Goal: Transaction & Acquisition: Book appointment/travel/reservation

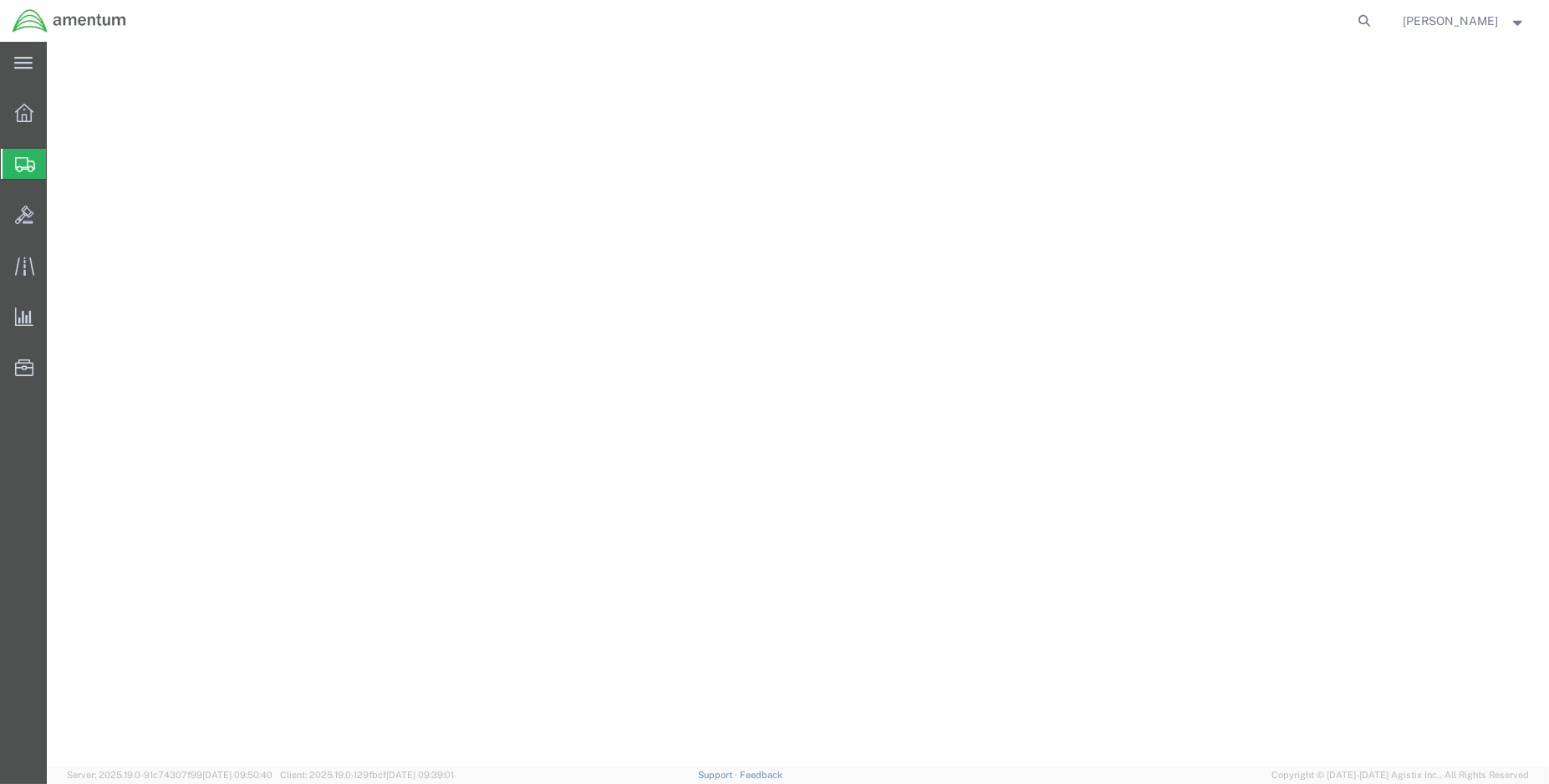
select select "CBOX"
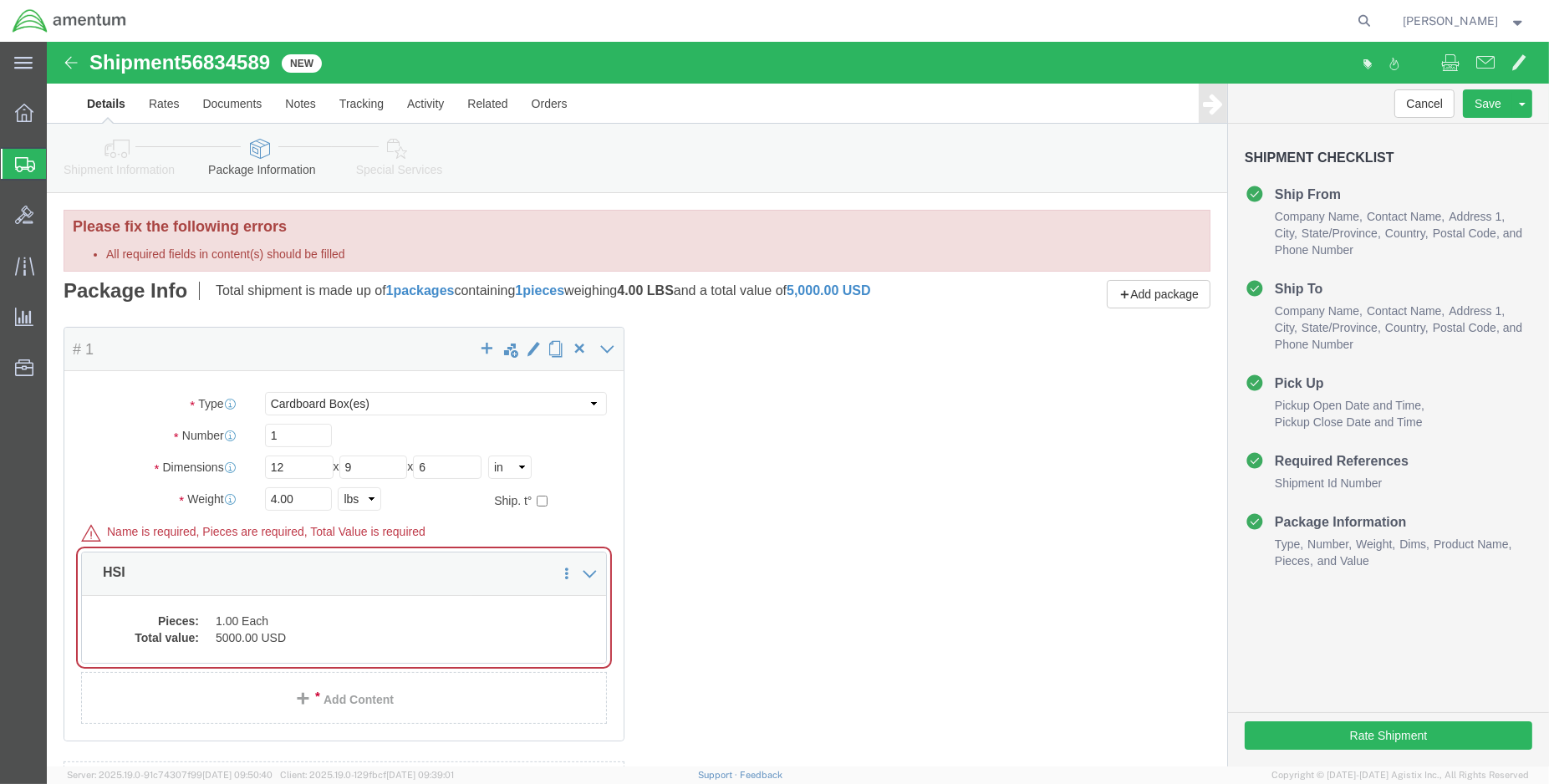
scroll to position [186, 0]
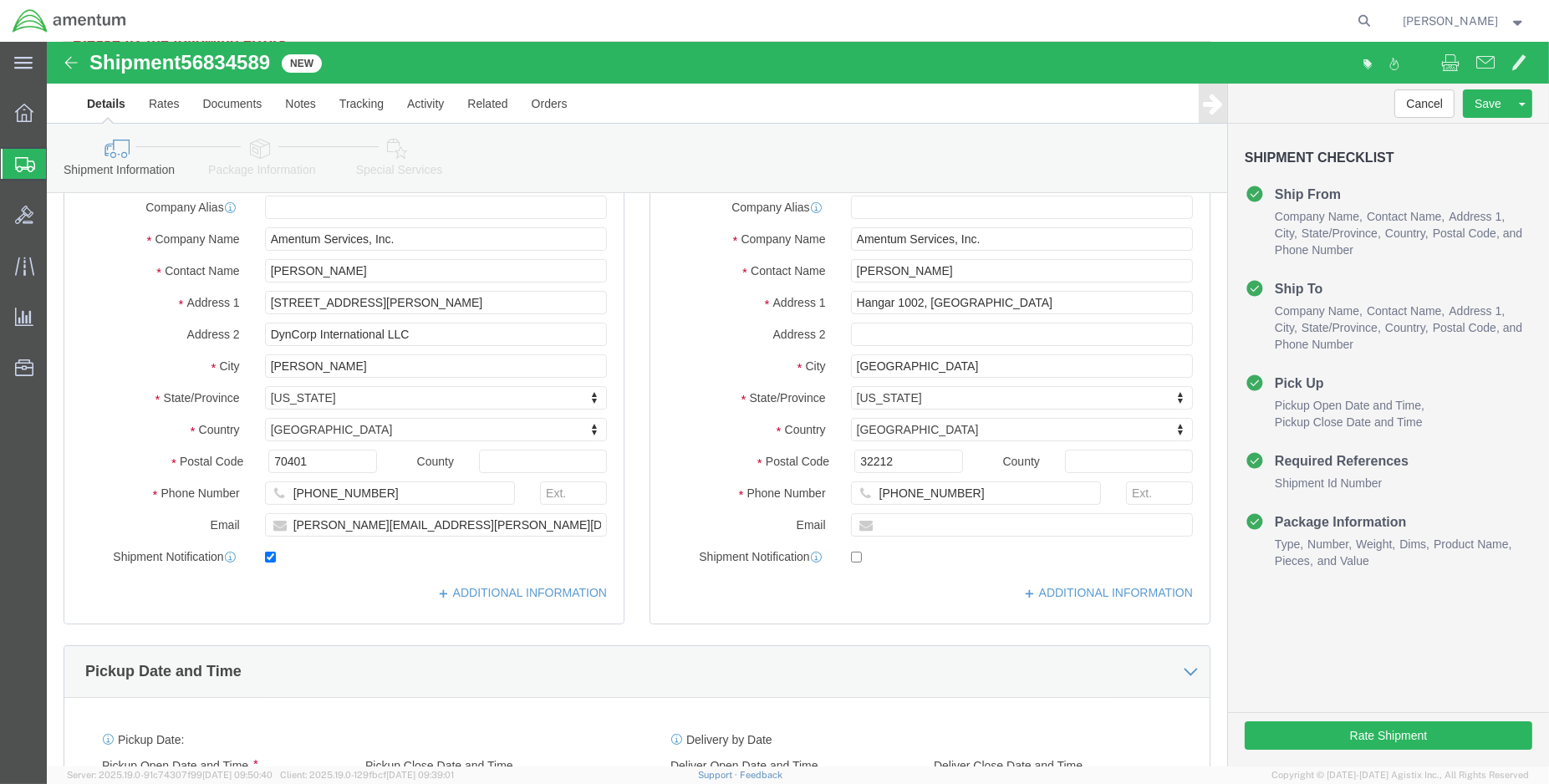
click link "Package Information"
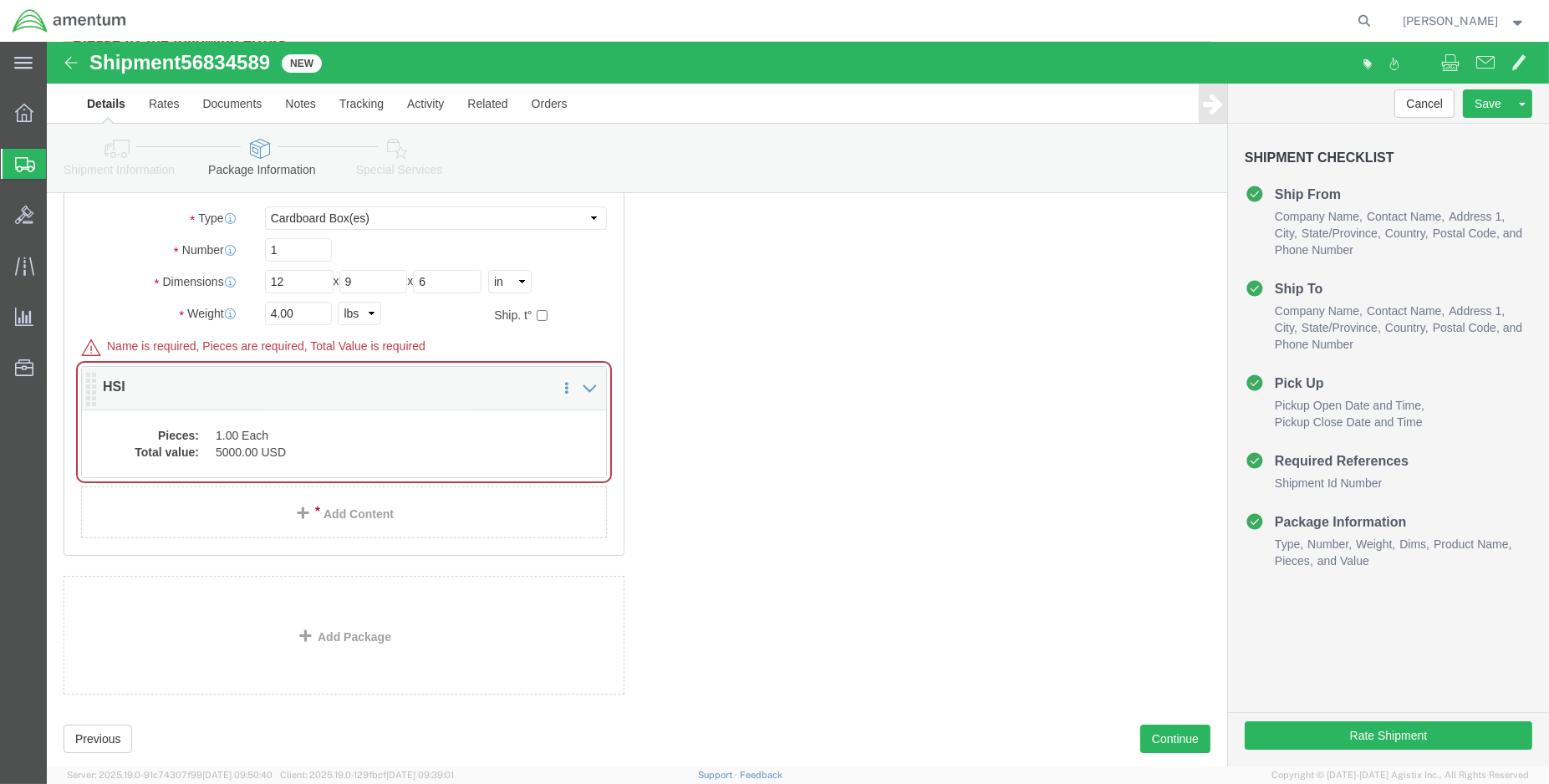
click div "Save in commodity library Clone this content Delete this content HSI"
click dd "1.00 Each"
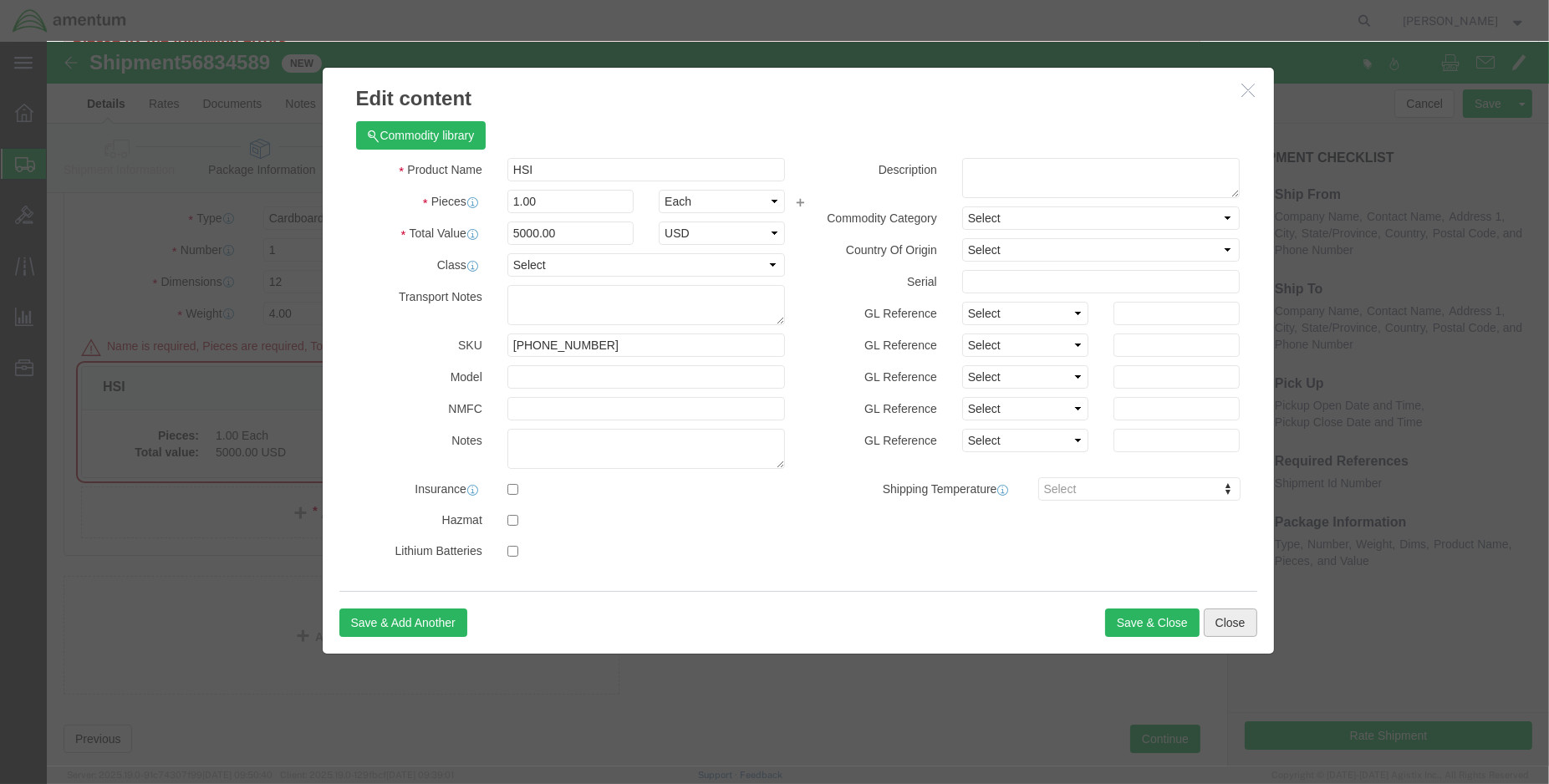
click button "Close"
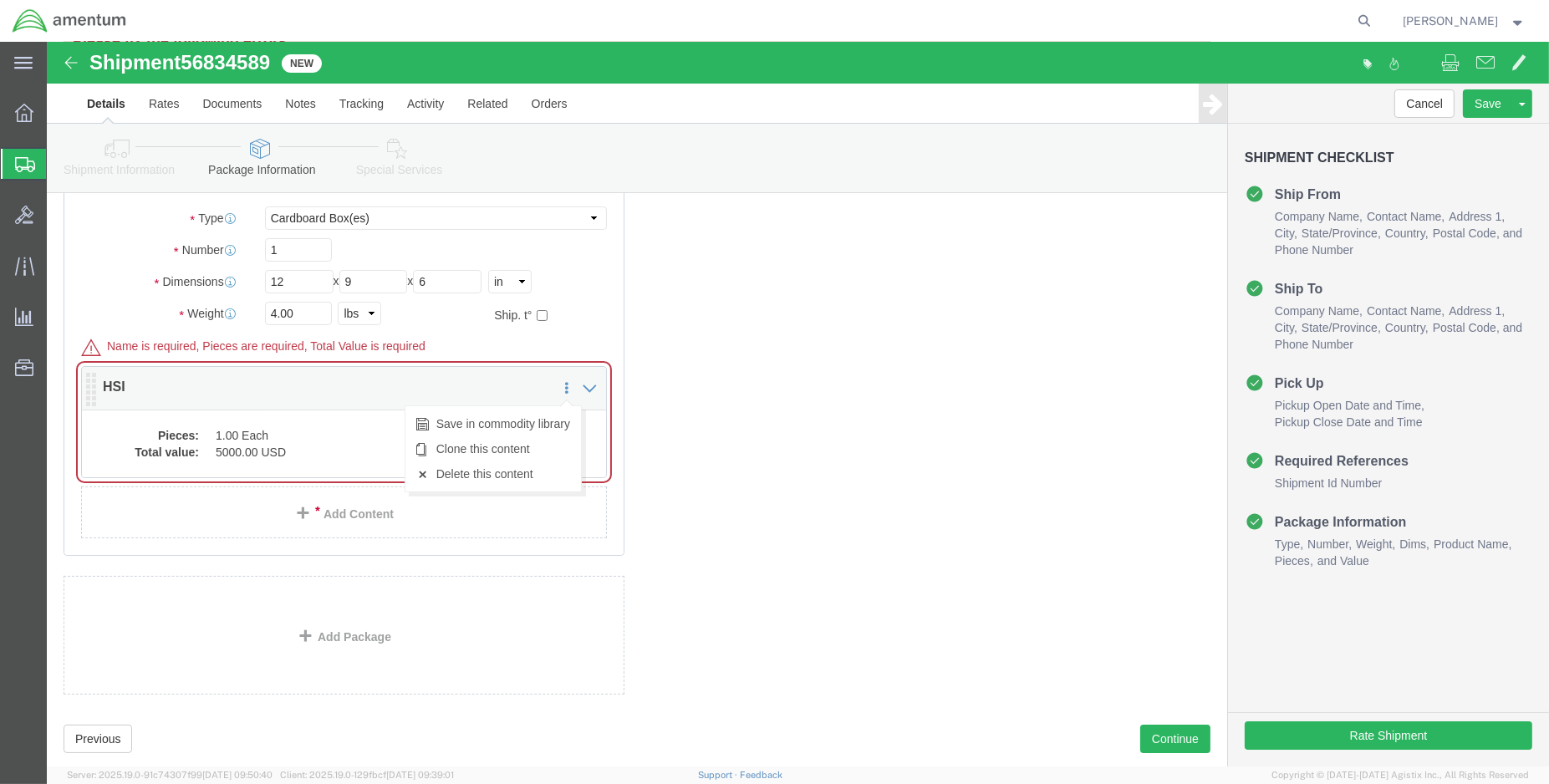
click icon
click link "Delete this content"
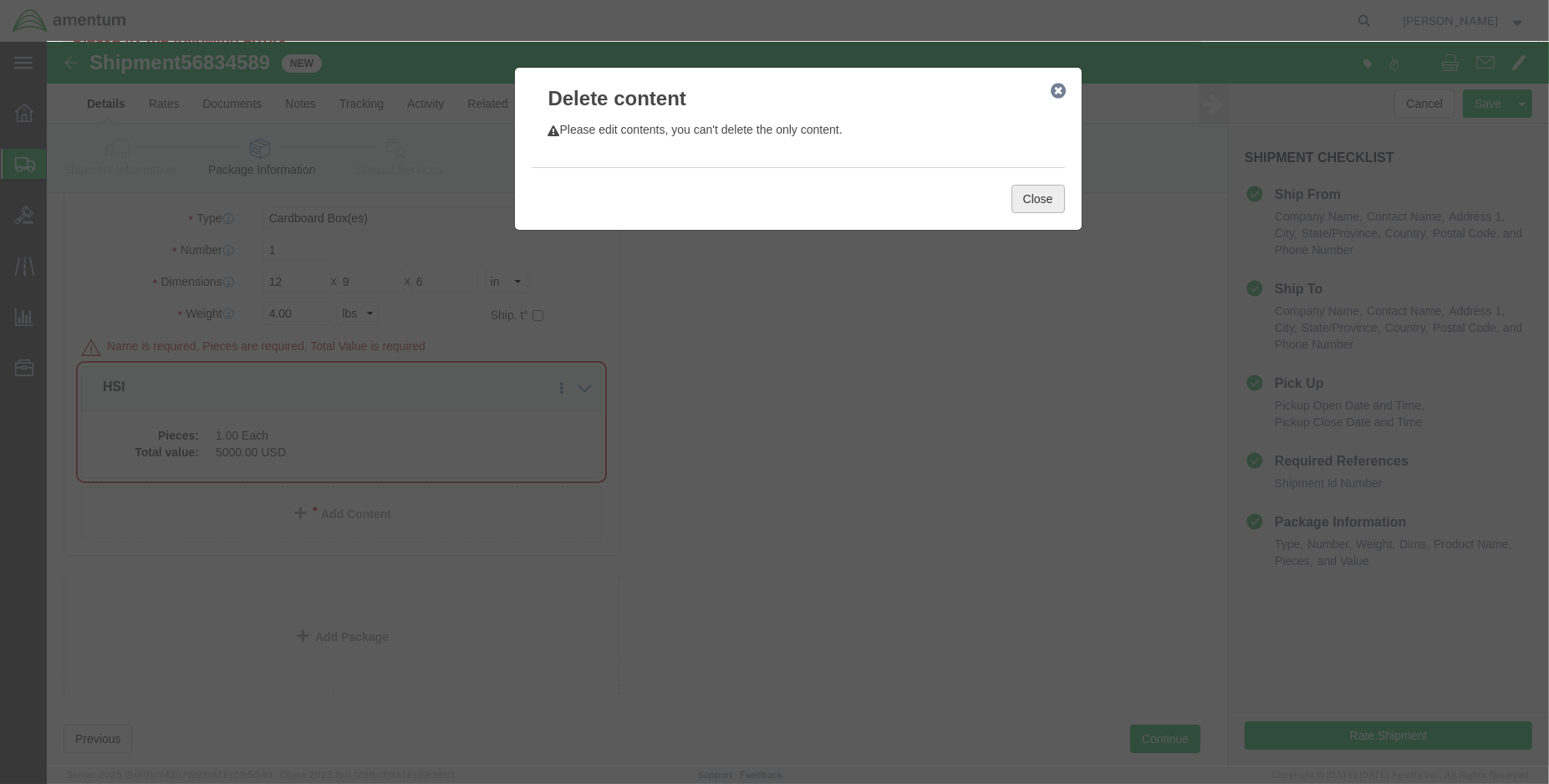
click button "Close"
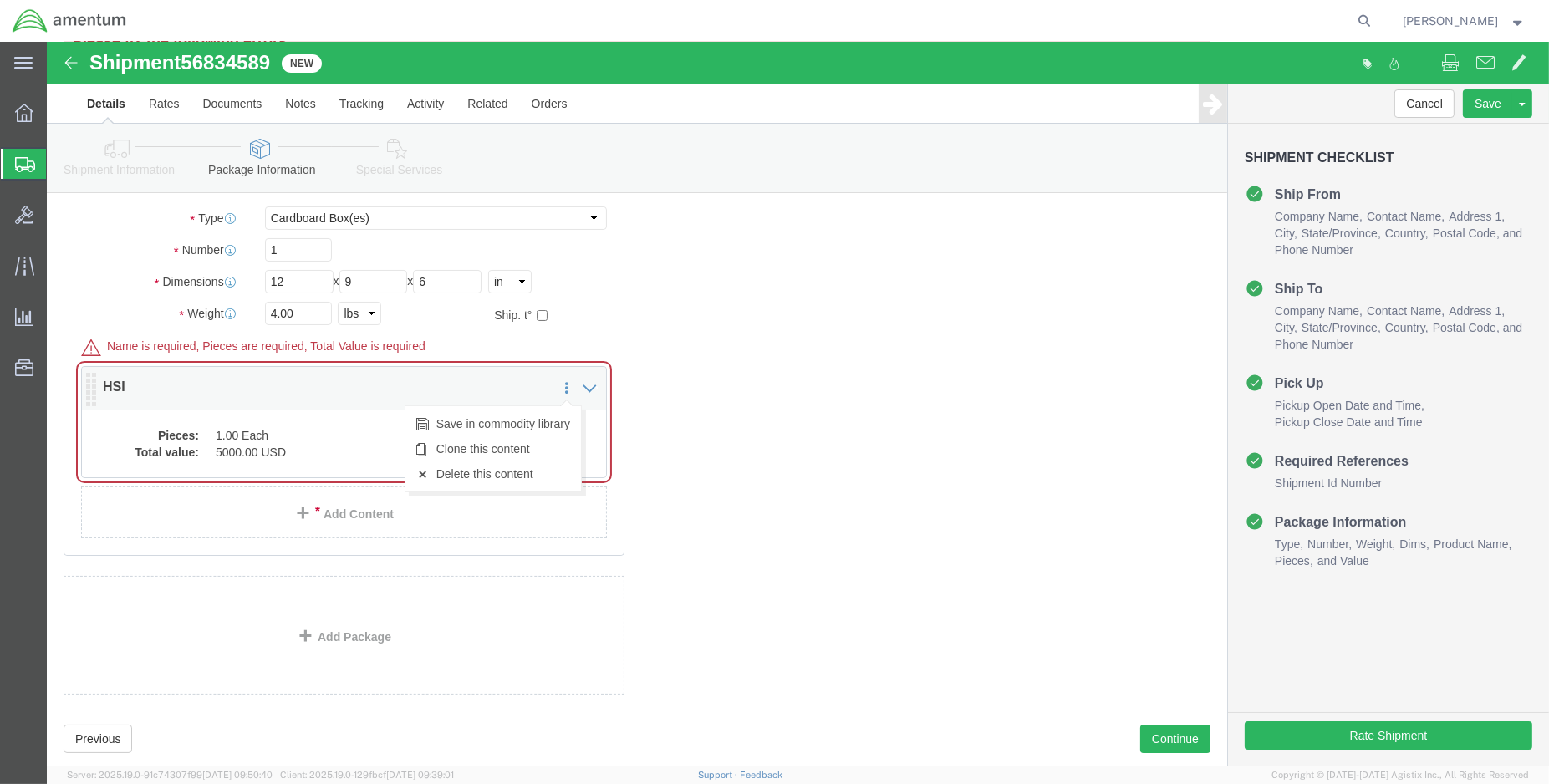
click icon
click link "Delete this content"
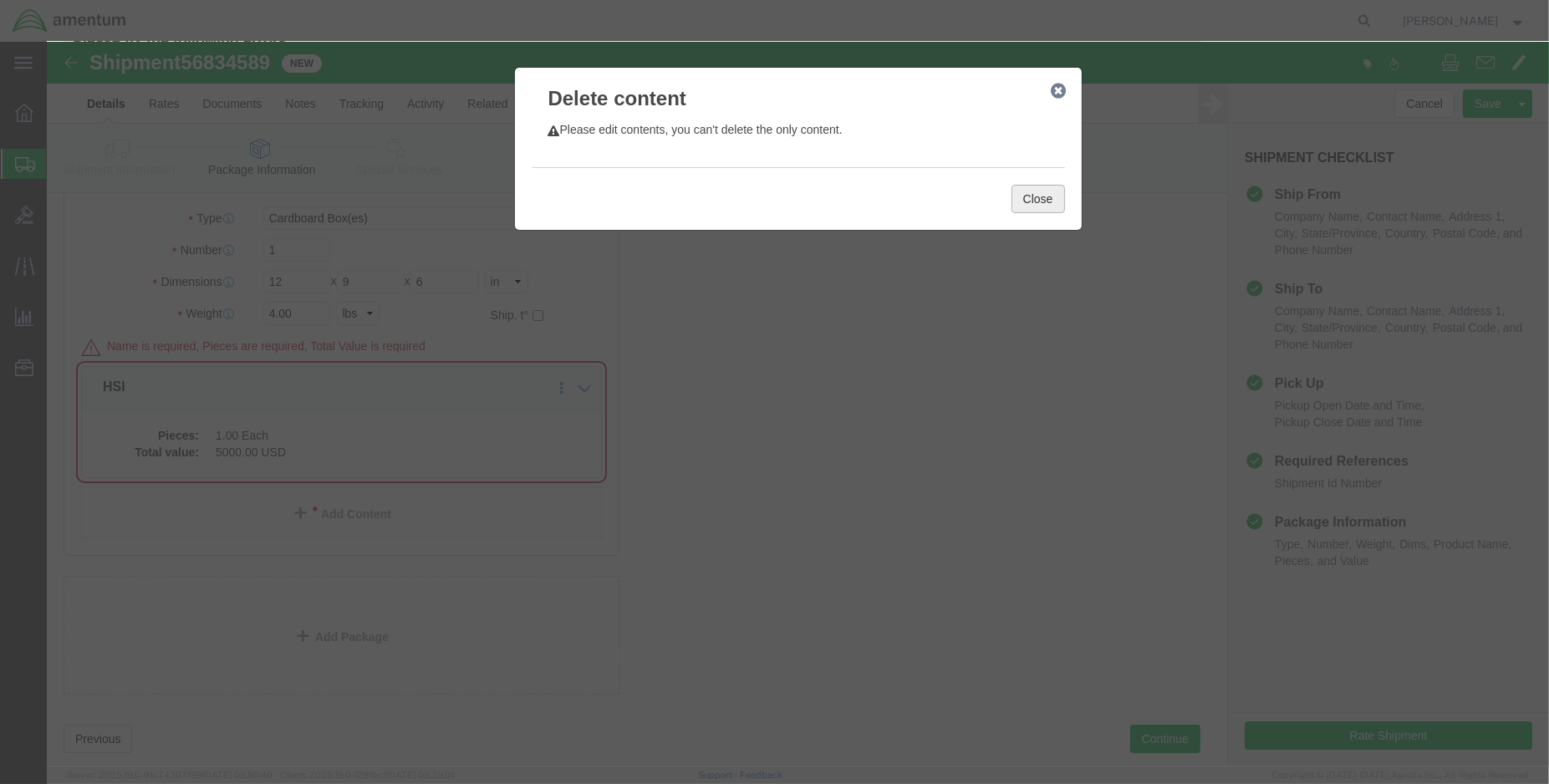
click button "Close"
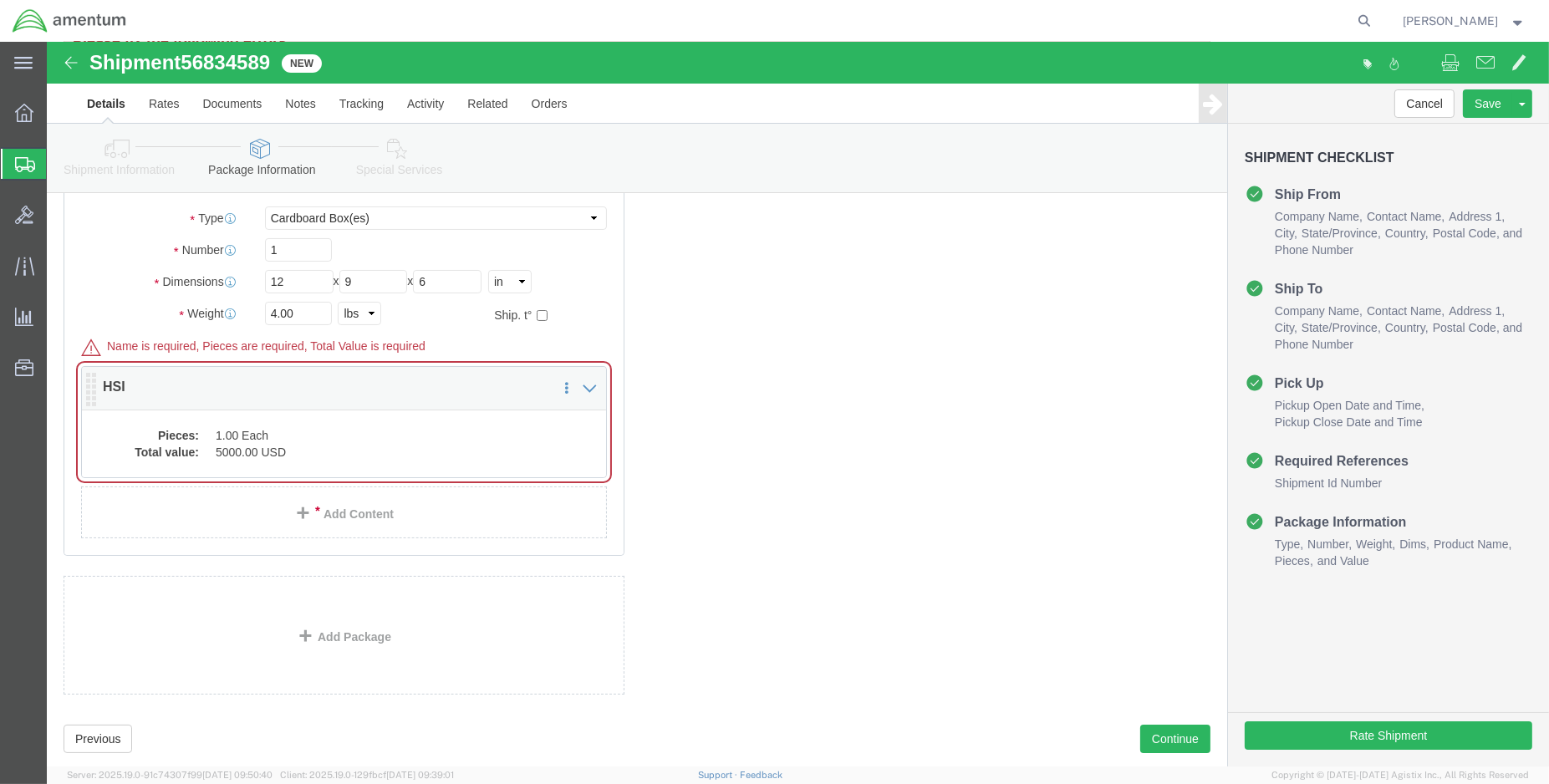
click div "Pieces: 1.00 Each Total value: 5000.00 USD"
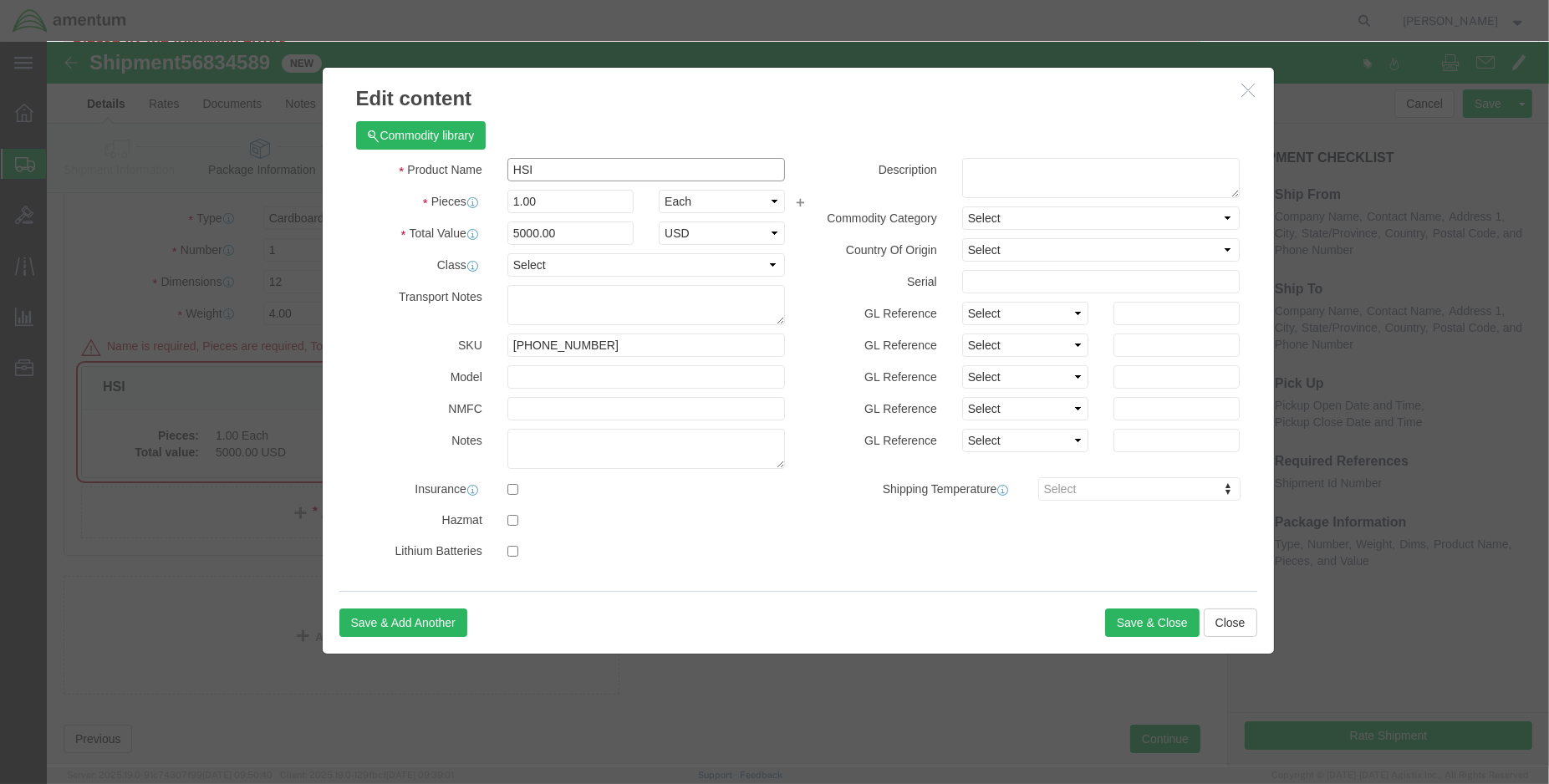
click input "HSI"
type input "H"
click input "text"
type input "h"
type input "S"
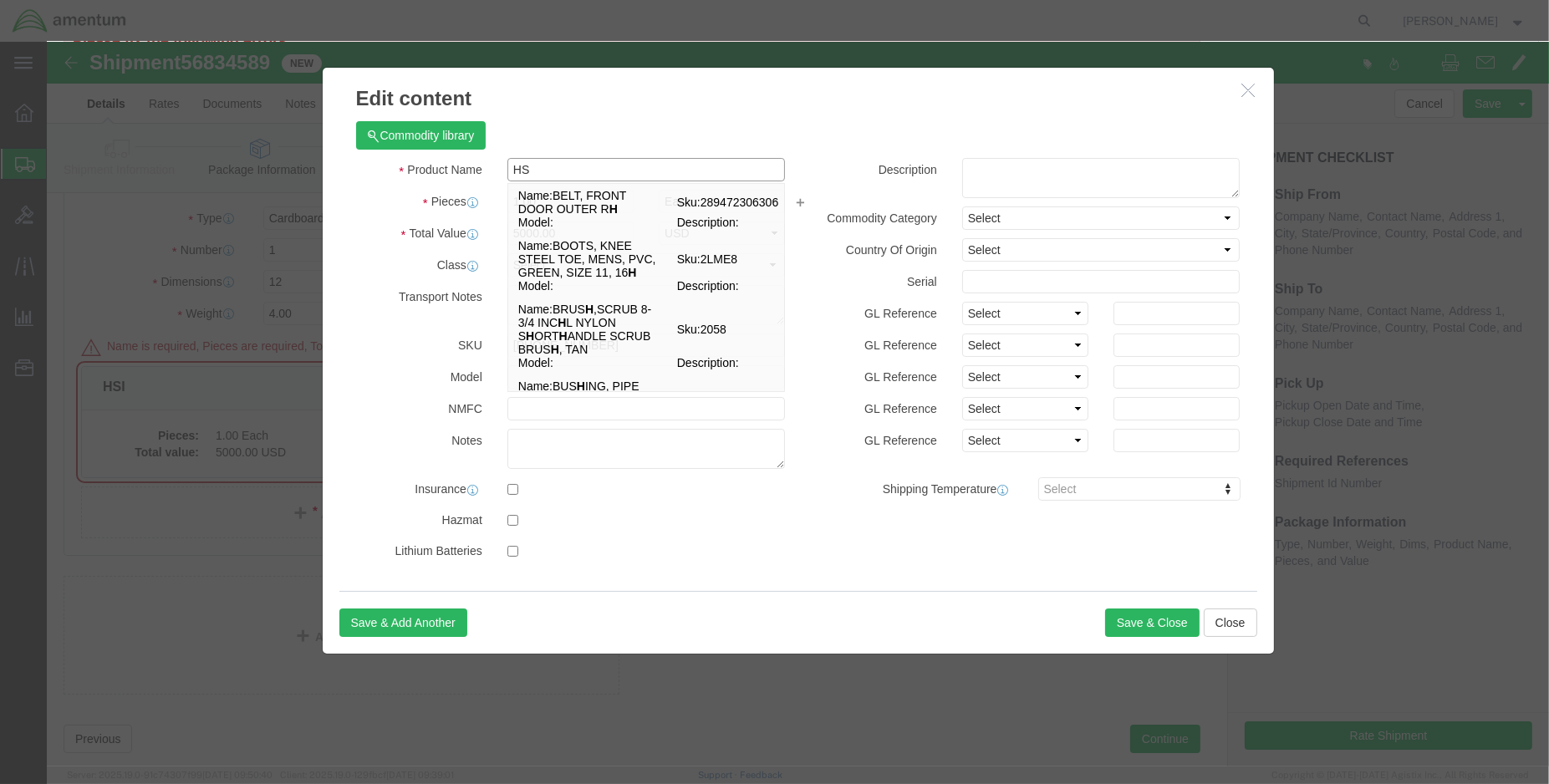
type input "HSI"
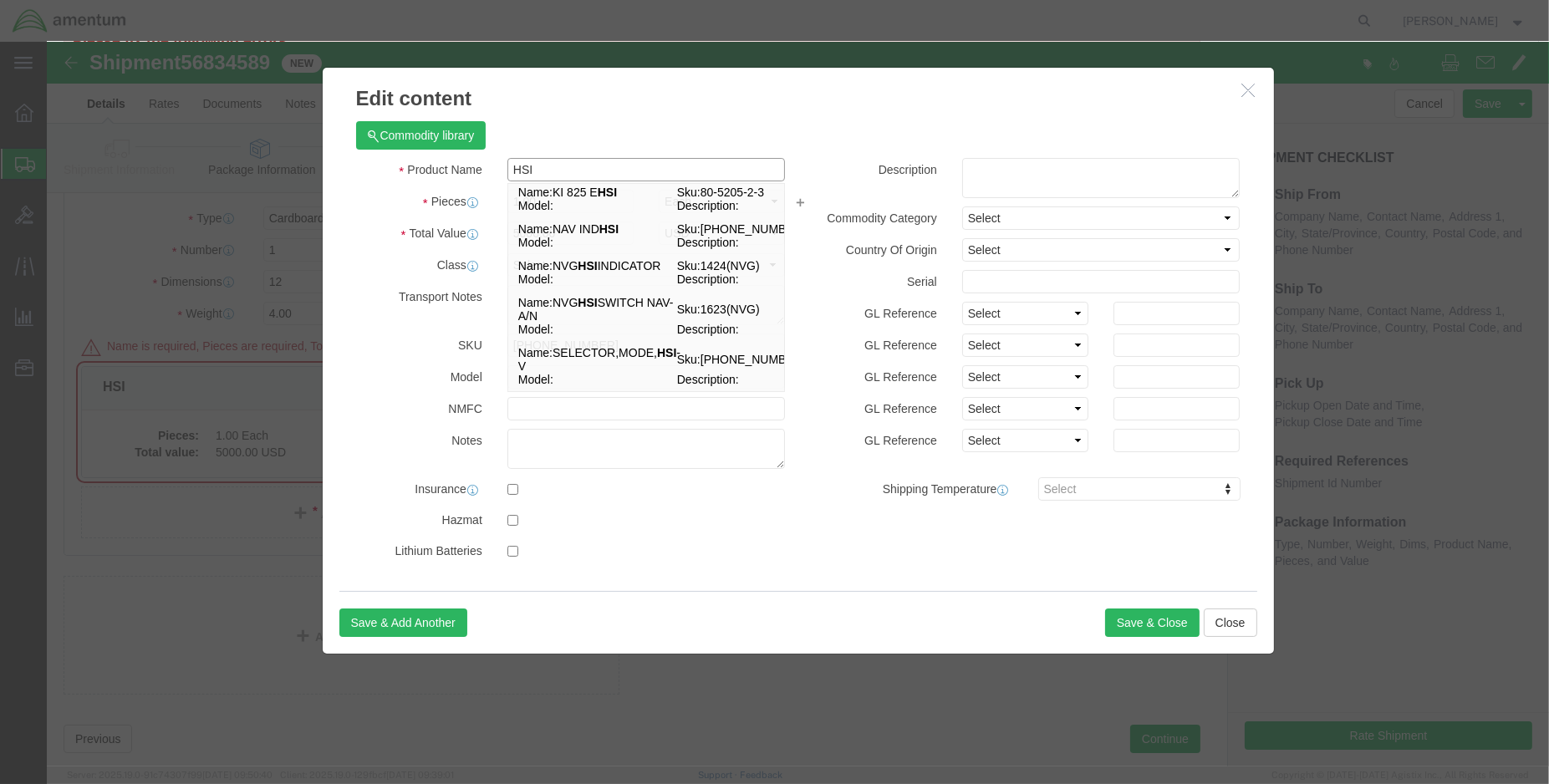
scroll to position [628, 0]
click td "Name: NVG HSI INDICATOR"
select select "USD"
type input "NVG HSI INDICATOR"
type input "1424(NVG)"
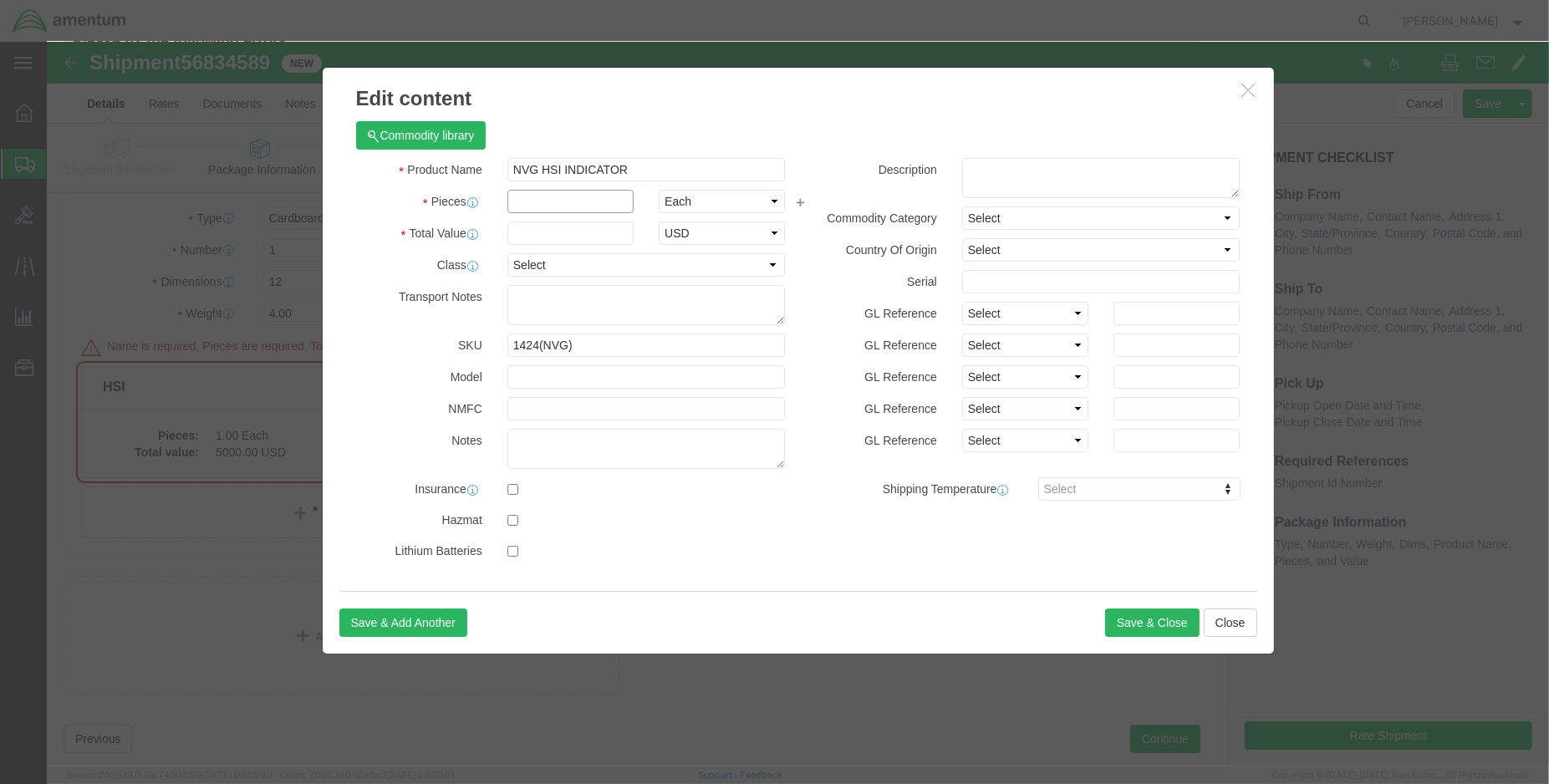
click input "text"
type input "1.00"
type input "1000.00"
click button "Save & Close"
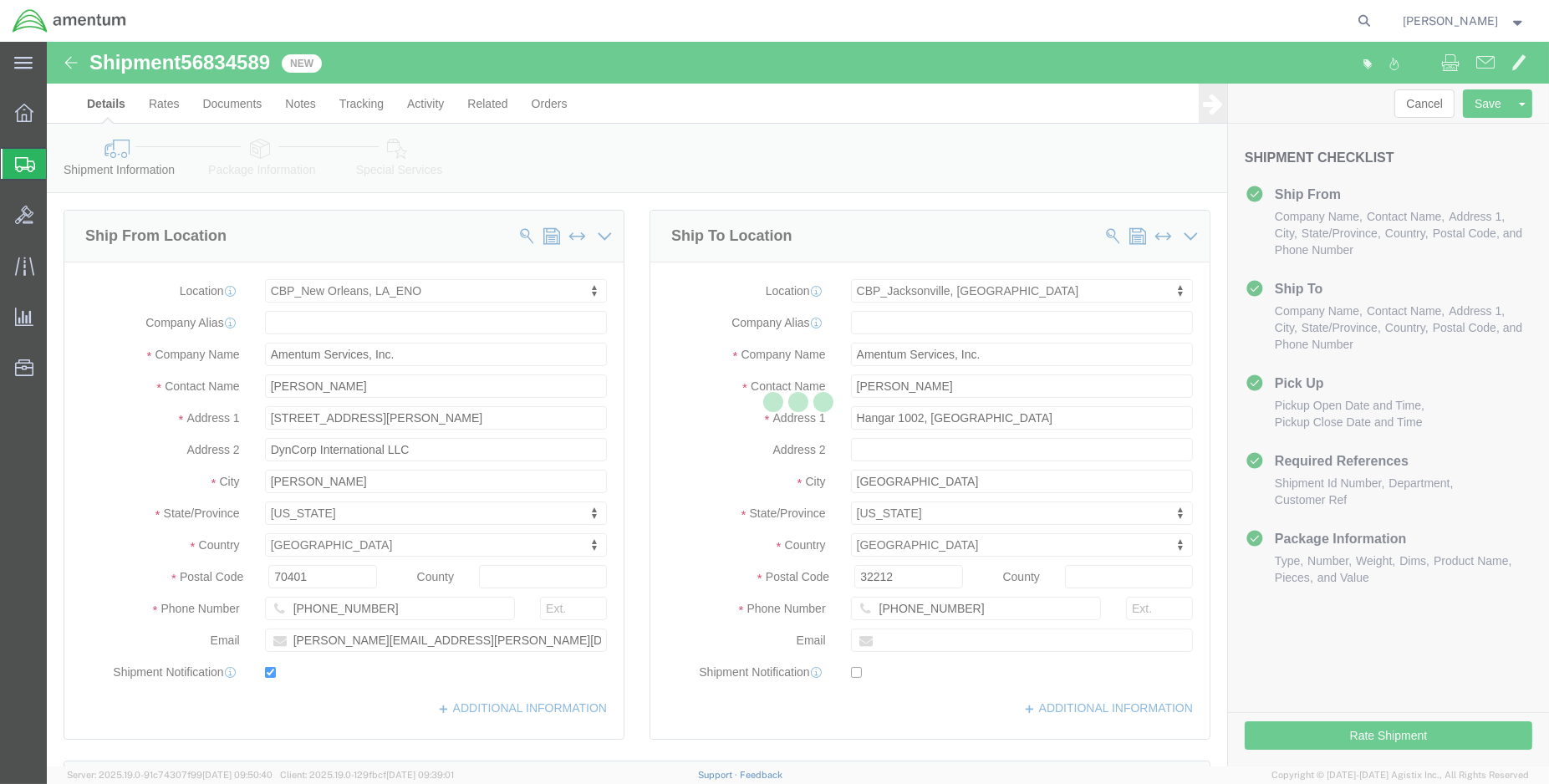
select select "49932"
select select "49930"
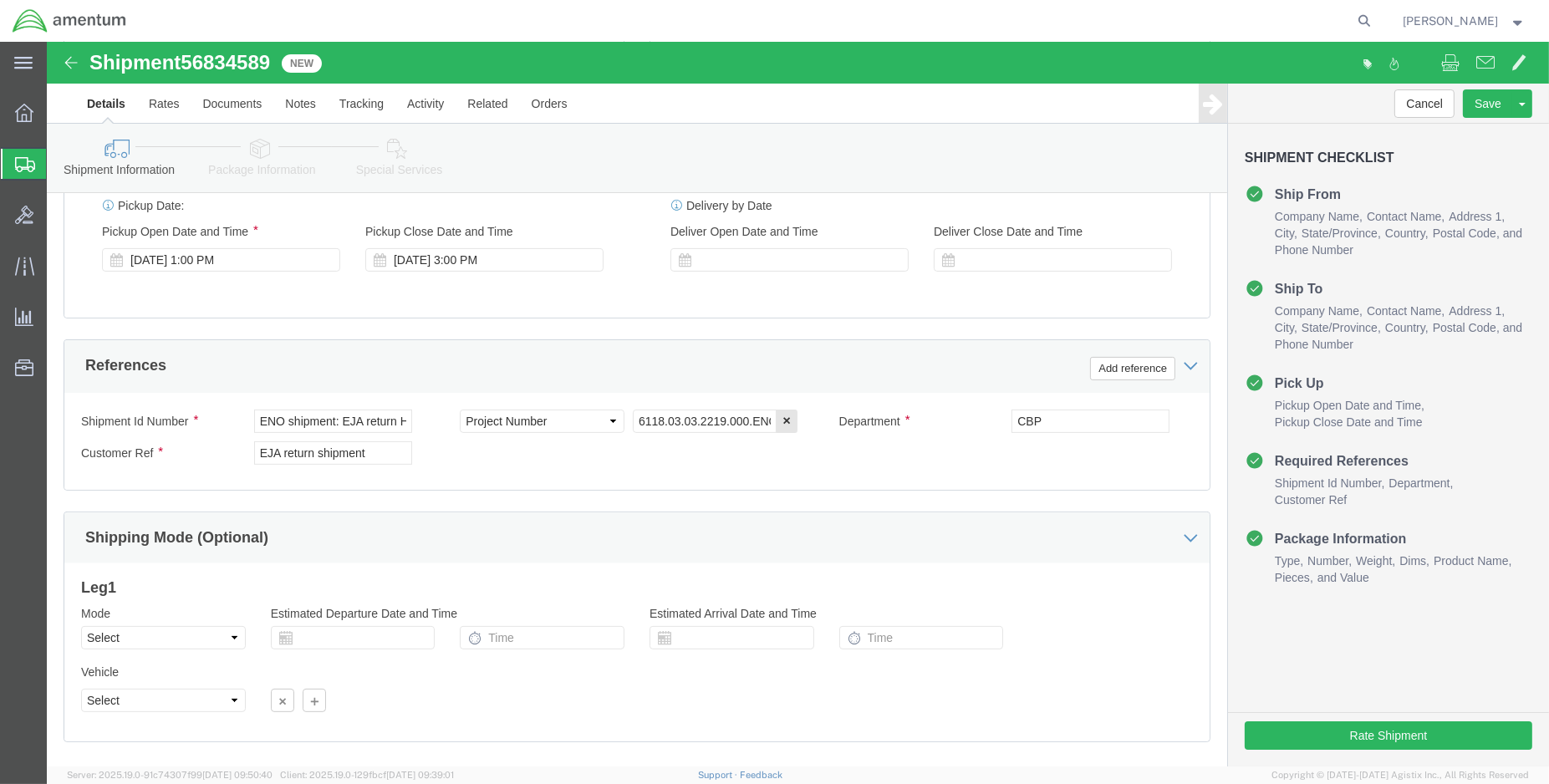
scroll to position [742, 0]
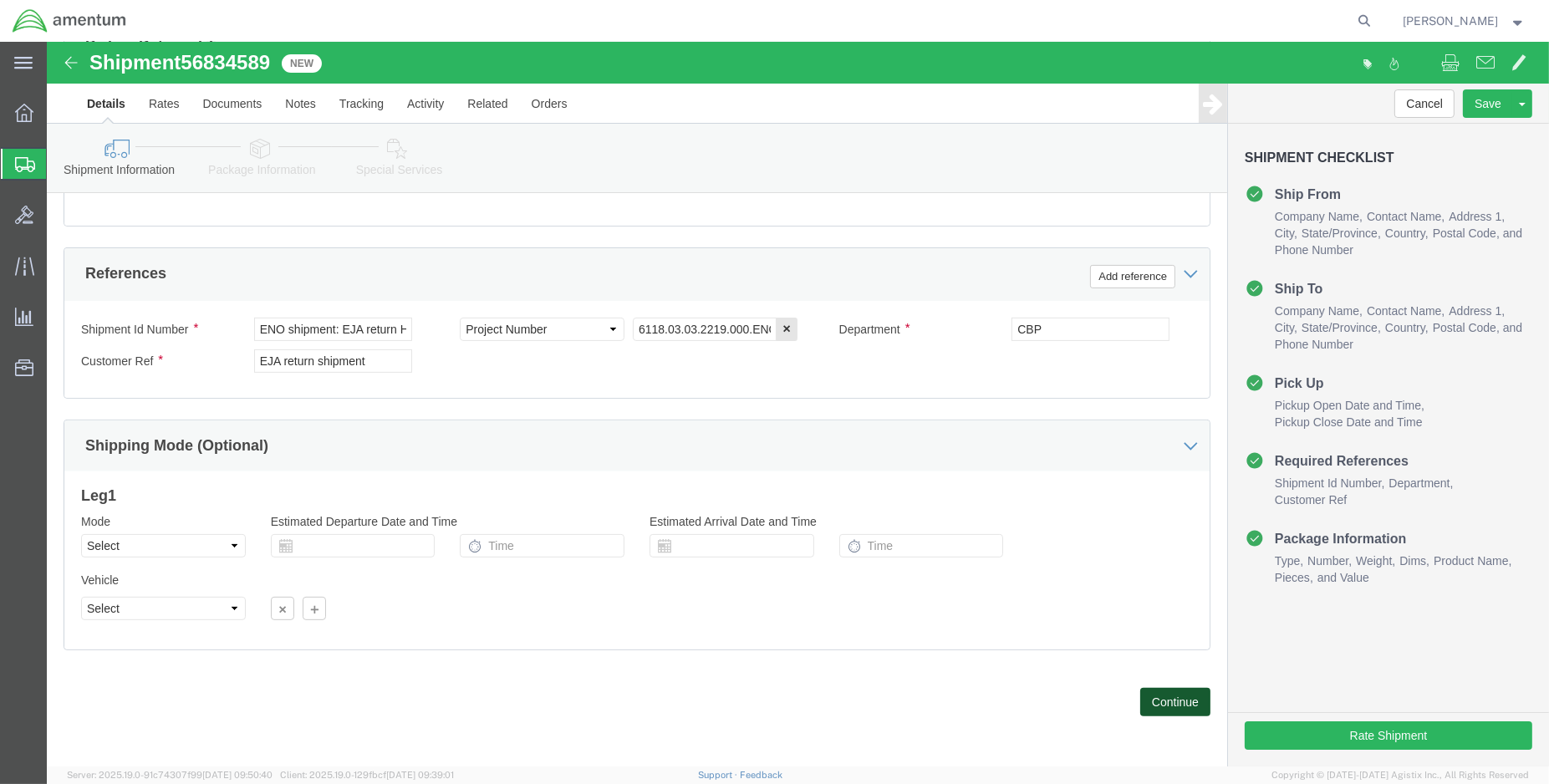
click button "Continue"
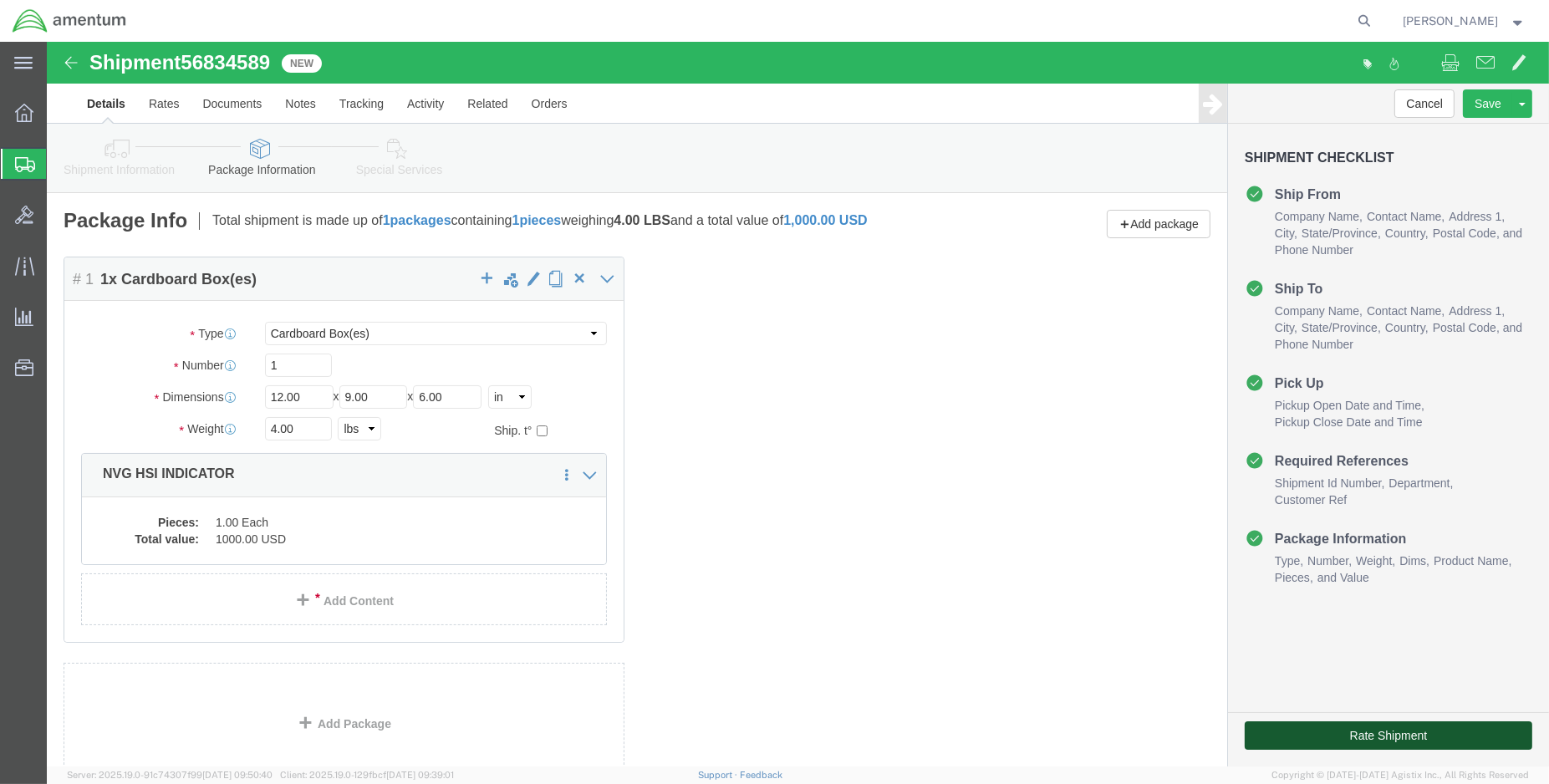
click button "Rate Shipment"
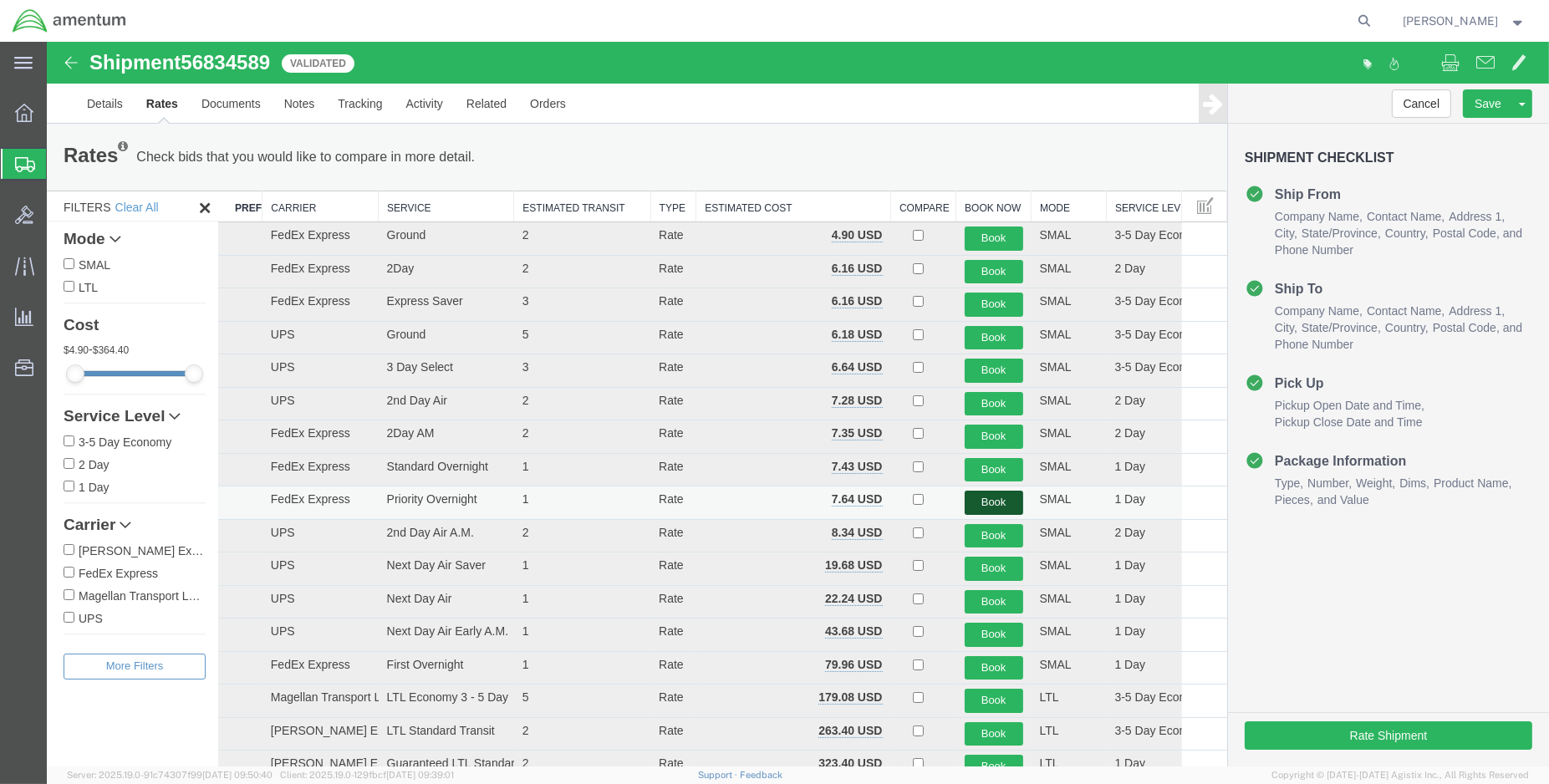
click at [992, 501] on button "Book" at bounding box center [994, 503] width 59 height 24
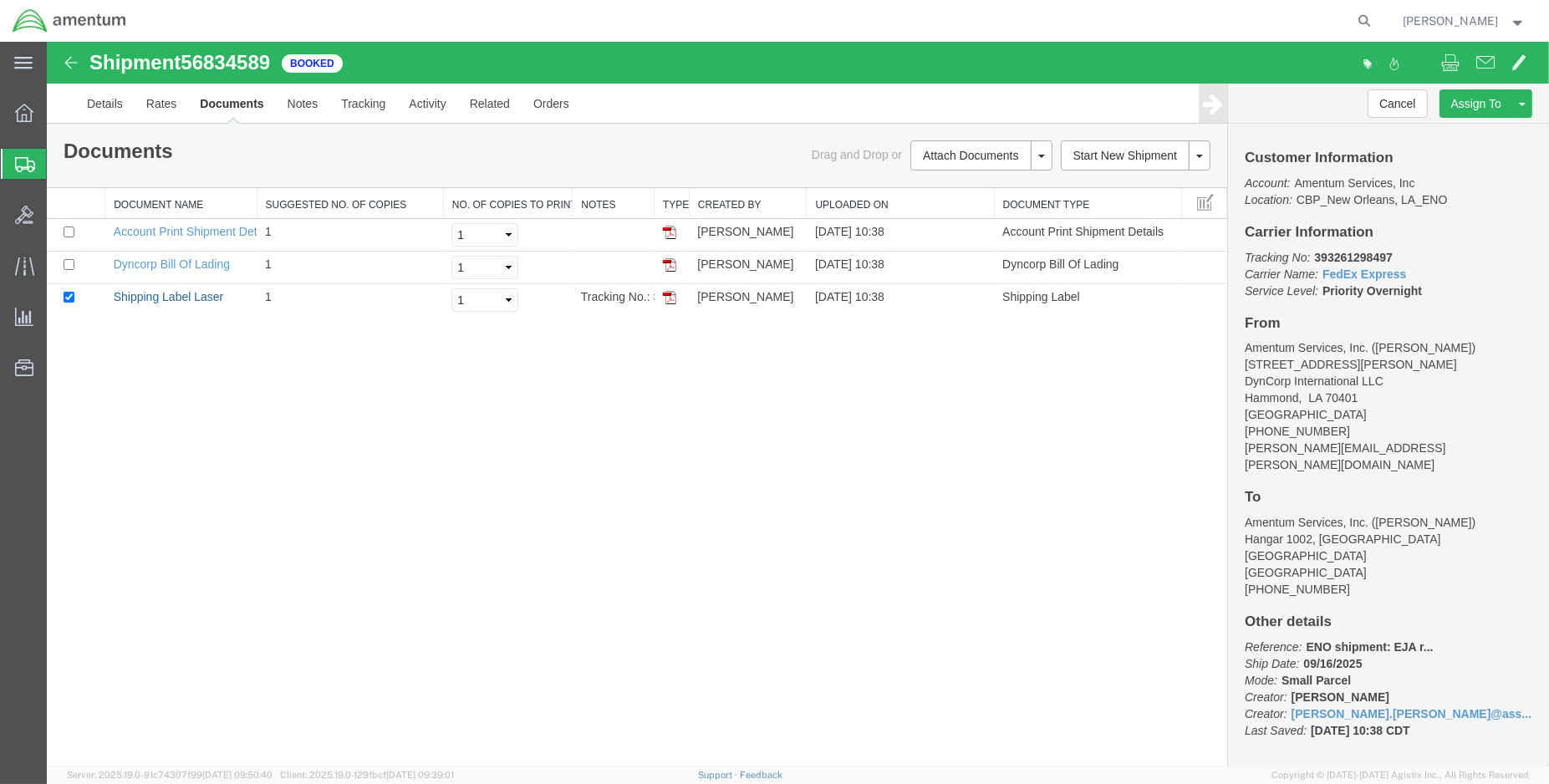
drag, startPoint x: 161, startPoint y: 300, endPoint x: 222, endPoint y: 363, distance: 87.7
click at [161, 300] on link "Shipping Label Laser" at bounding box center [169, 297] width 110 height 14
click at [0, 0] on span "Create Shipment" at bounding box center [0, 0] width 0 height 0
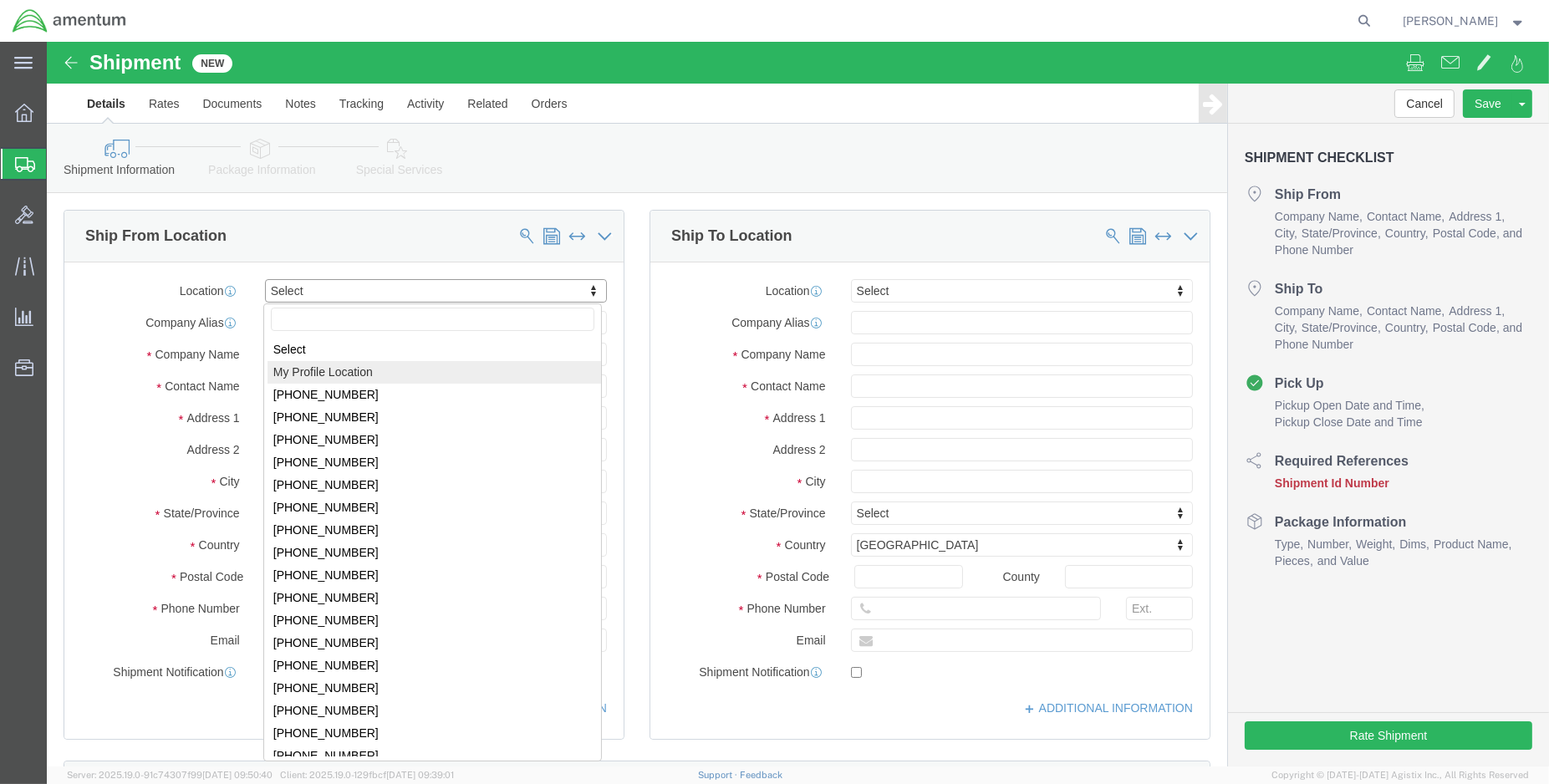
select select "MYPROFILE"
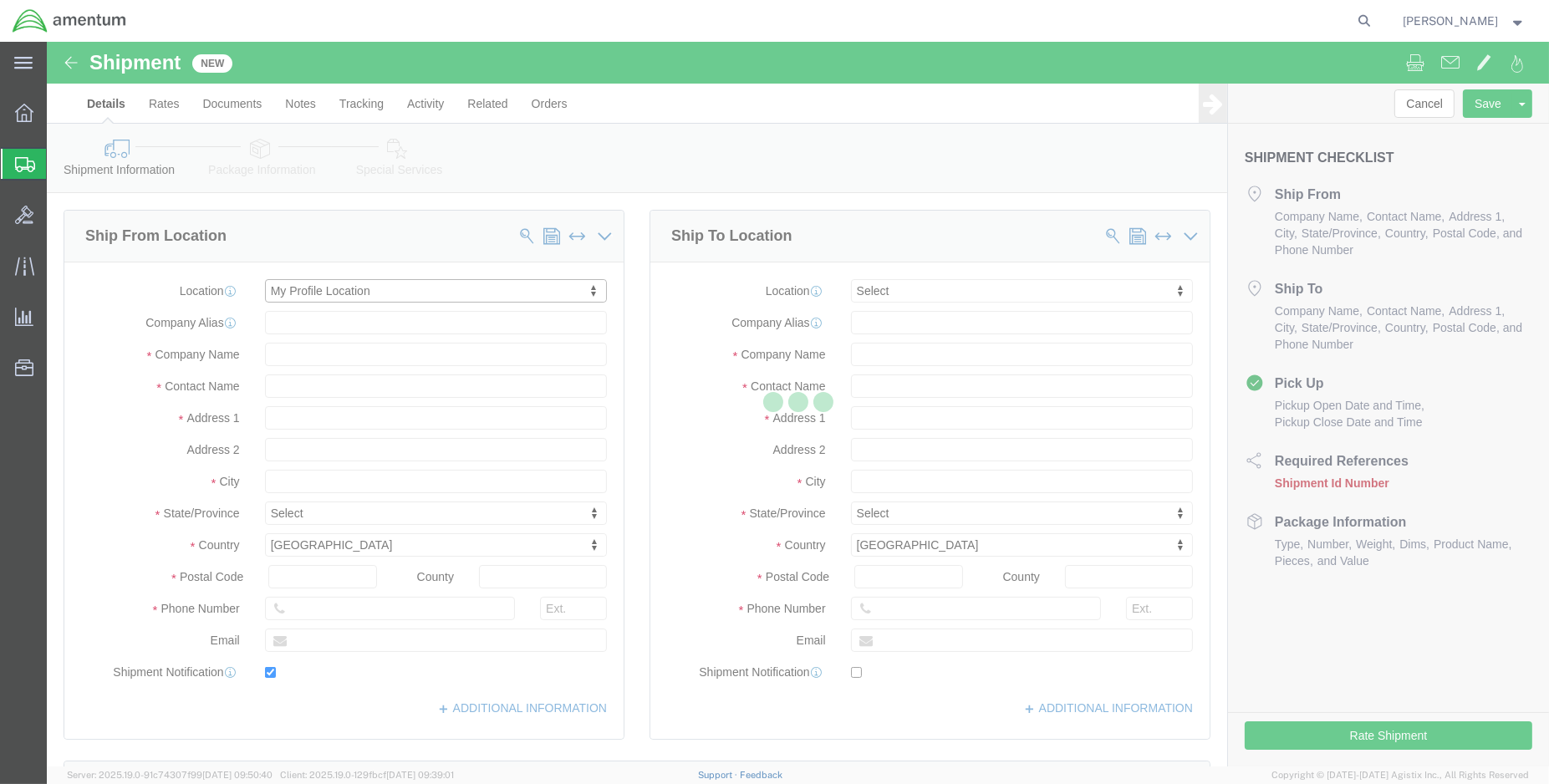
type input "[STREET_ADDRESS][PERSON_NAME]"
type input "DynCorp International LLC"
type input "70401"
type input "[PHONE_NUMBER]"
type input "[PERSON_NAME][EMAIL_ADDRESS][PERSON_NAME][DOMAIN_NAME]"
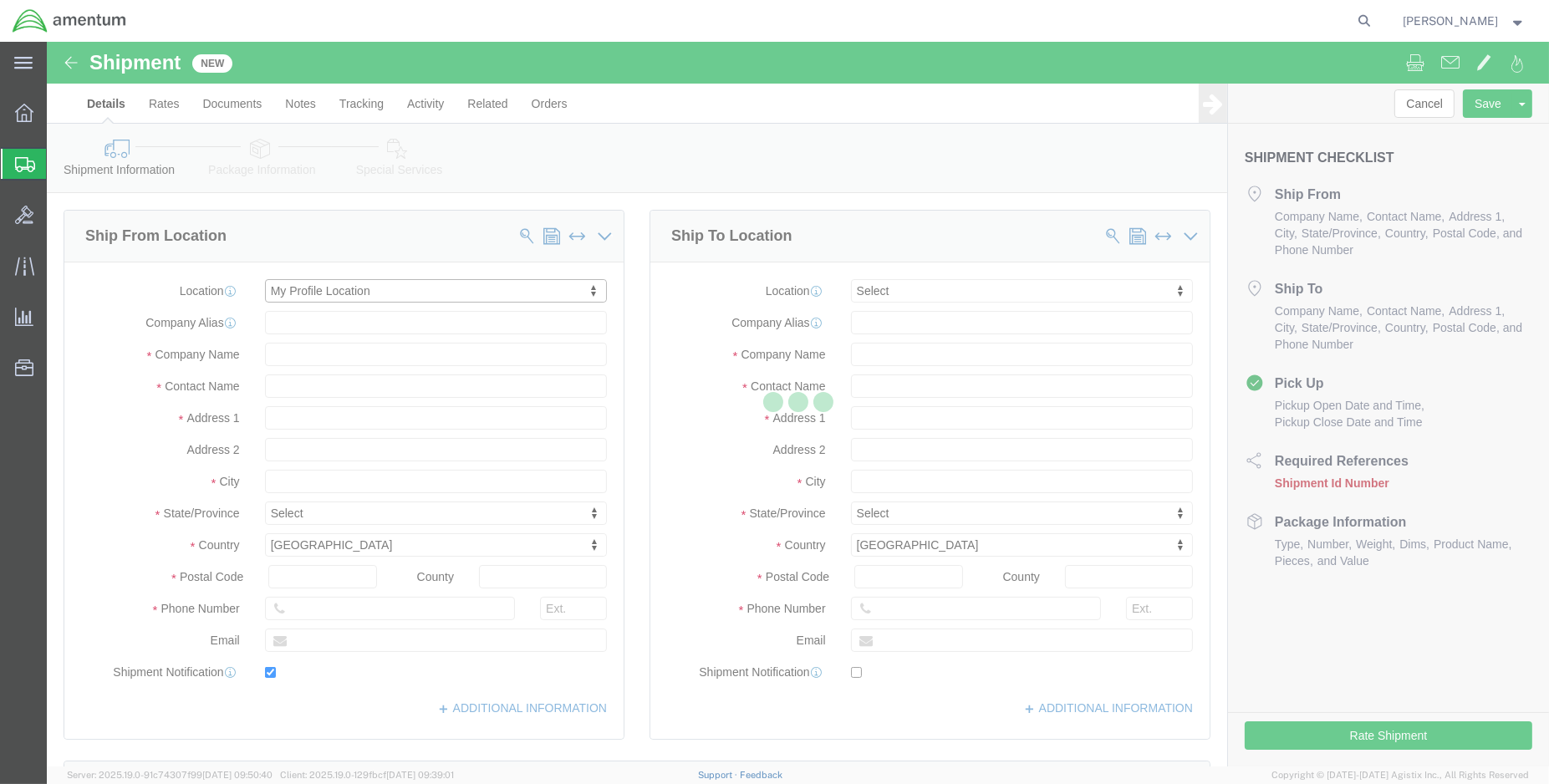
checkbox input "true"
type input "Amentum Services, Inc."
type input "[PERSON_NAME]"
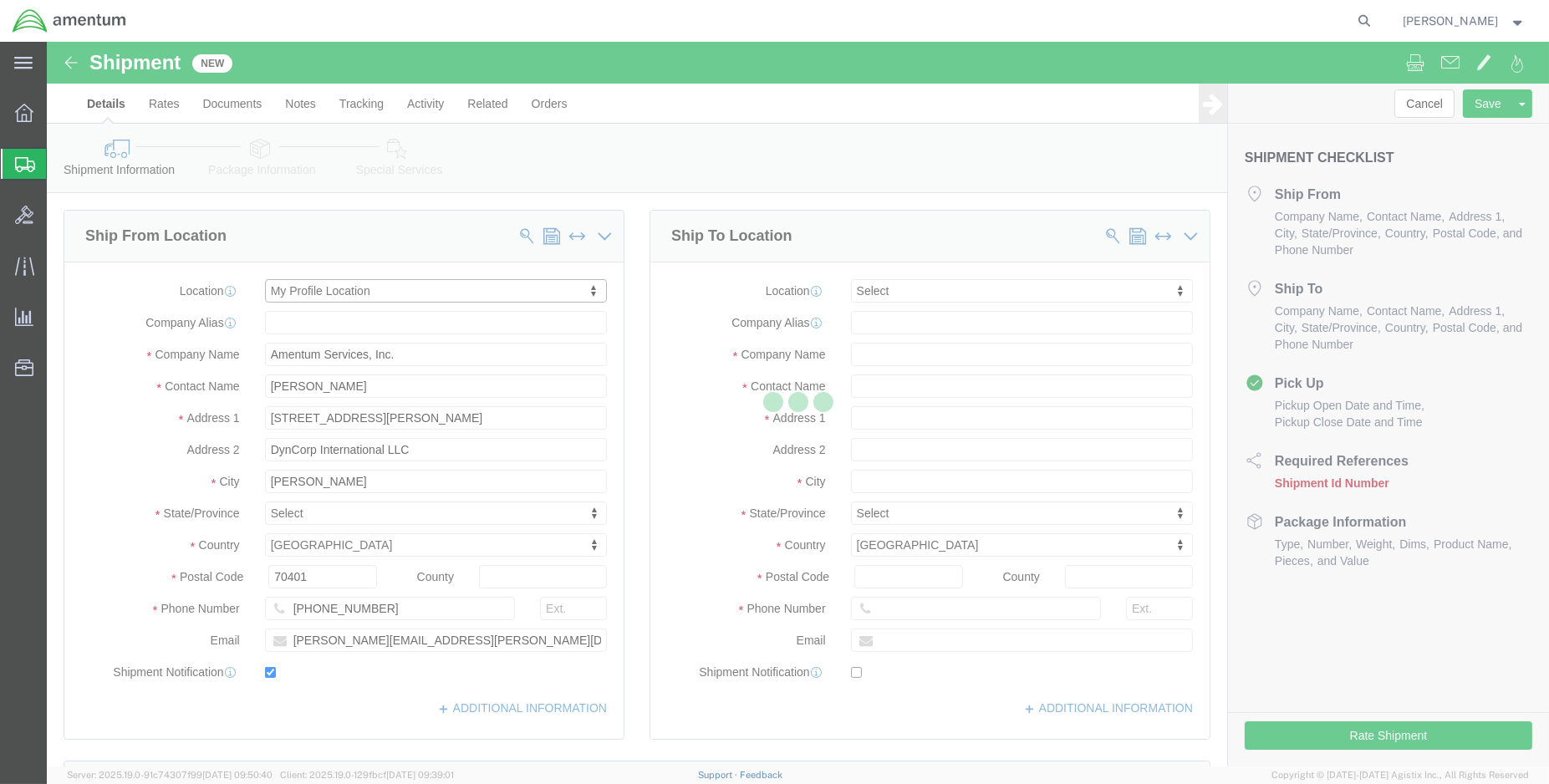
select select "LA"
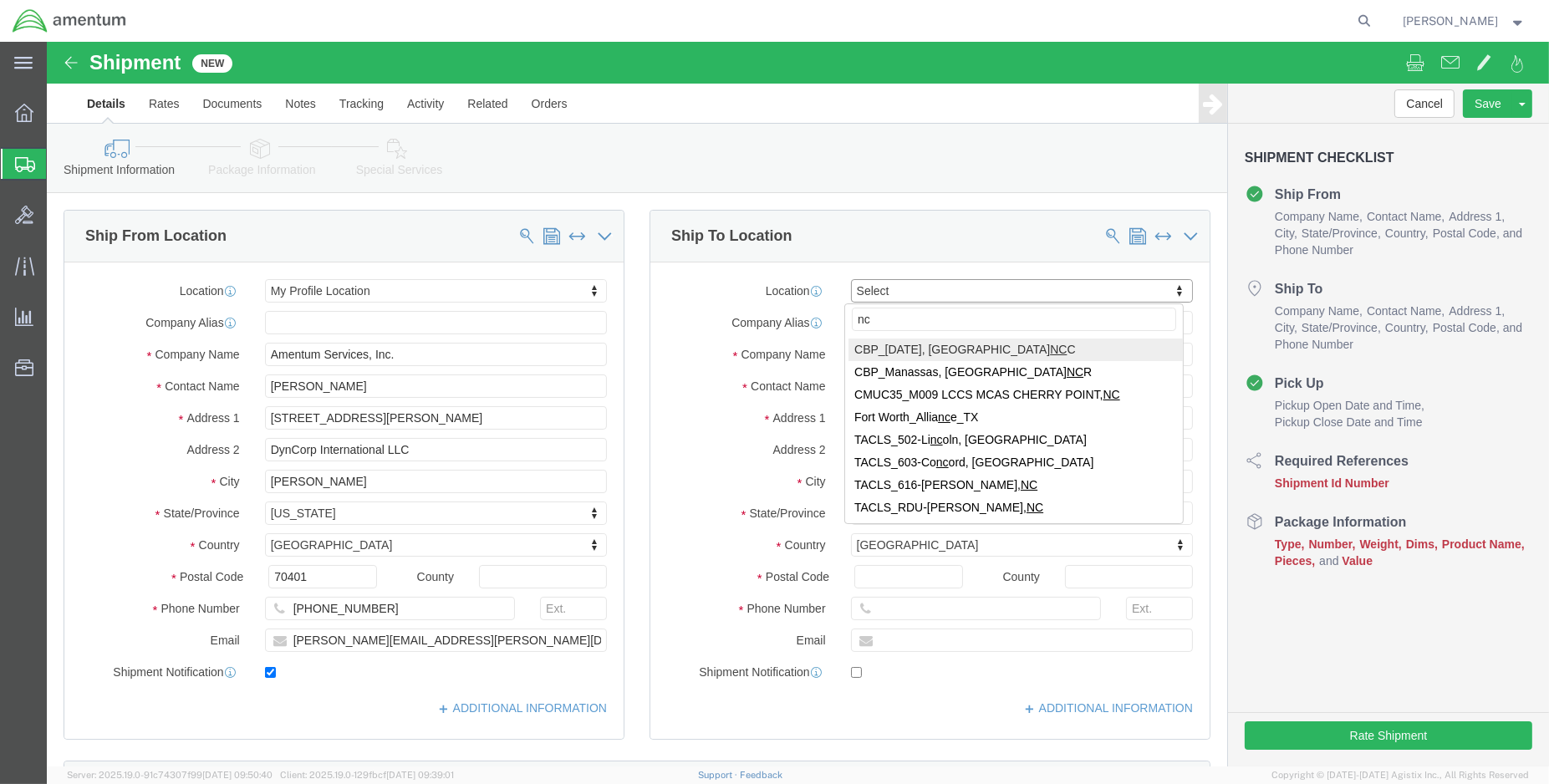
type input "ncc"
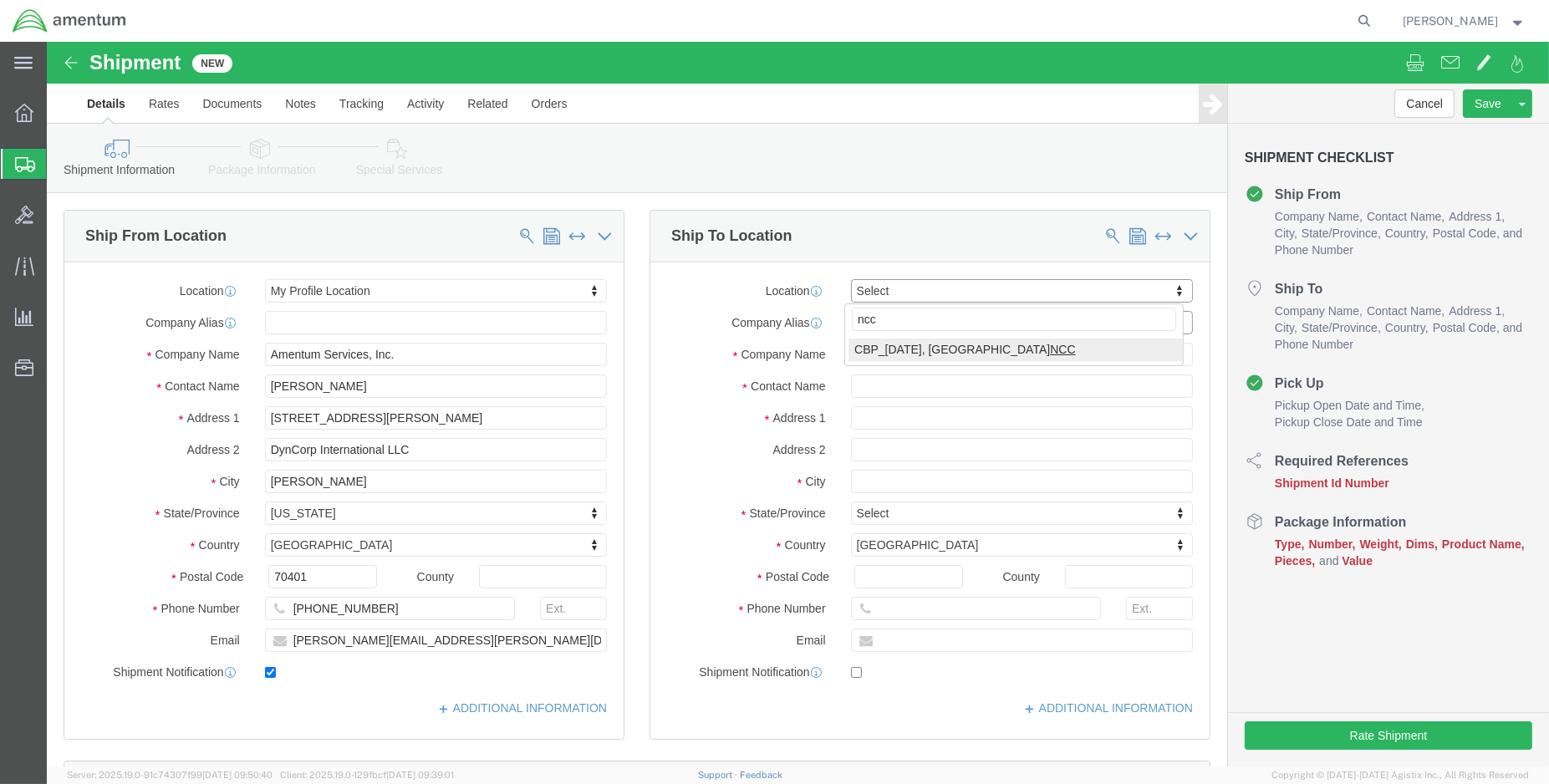
select select "69291"
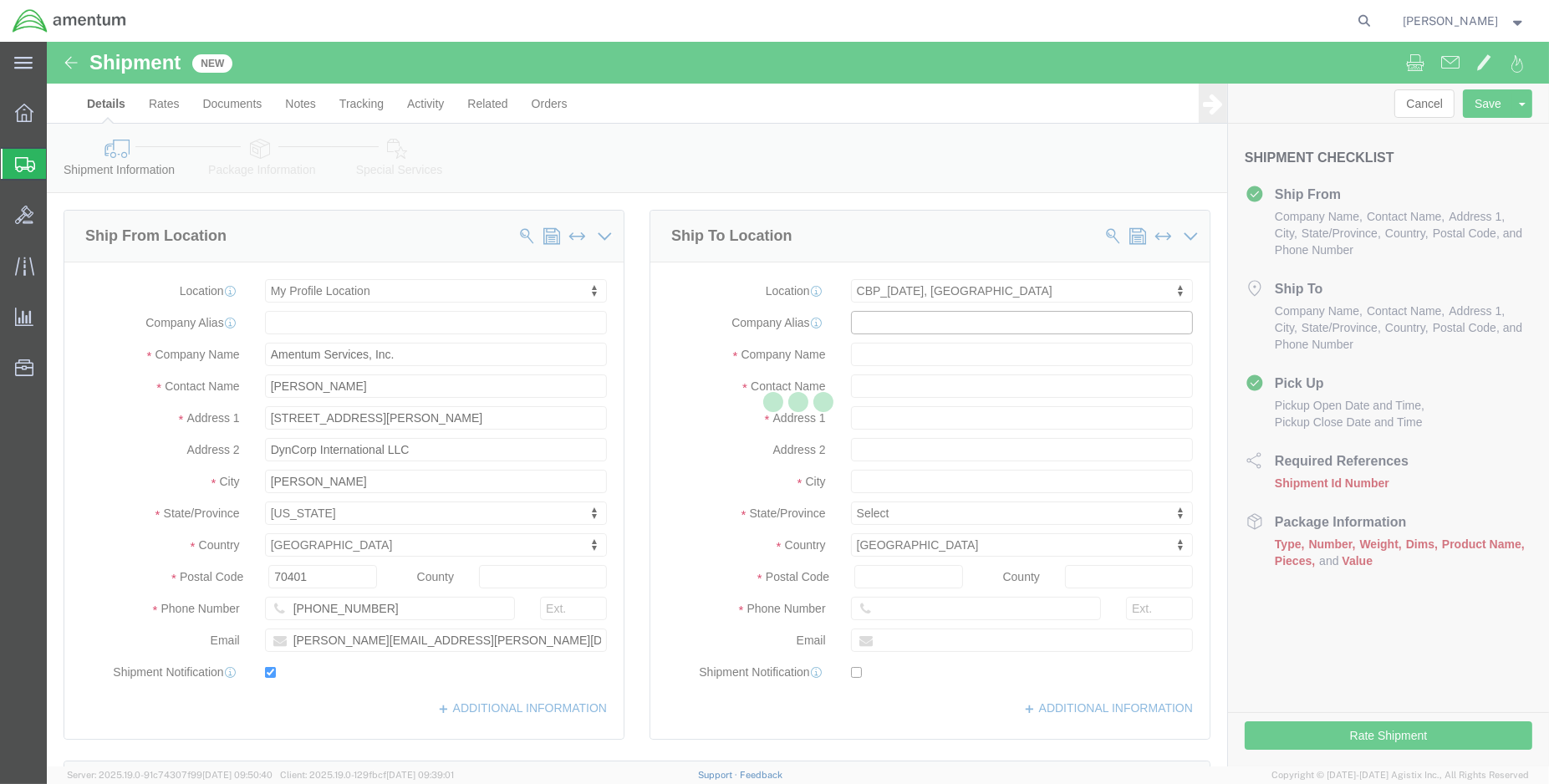
type input "NASOC Corpus Christi"
type input "845 First Street SE NAS"
type input "78419"
type input "Amentum Services, Inc"
type input "Corpus Christi"
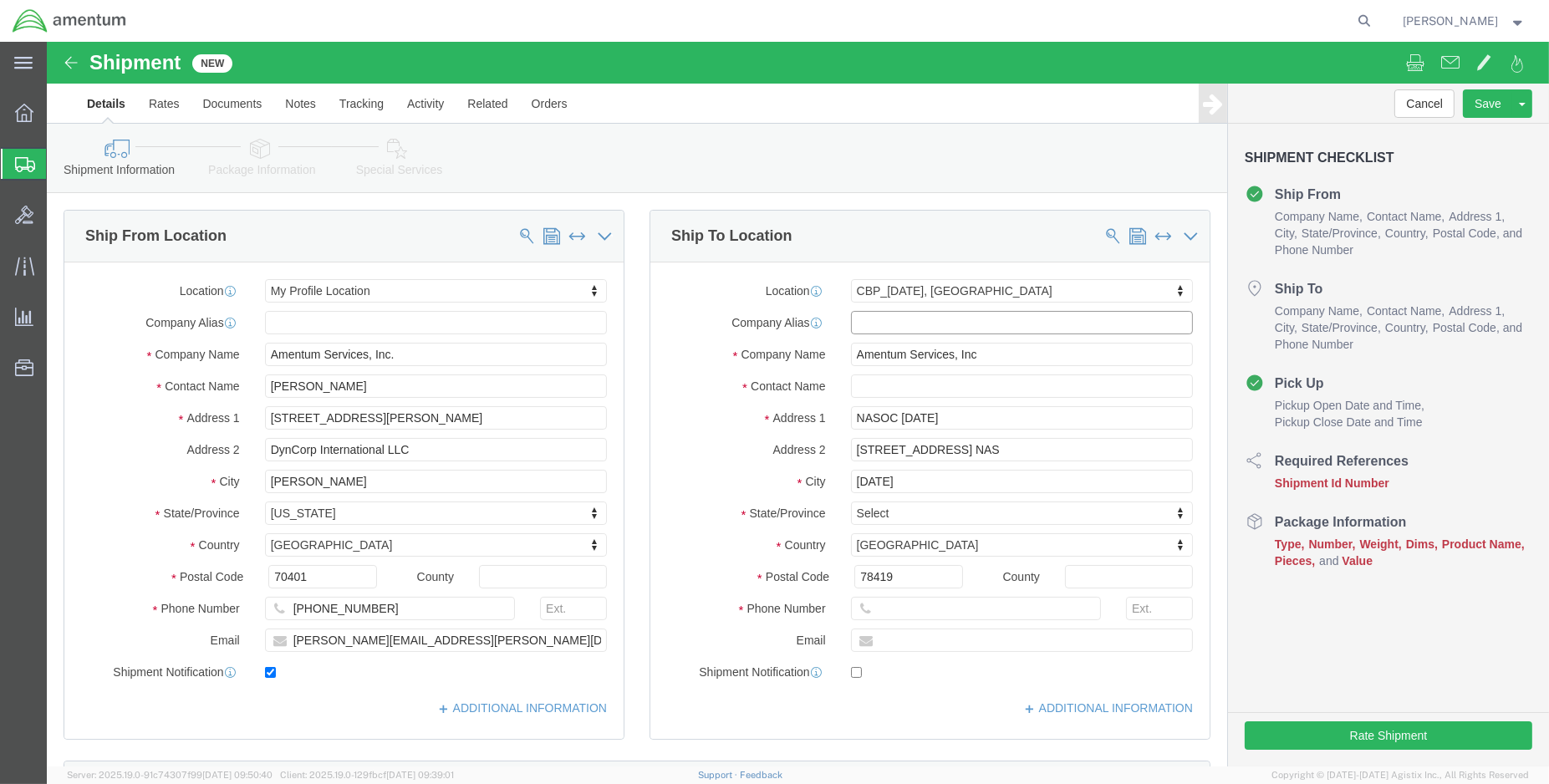
select select "TX"
click input "text"
click input "Robert"
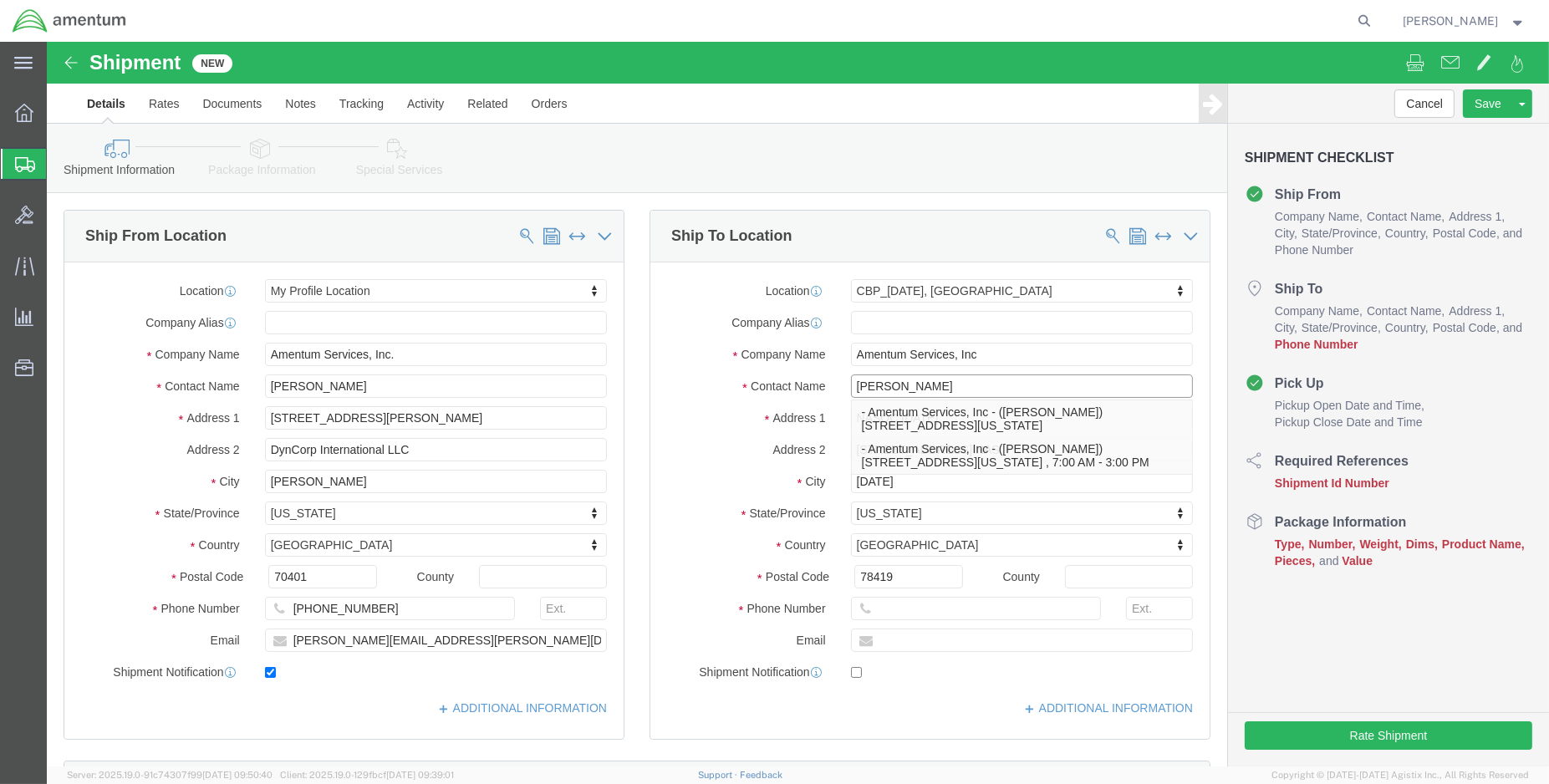
type input "Robert Howard"
click input "text"
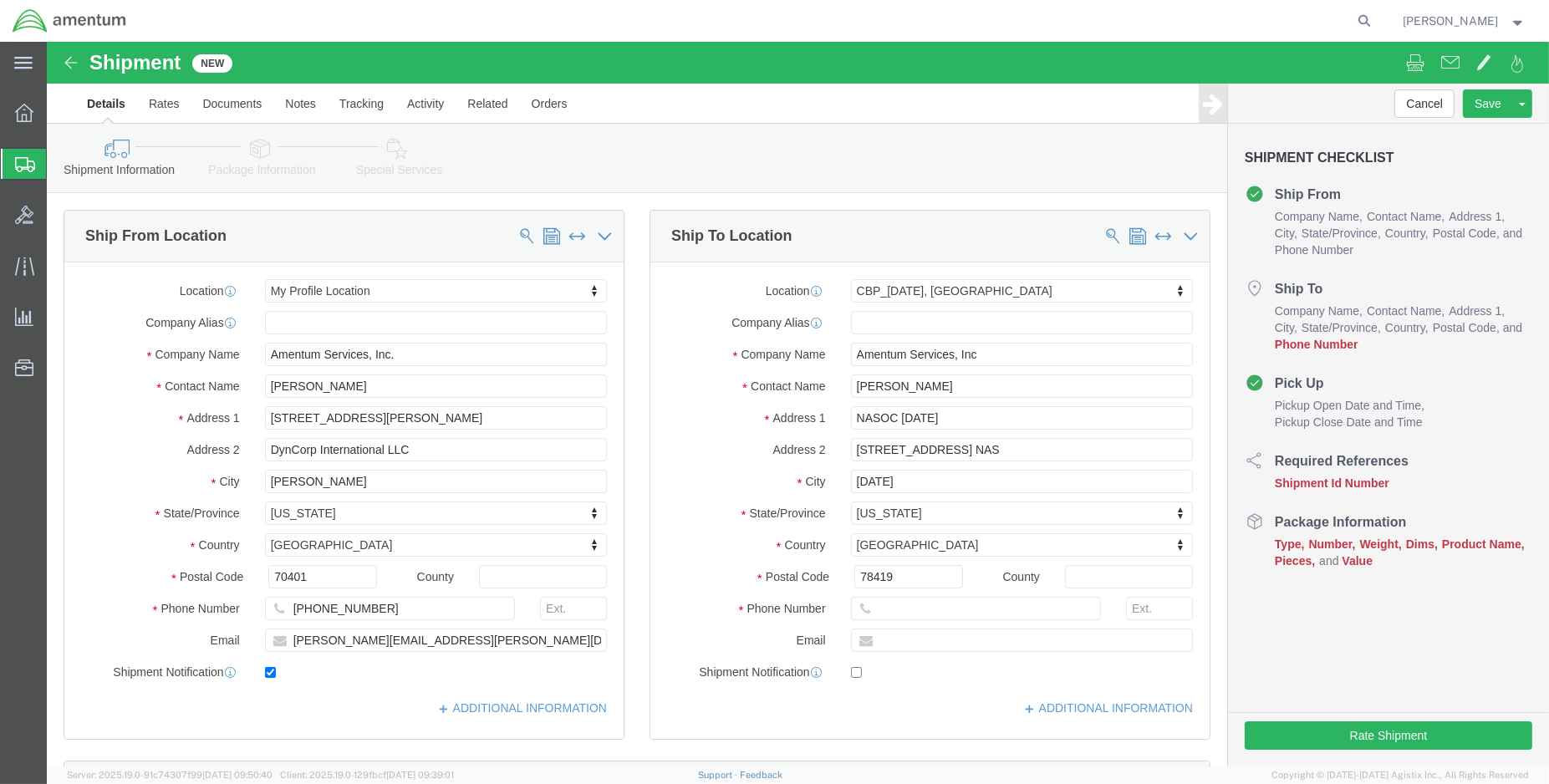
click div
click input "text"
type input "2103552809"
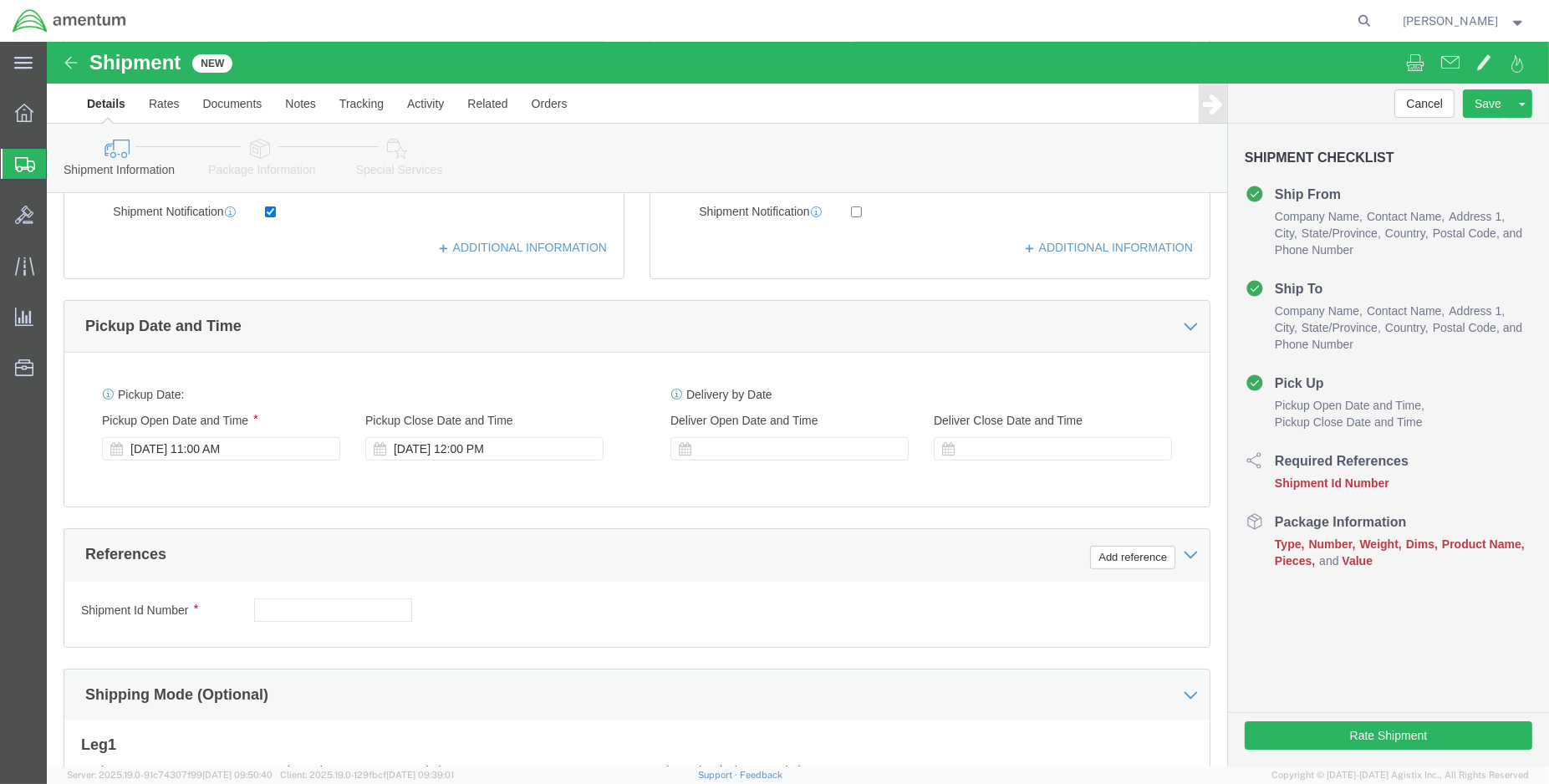
scroll to position [464, 0]
click div "Sep 16 2025 11:00 AM"
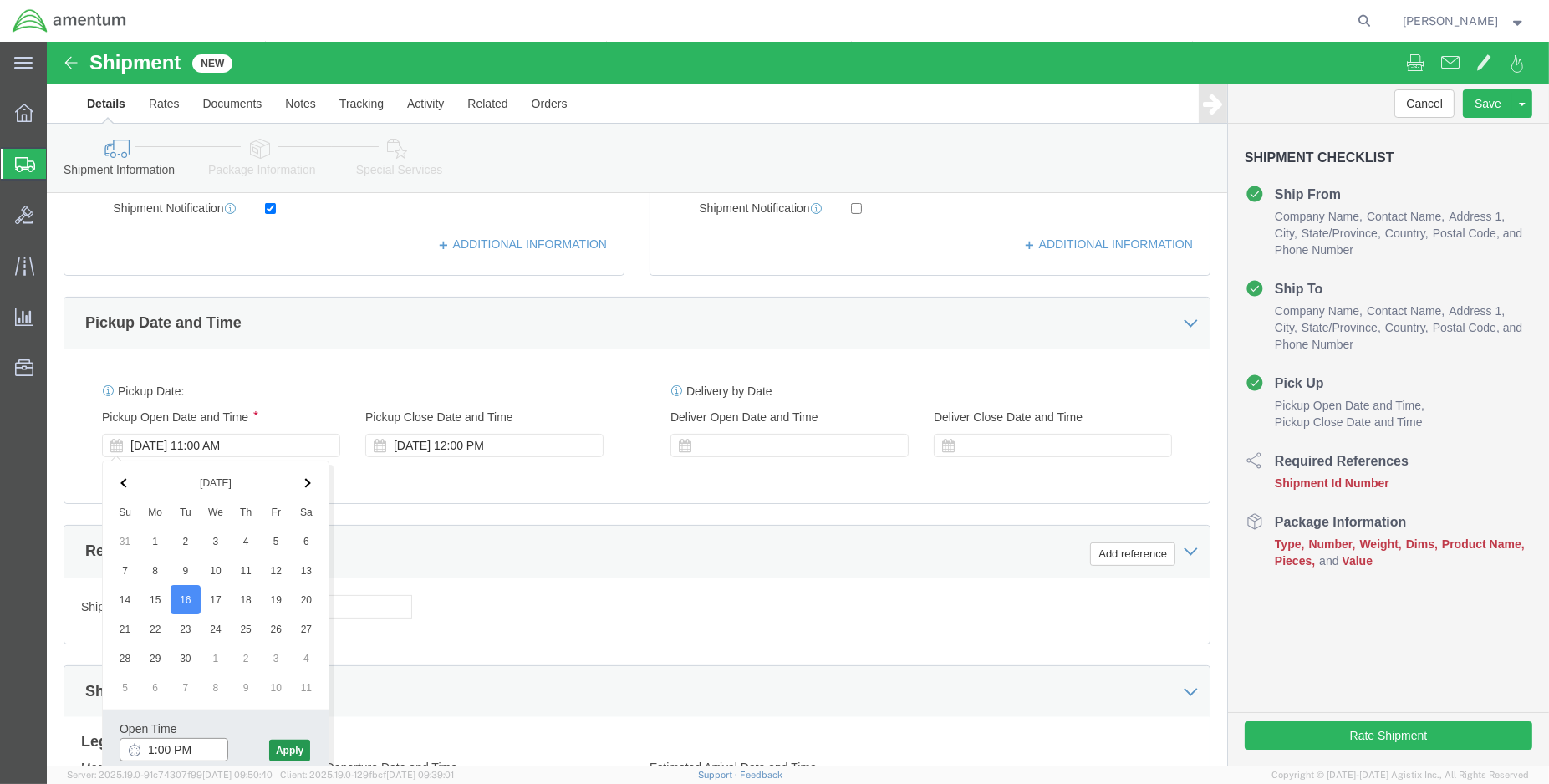
type input "1:00 PM"
click button "Apply"
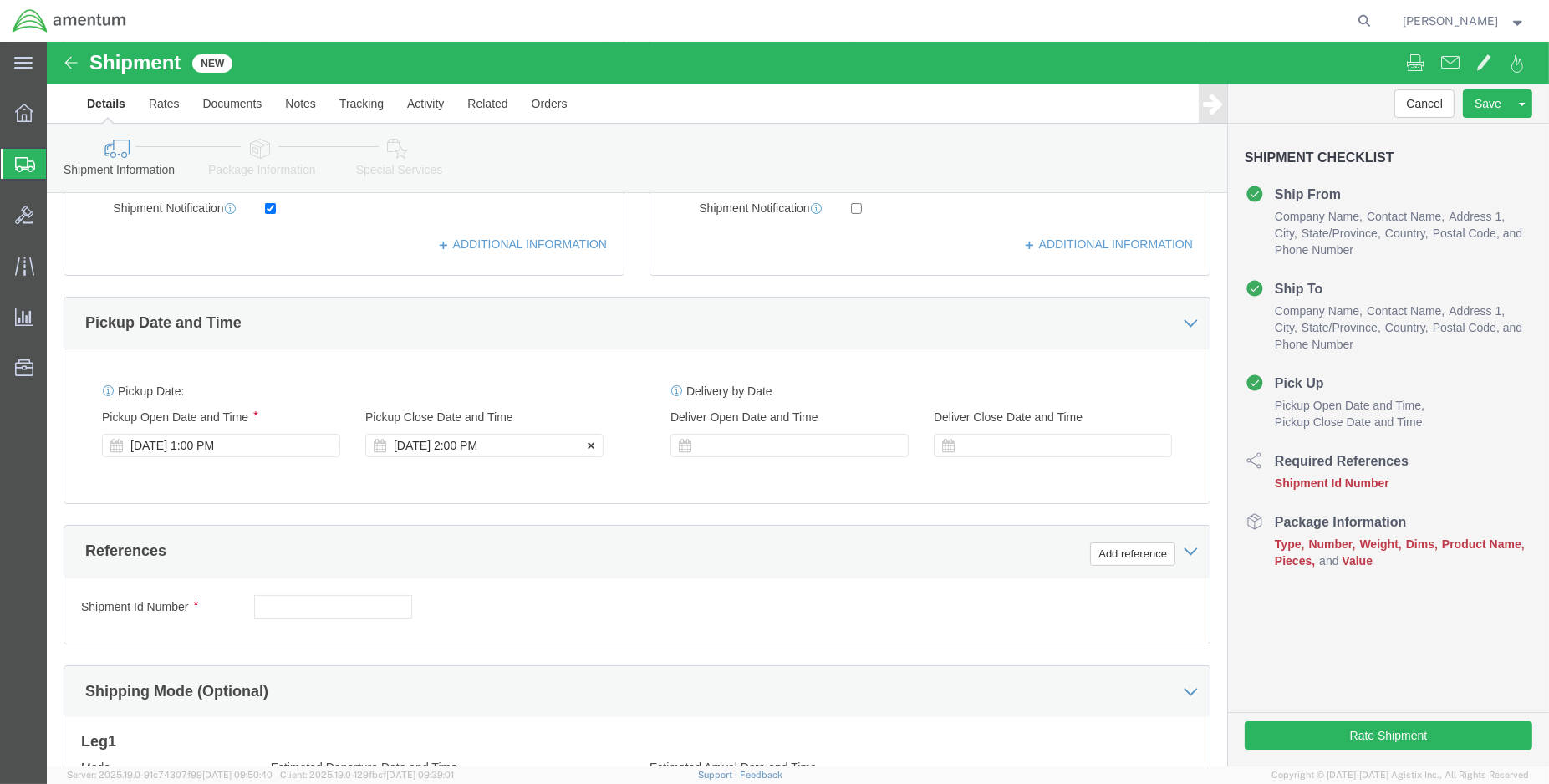
click div "Sep 16 2025 2:00 PM"
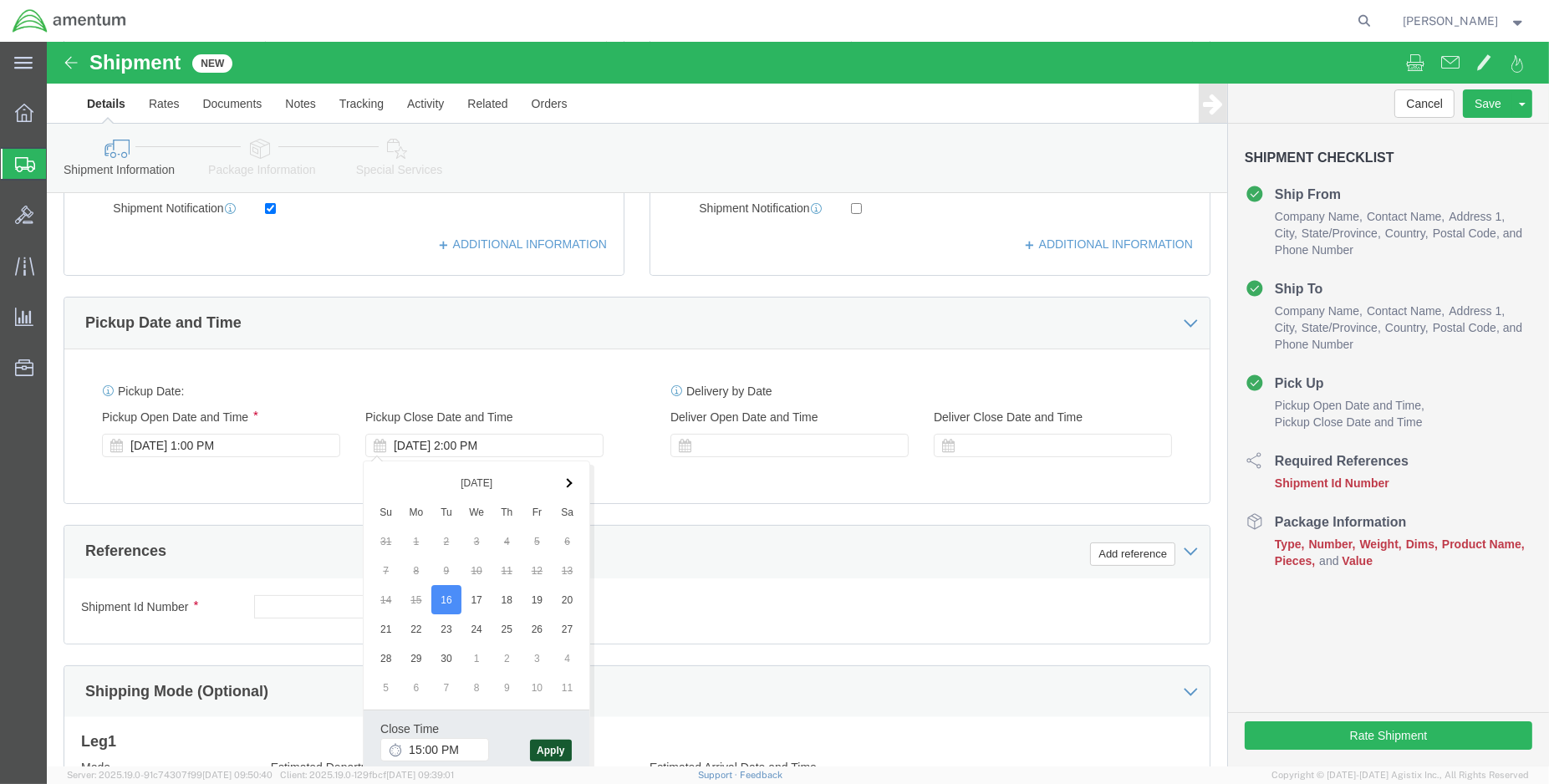
type input "3:00 PM"
click button "Apply"
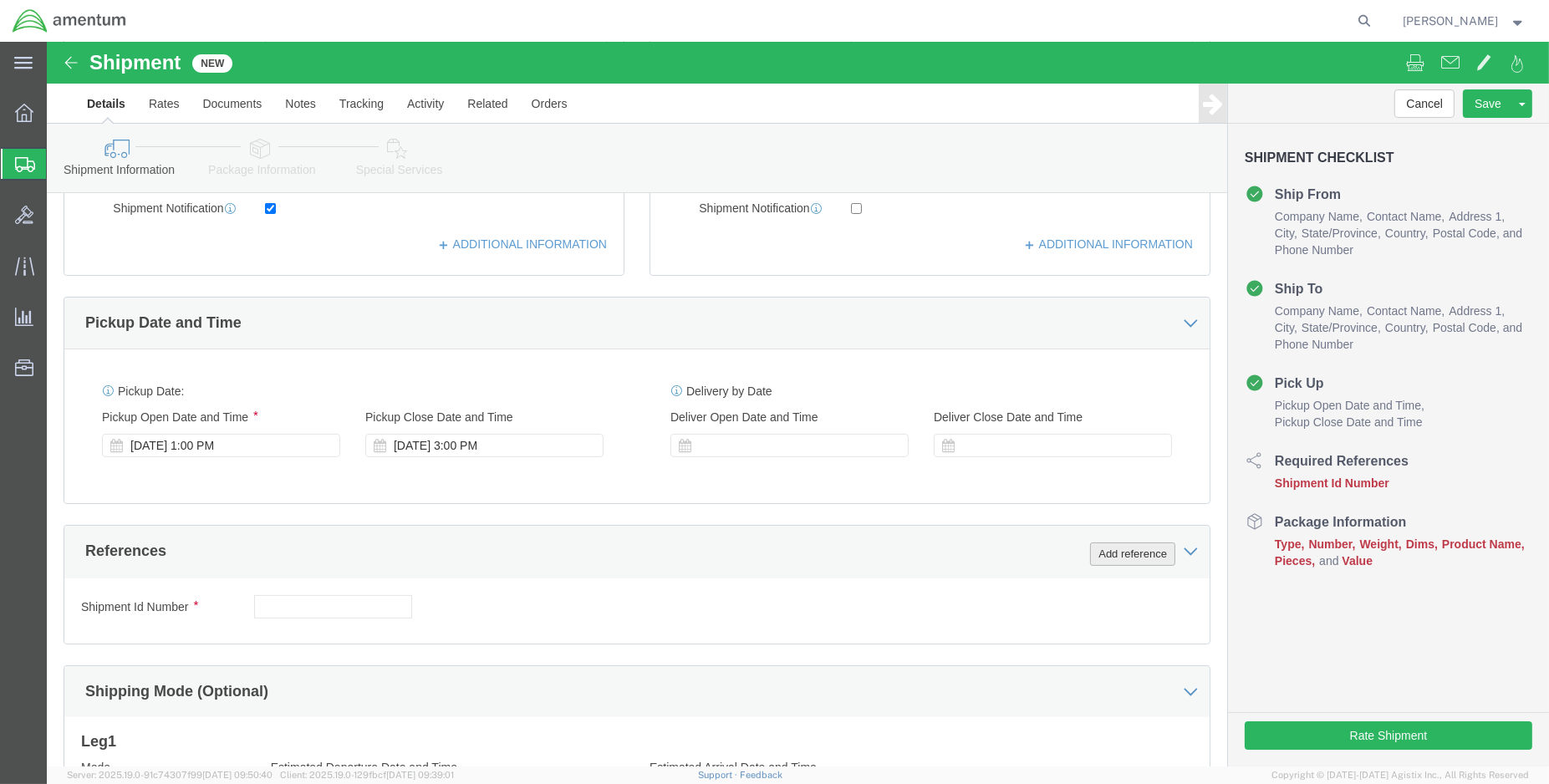
click button "Add reference"
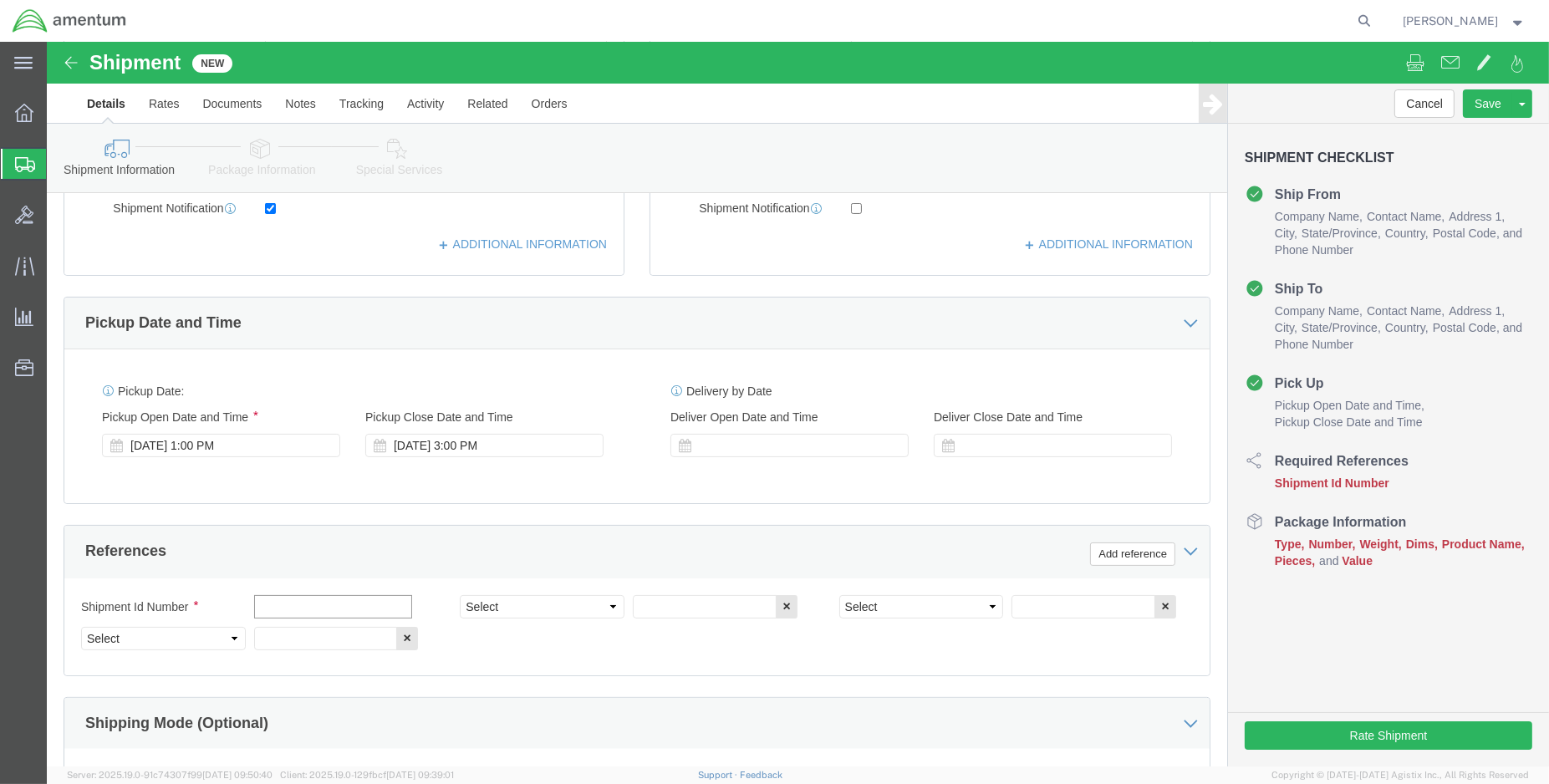
click input "text"
type input "ENO shipment: Starter/Drier"
select select "DEPT"
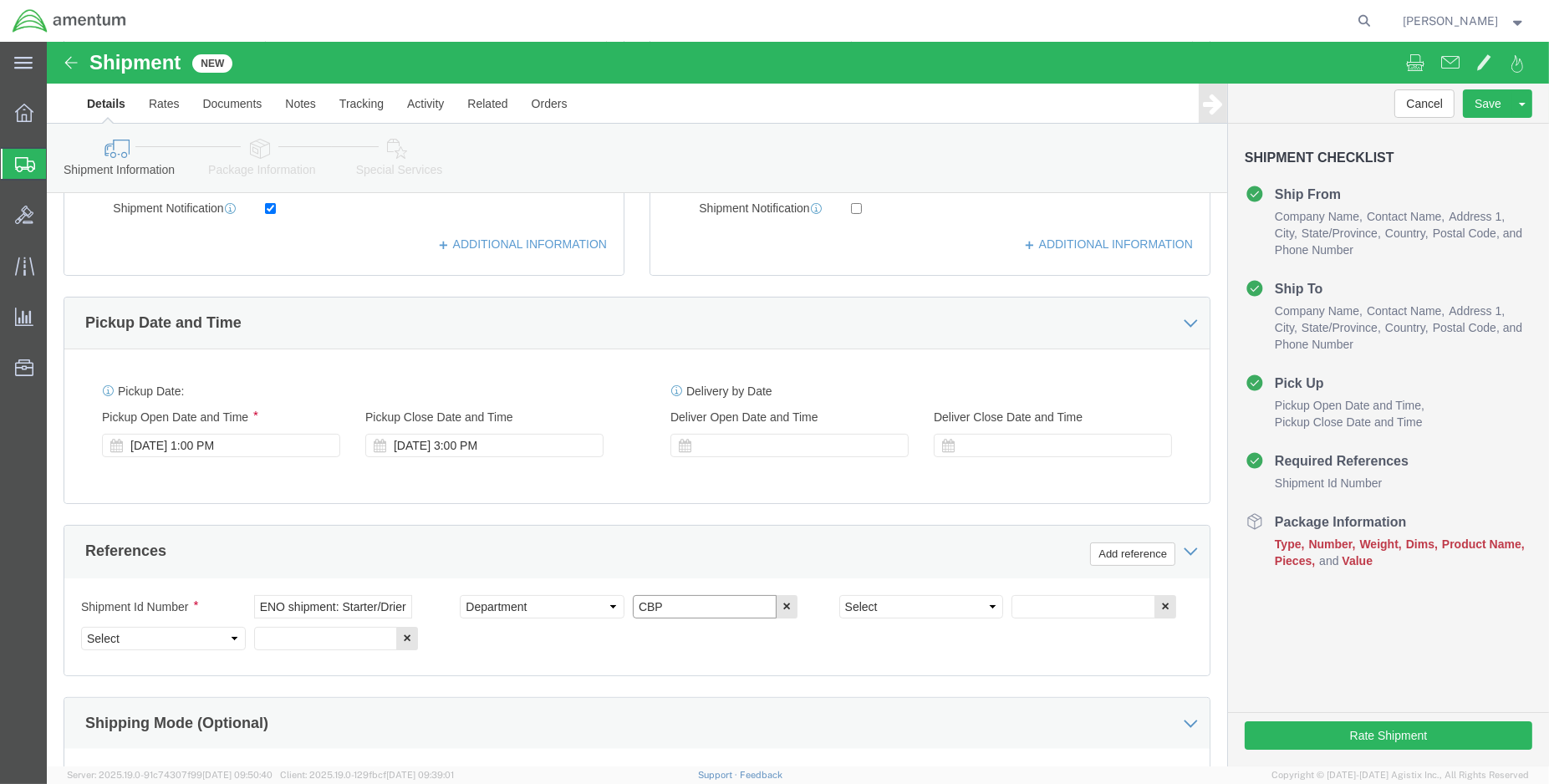
type input "CBP"
select select "CUSTREF"
type input "C"
type input "J"
click input "NCC usage:"
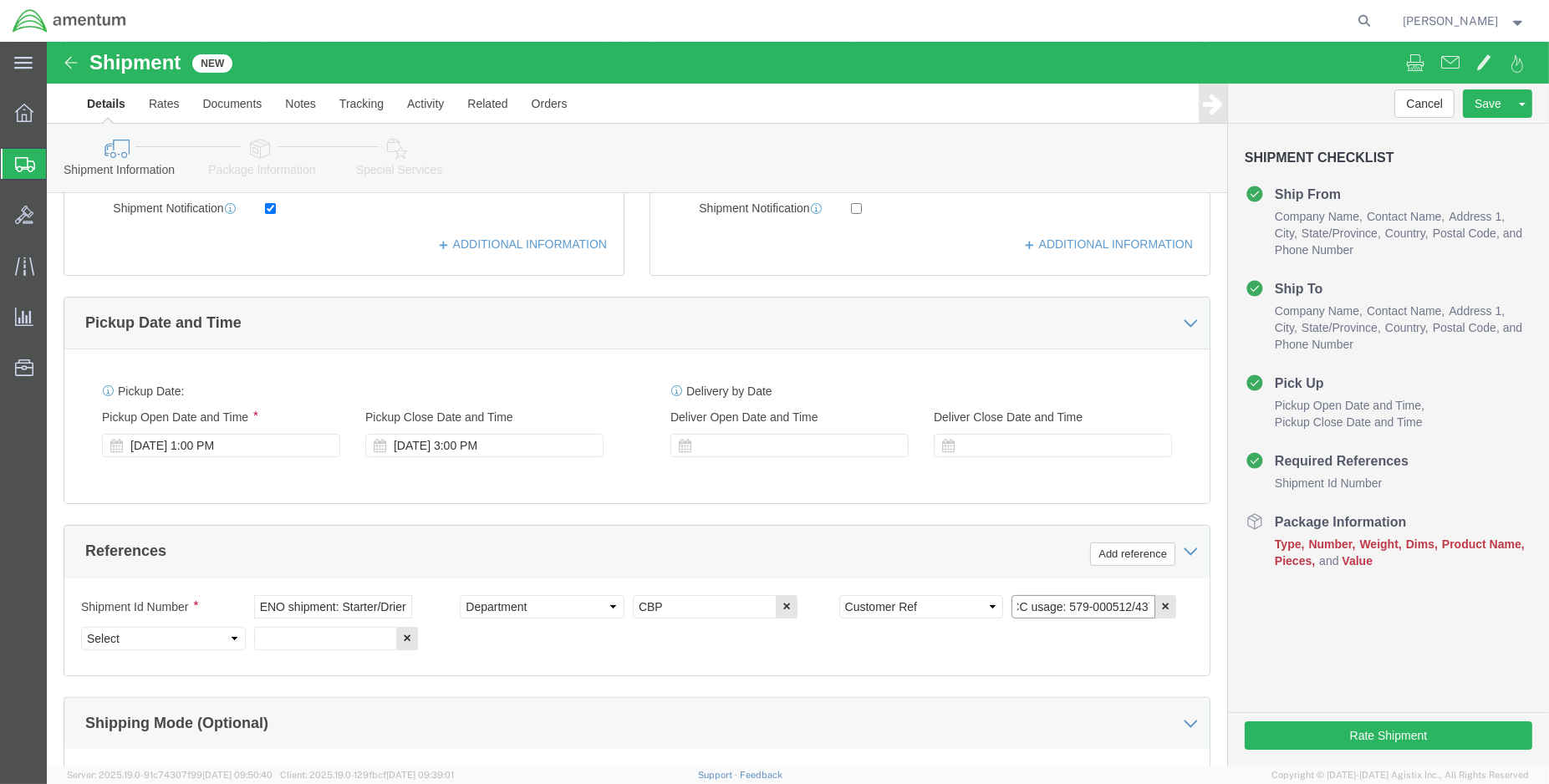
scroll to position [0, 22]
type input "NCC usage: 579-000512/437"
click select "Select Account Type Activity ID Airline Appointment Number ASN Batch Request # …"
select select "PROJNUM"
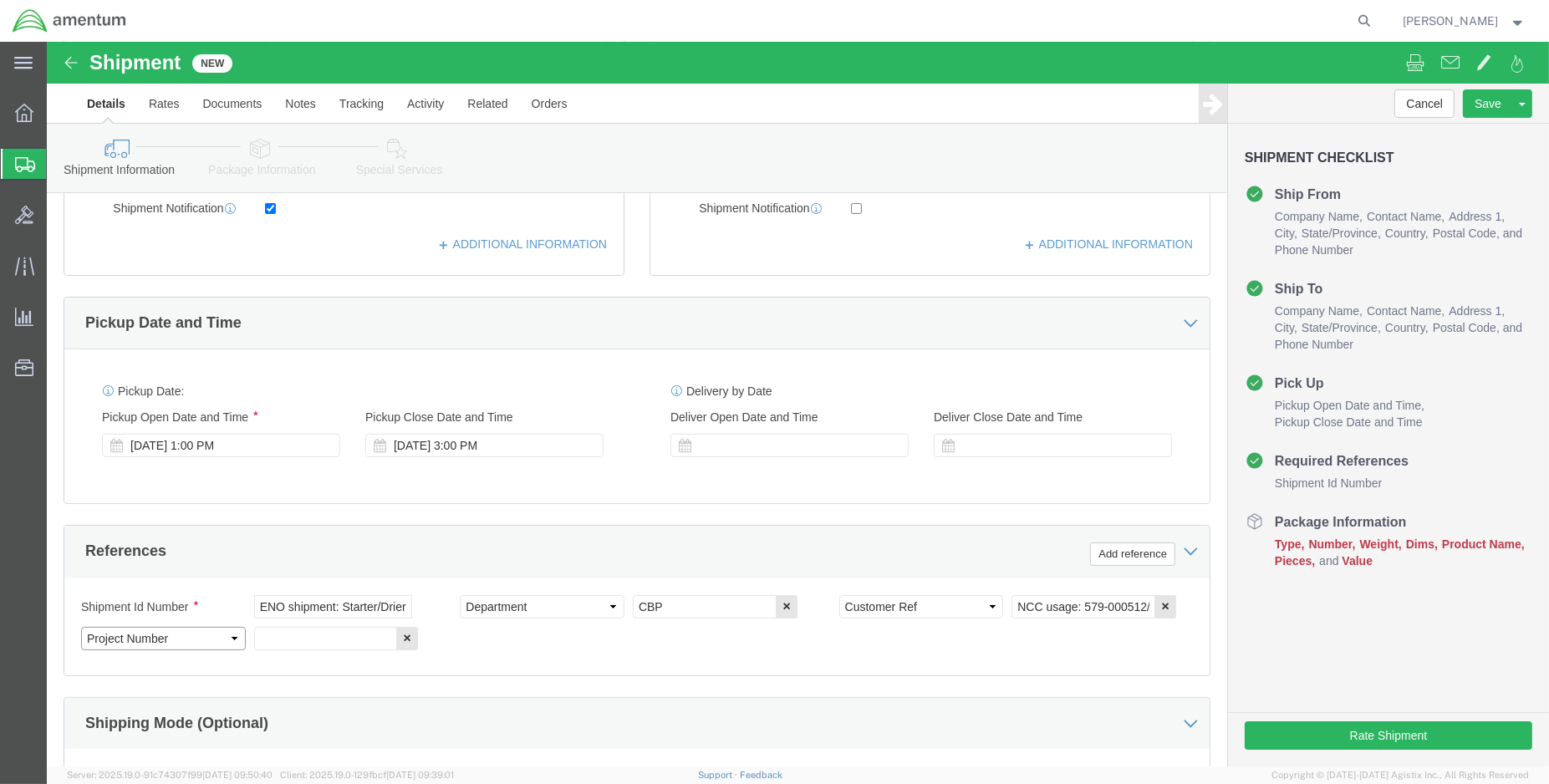
click select "Select Account Type Activity ID Airline Appointment Number ASN Batch Request # …"
paste input "6118.03.03.2219.000.ENO.0000"
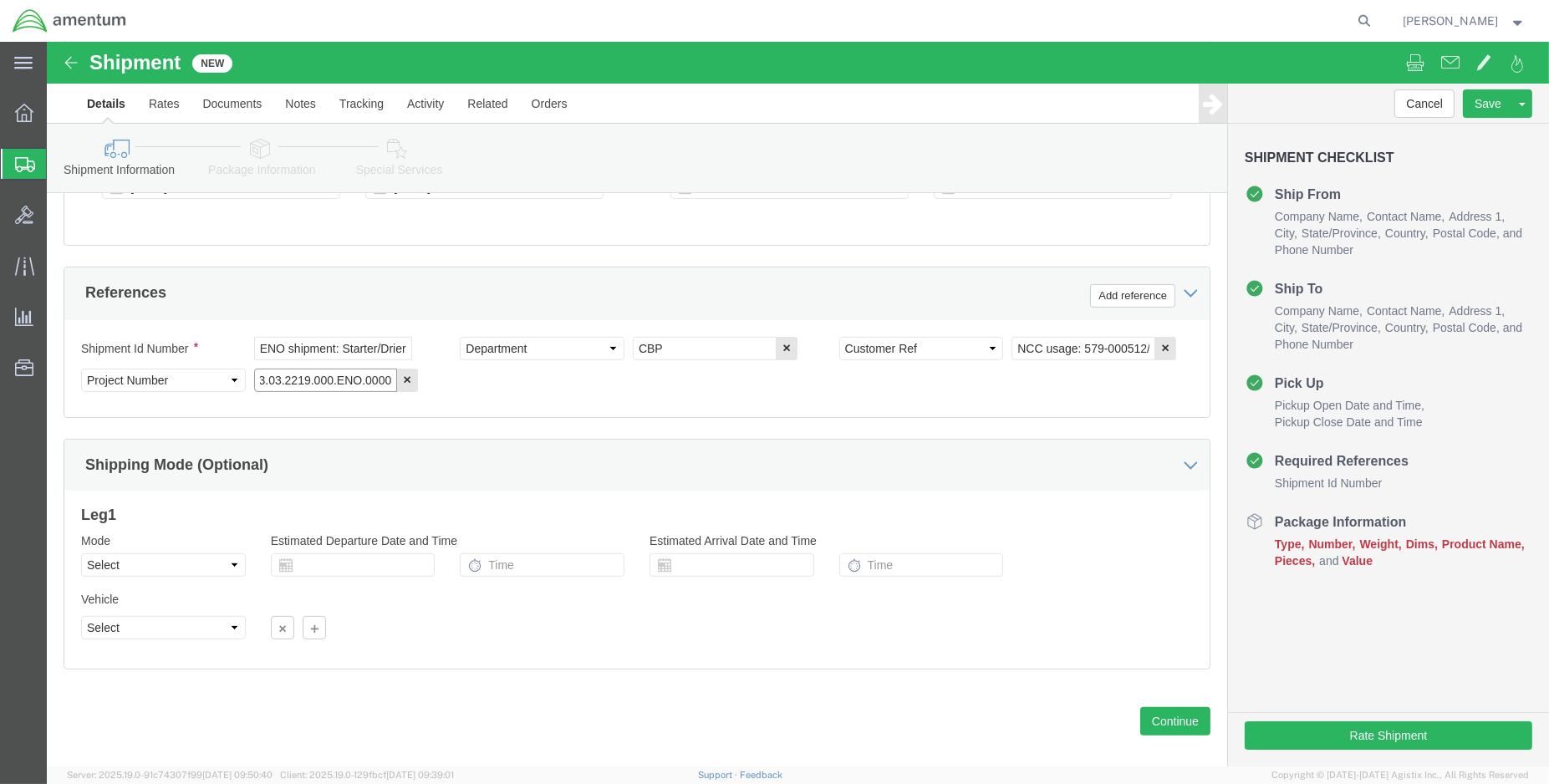
scroll to position [742, 0]
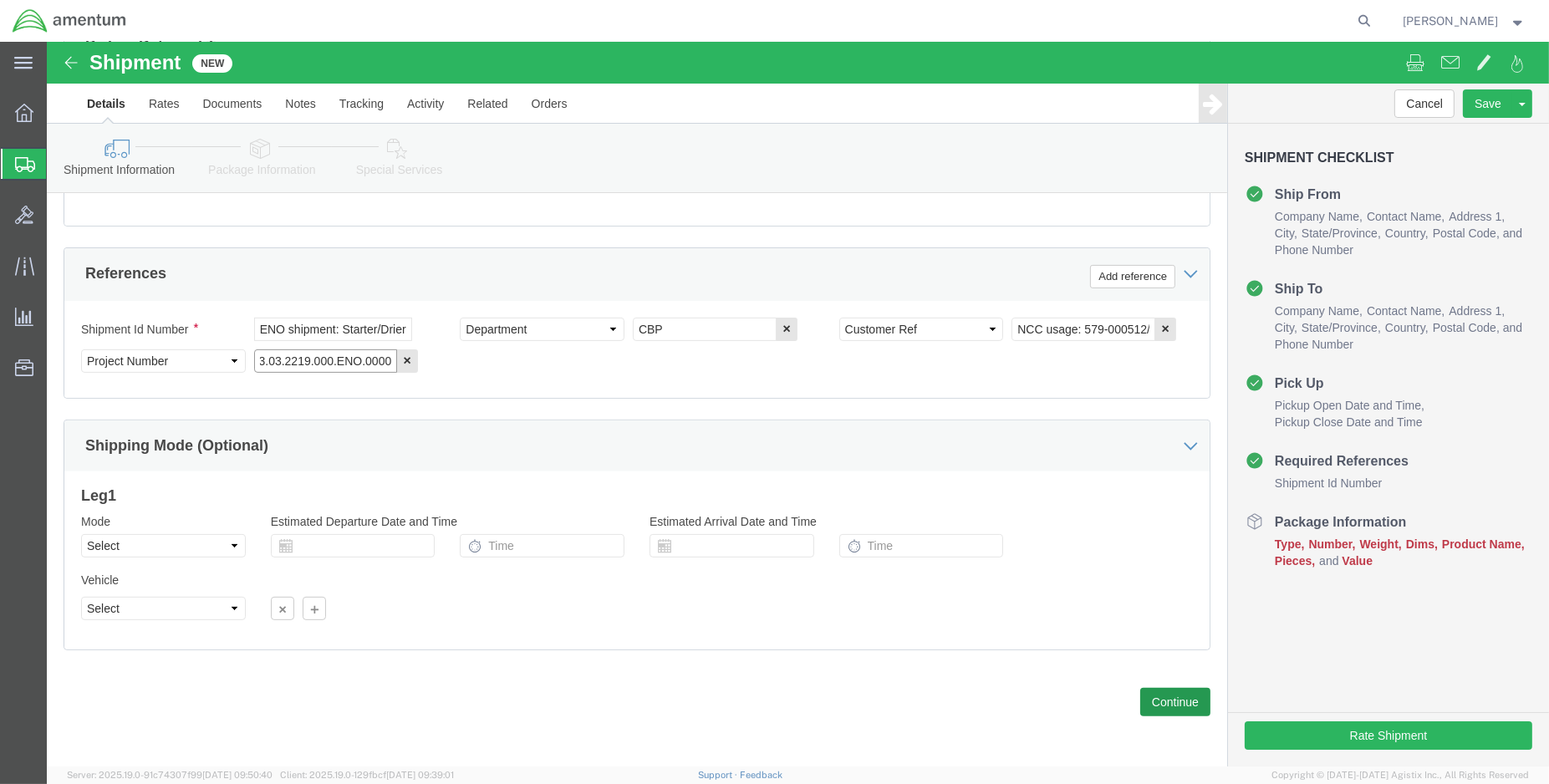
type input "6118.03.03.2219.000.ENO.0000"
click button "Continue"
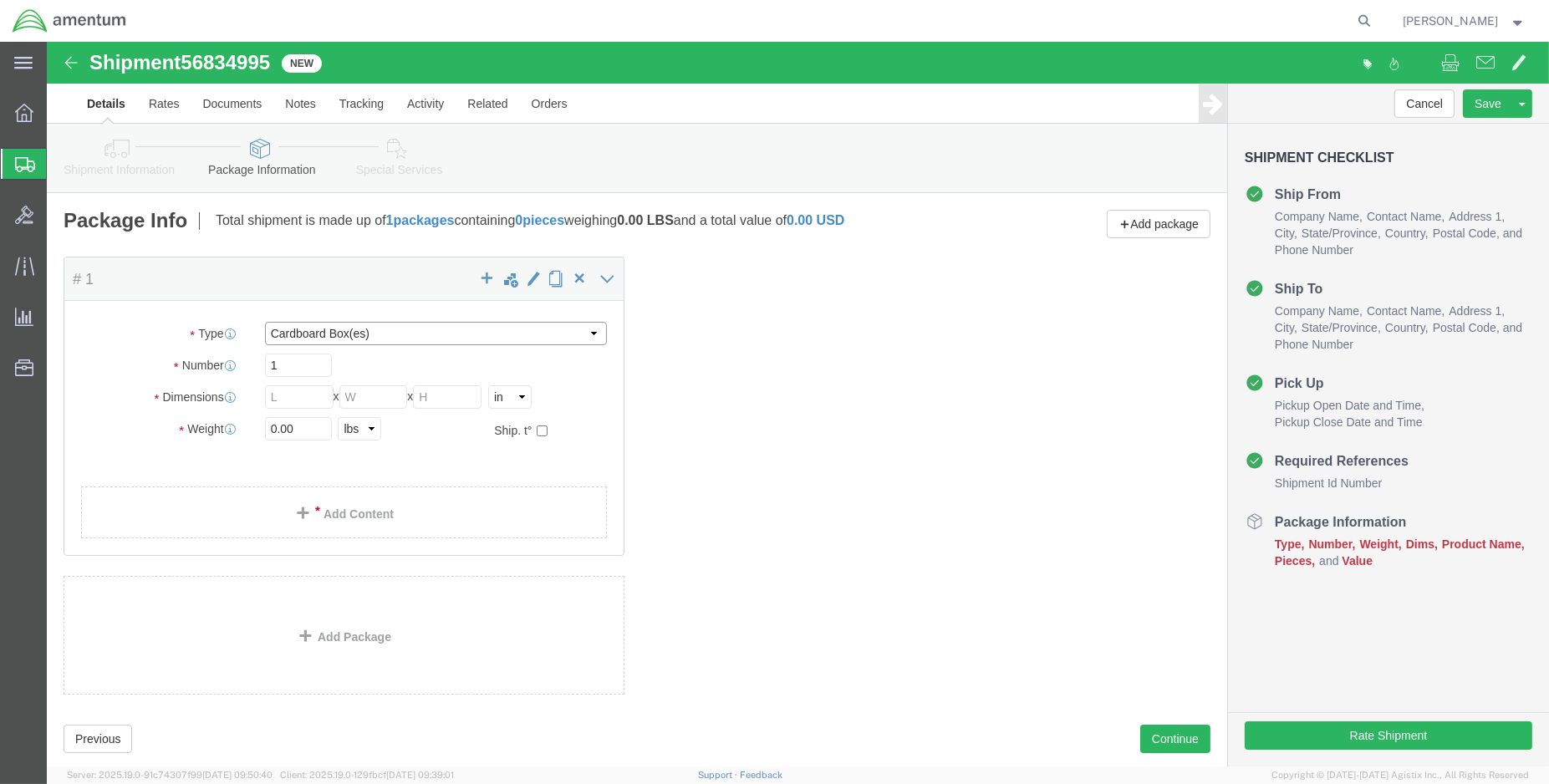
click select "Select BCK Boxes Bale(s) Basket(s) Bolt(s) Bottle(s) Buckets Bulk Bundle(s) Can…"
select select "MBX"
click select "Select BCK Boxes Bale(s) Basket(s) Bolt(s) Bottle(s) Buckets Bulk Bundle(s) Can…"
type input "13.00"
type input "11.50"
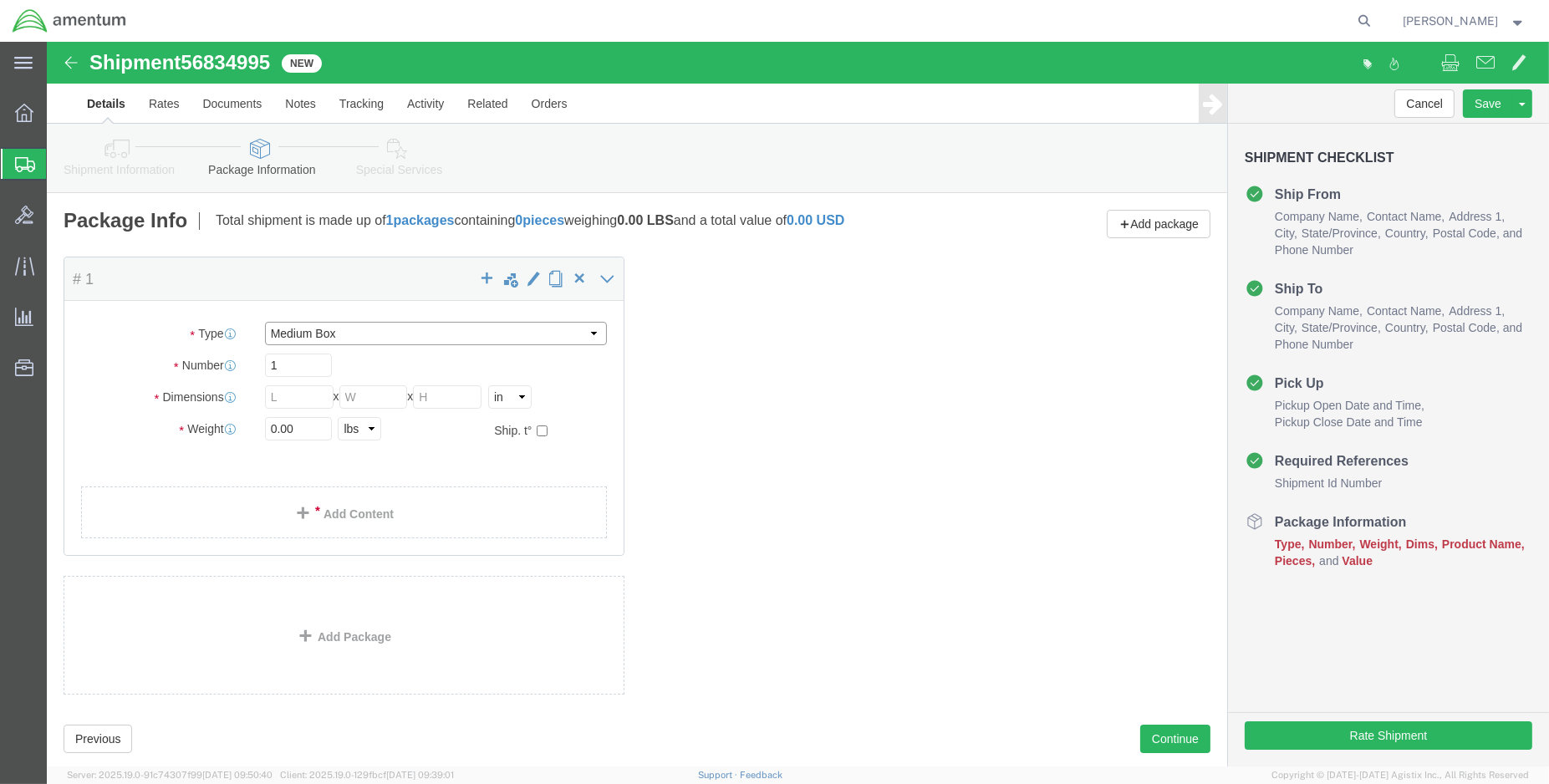
type input "2.50"
drag, startPoint x: 254, startPoint y: 383, endPoint x: 214, endPoint y: 392, distance: 41.0
click div "0.00 Select kgs lbs"
type input "2.00"
click link "Add Content"
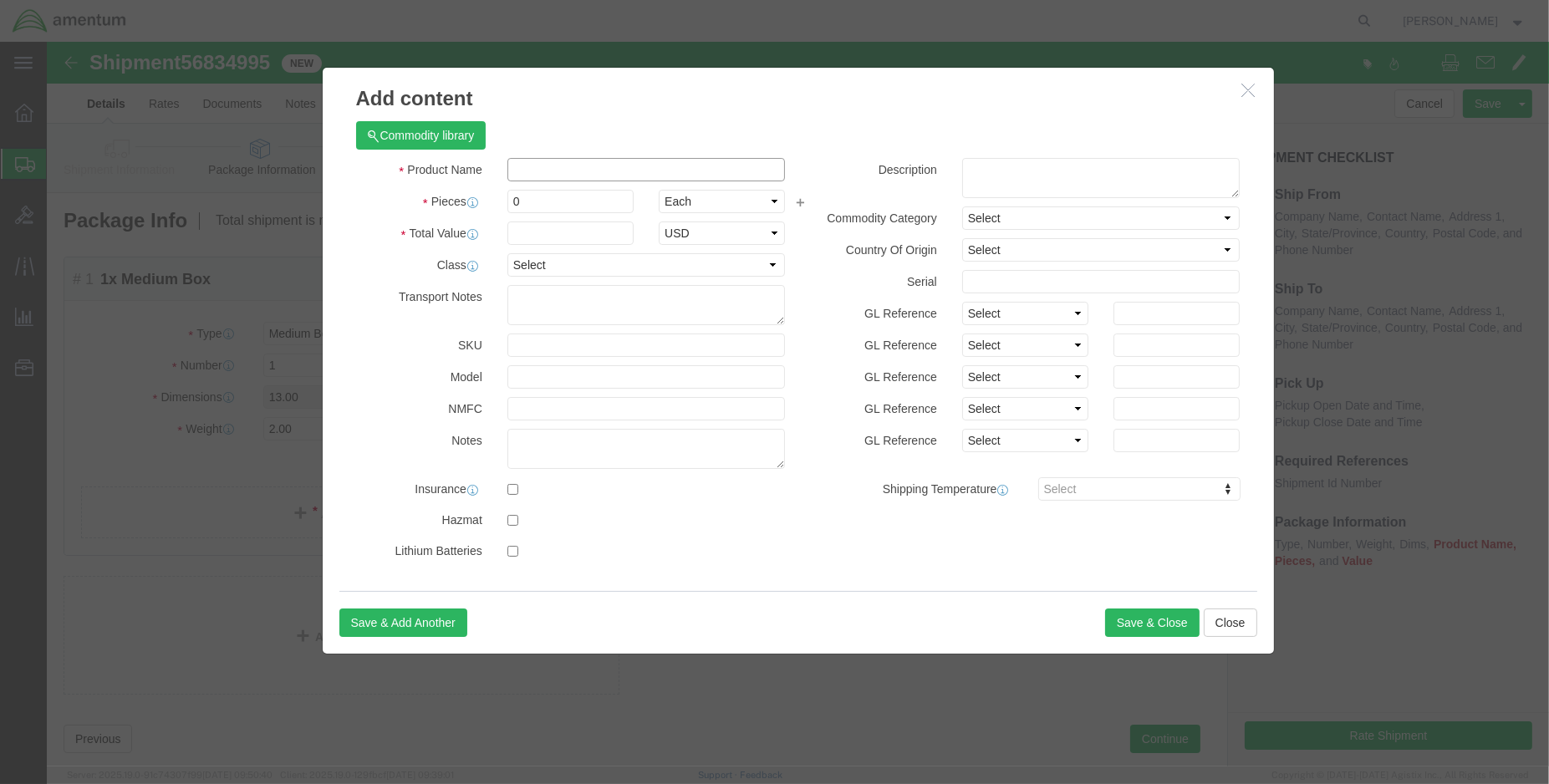
click input "text"
click input "es"
click input "es43030-5"
click input "ES43030-5"
type input "DRIER RECEIVER BOTTLE (PN: ES43030-5)"
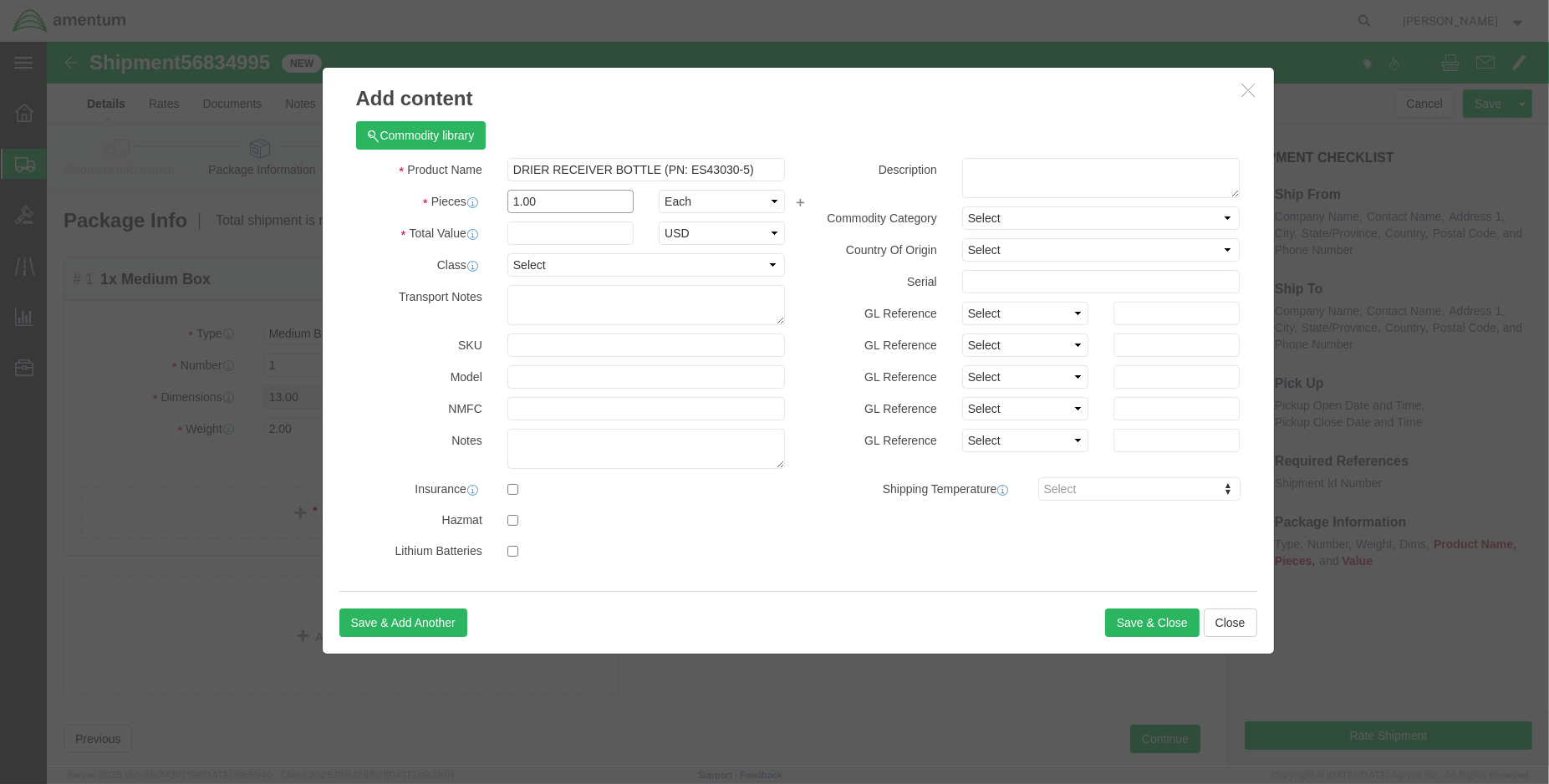
type input "1.00"
type input "1100.0"
click button "Save & Close"
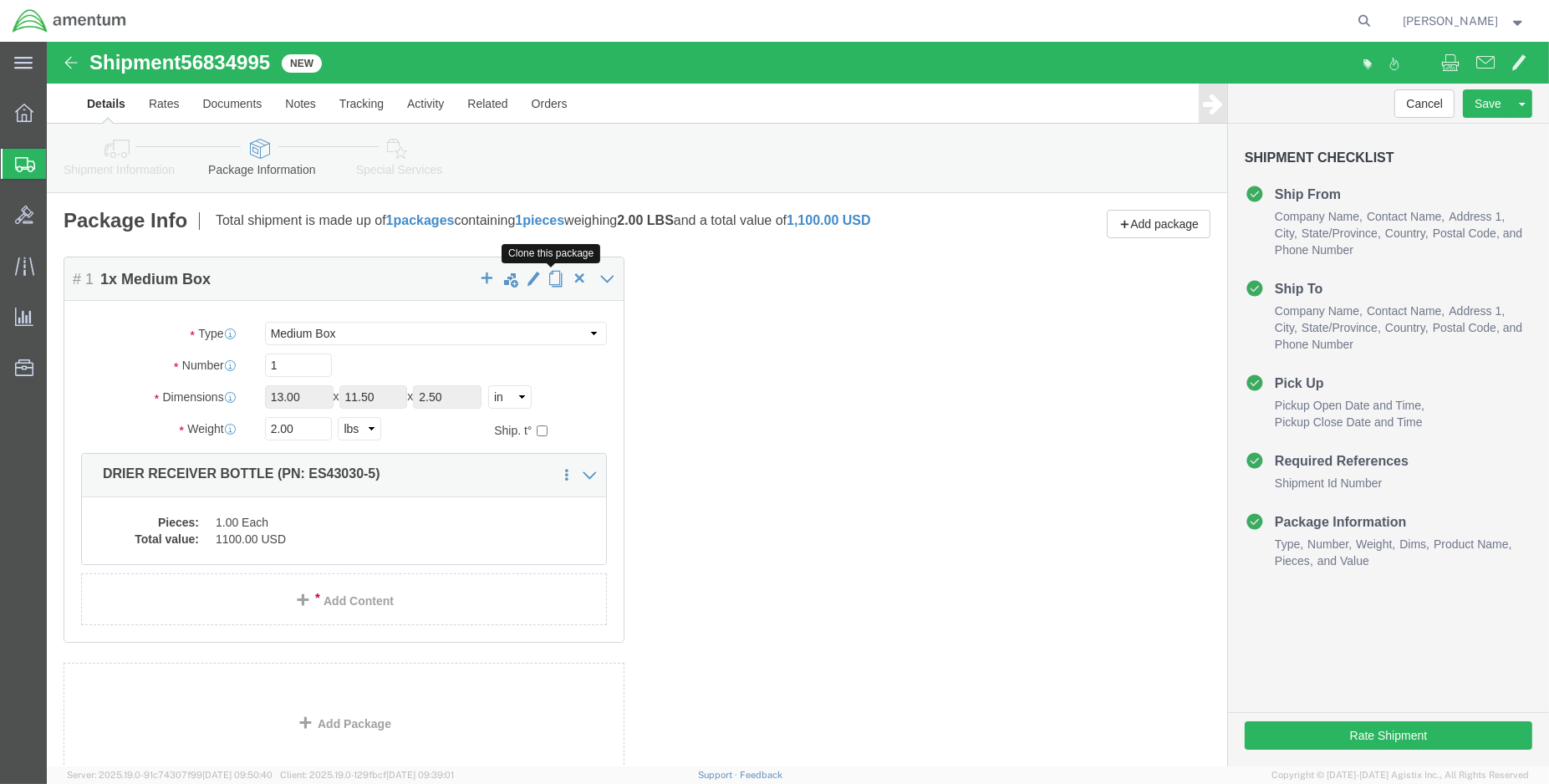
click span "button"
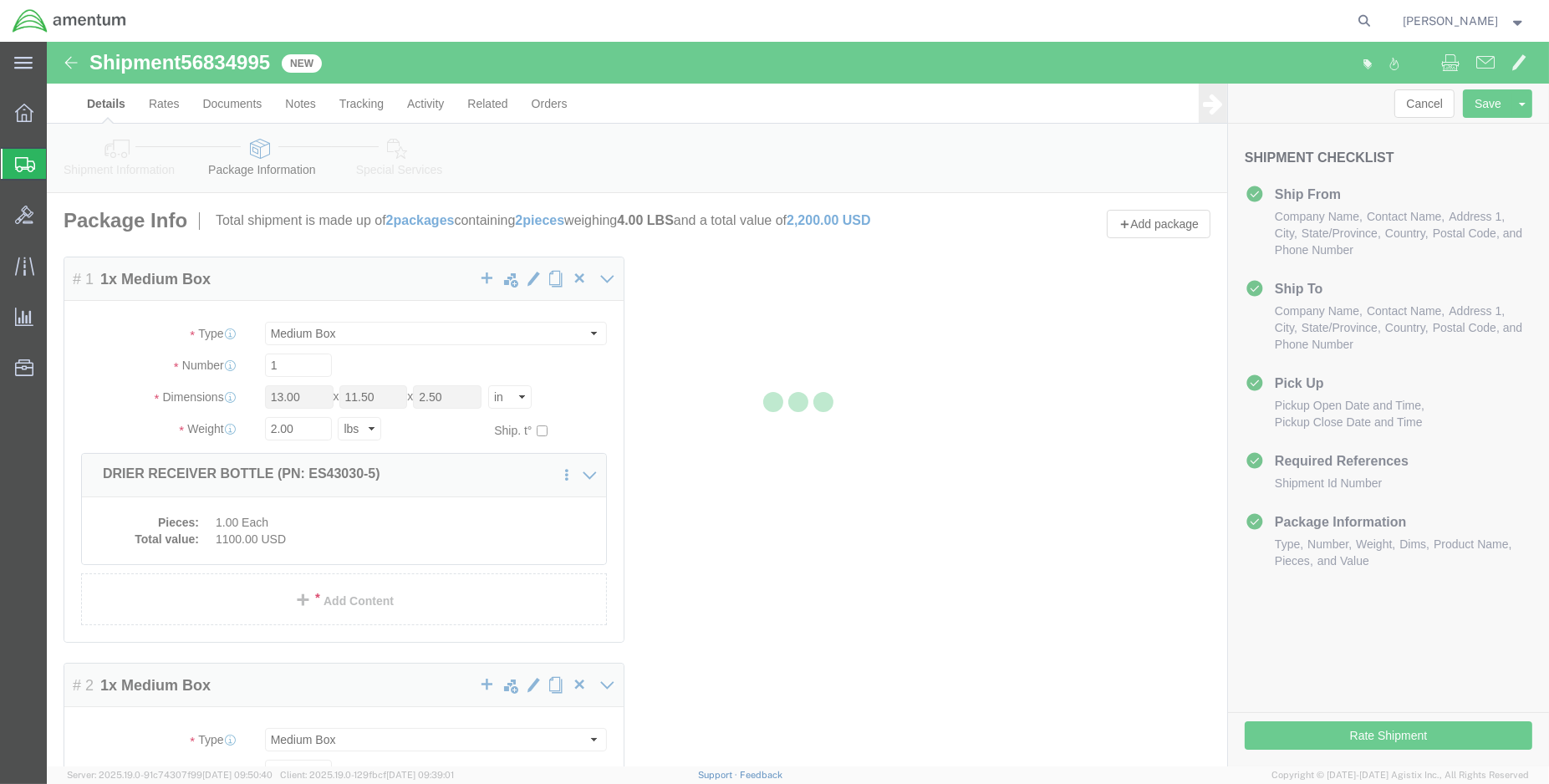
select select "MBX"
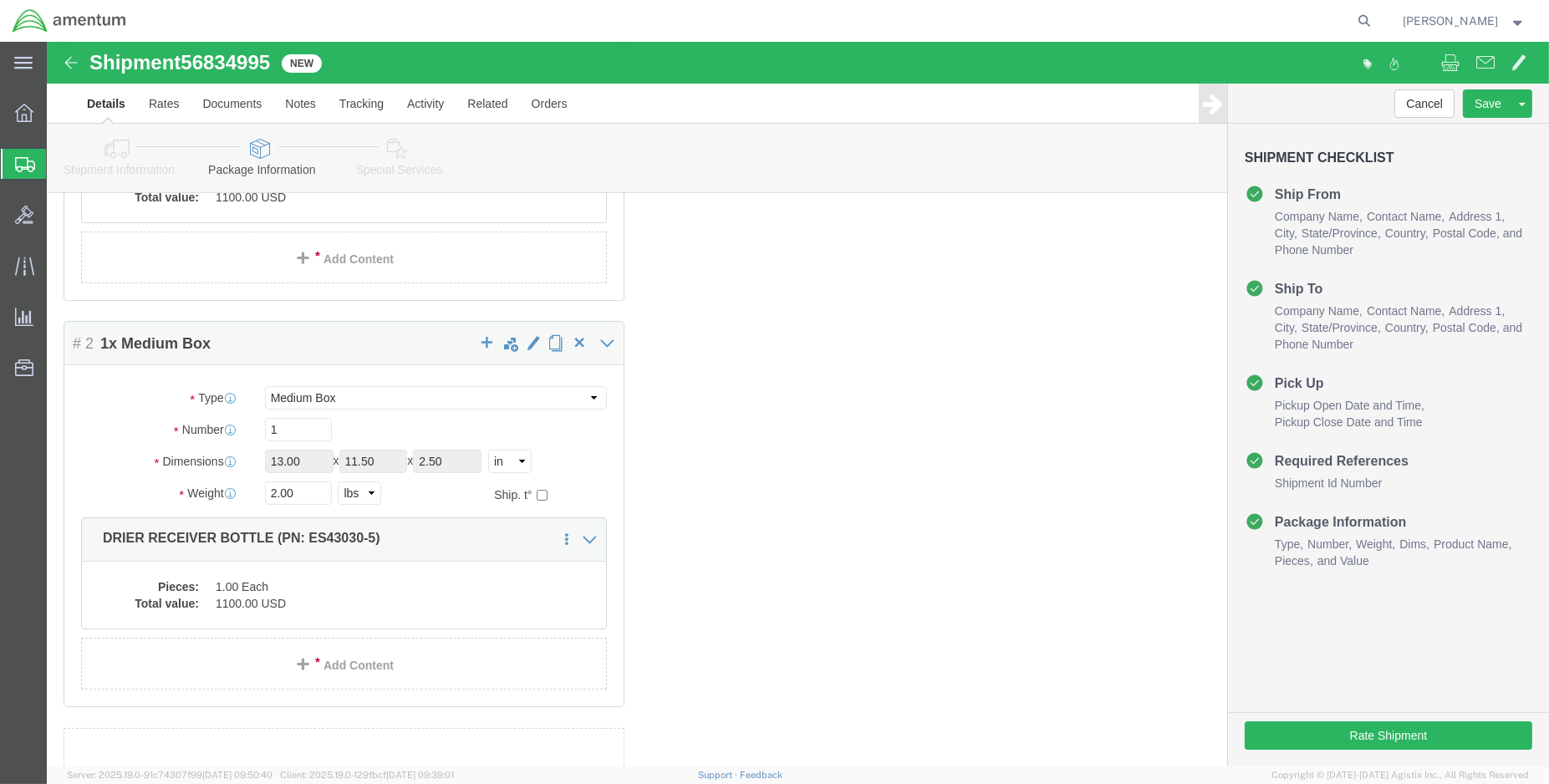
scroll to position [371, 0]
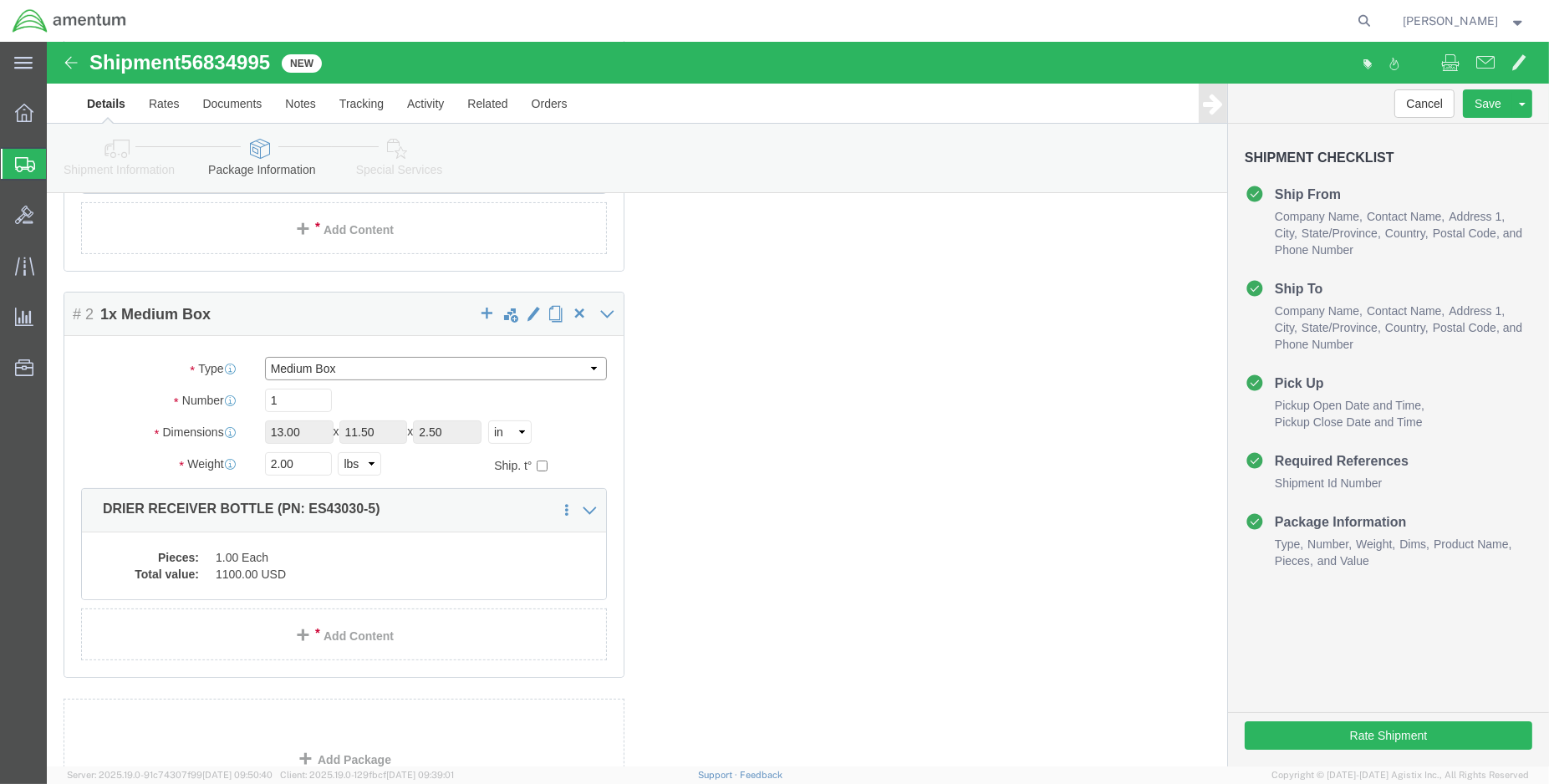
click select "Select BCK Boxes Bale(s) Basket(s) Bolt(s) Bottle(s) Buckets Bulk Bundle(s) Can…"
select select "CBOX"
click select "Select BCK Boxes Bale(s) Basket(s) Bolt(s) Bottle(s) Buckets Bulk Bundle(s) Can…"
click input "13.00"
type input "1"
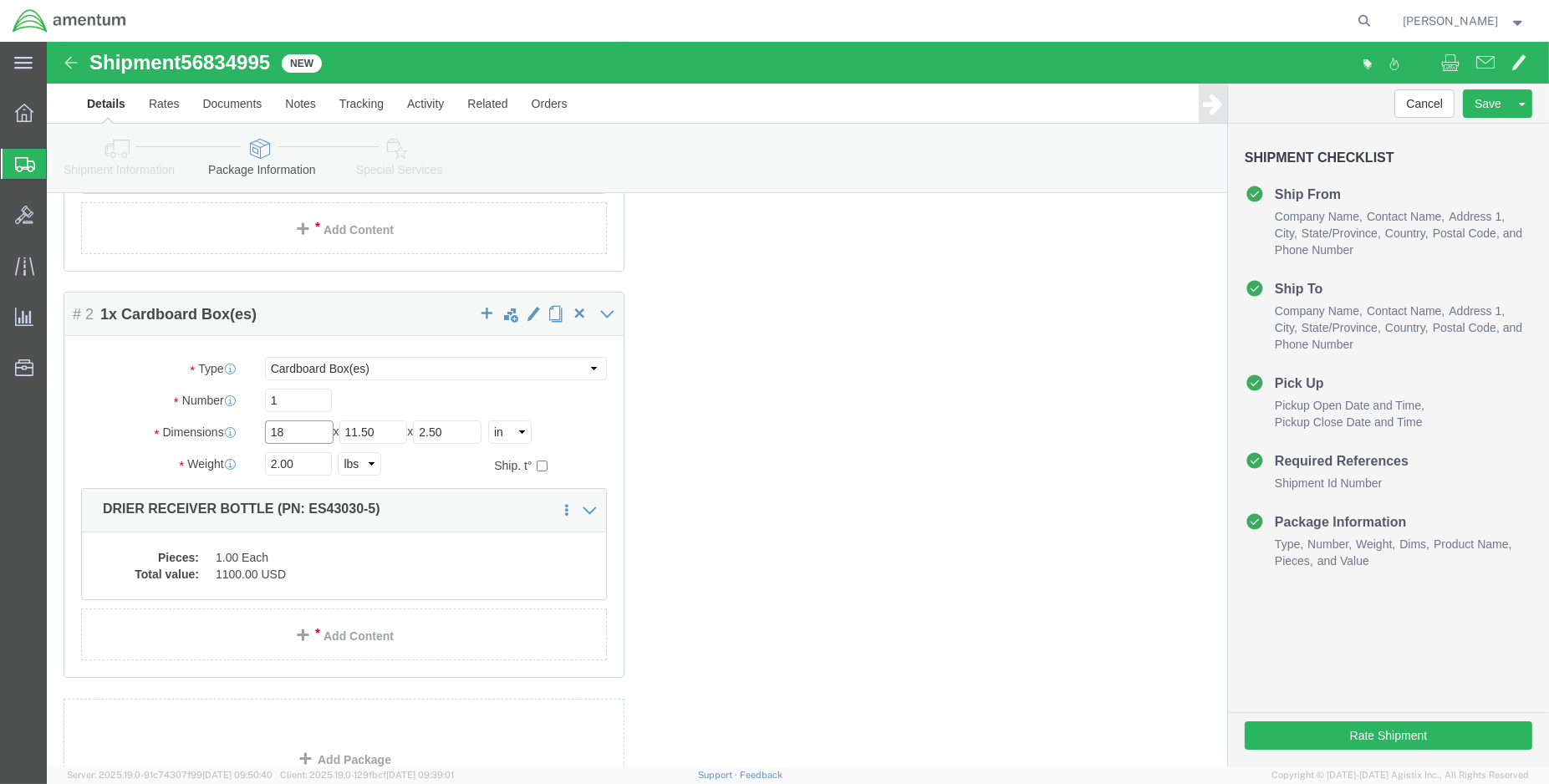
type input "18"
type input "13"
type input "12"
type input "32.00"
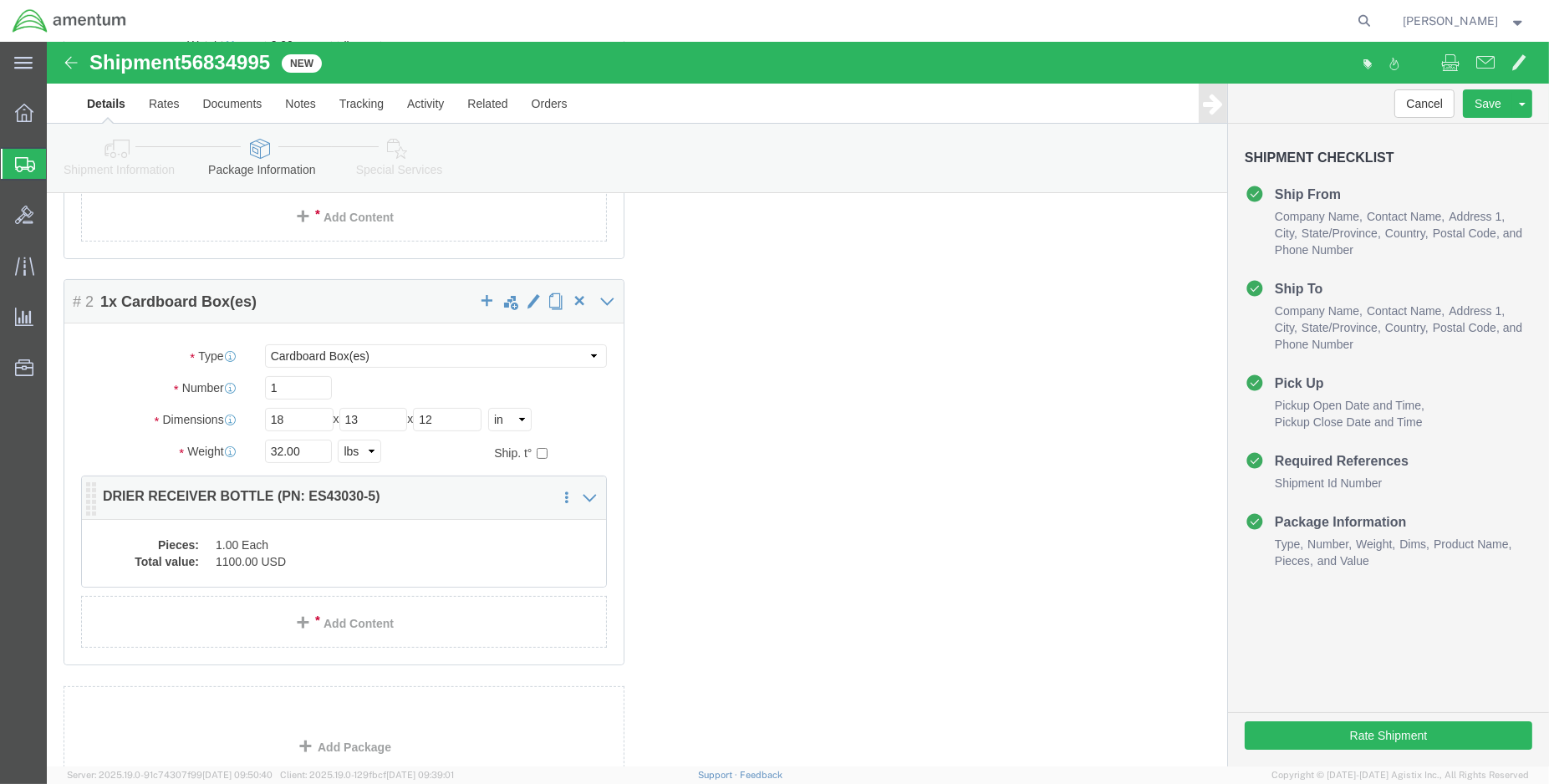
click dd "1100.00 USD"
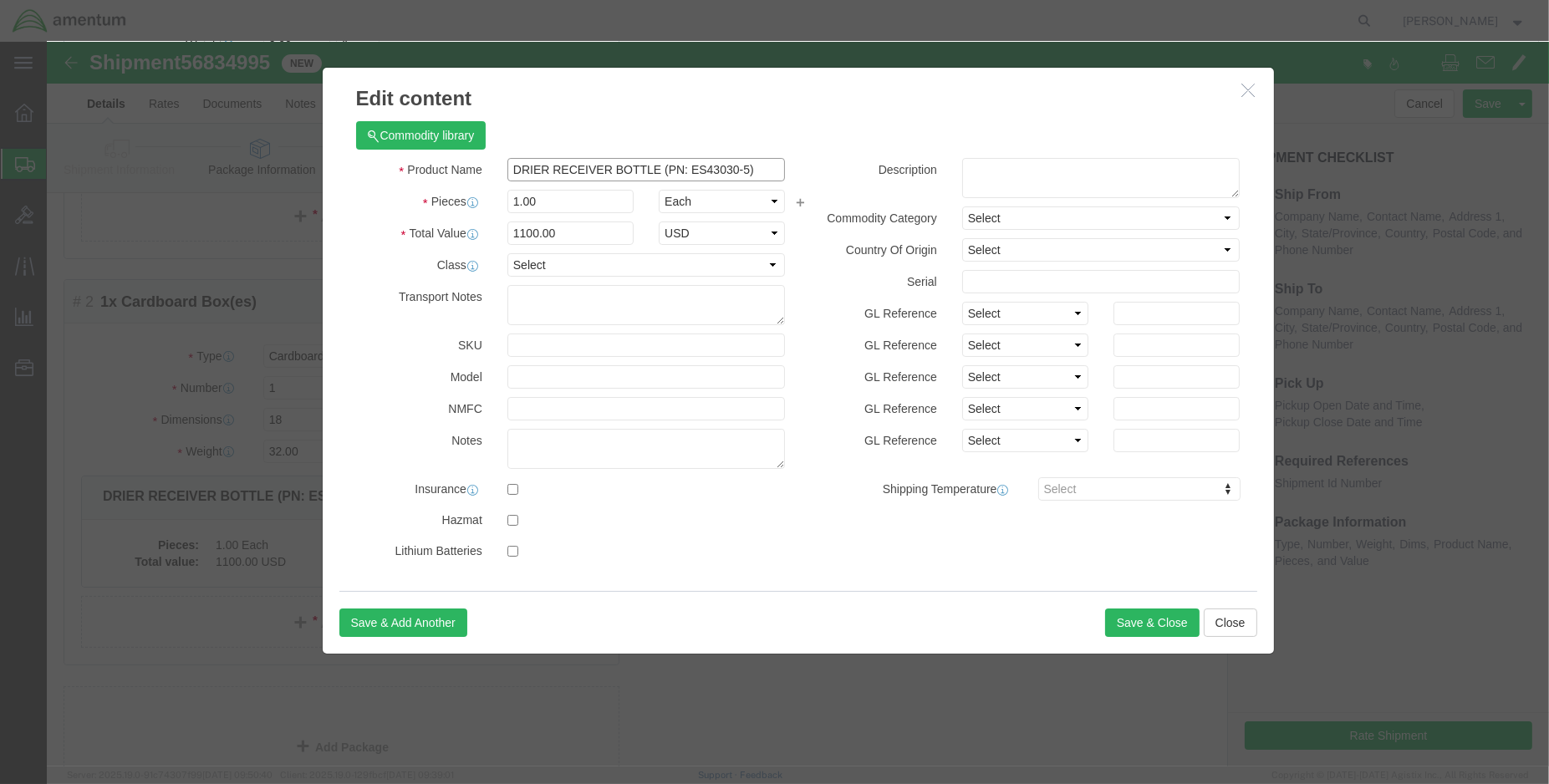
click input "DRIER RECEIVER BOTTLE (PN: ES43030-5)"
type input "D"
type input "STARTER / GENERATOR (PN: 23085-001)"
type input "8000.00"
select select "USD"
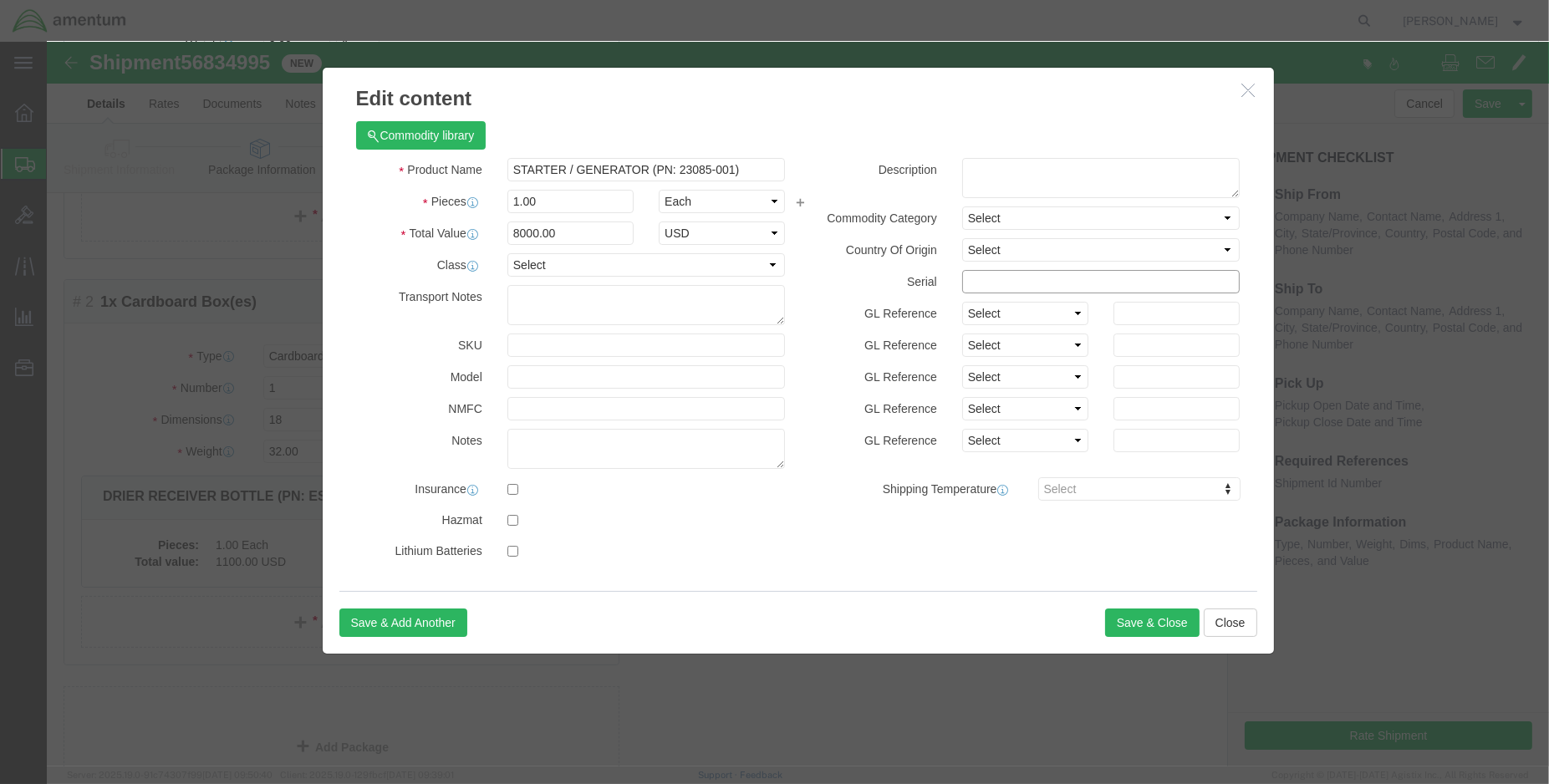
click input "text"
type input "p"
click input "STARTER / GENERATOR (PN: 23085-001)"
click input "STARTER / GENERATOR (PN: 23085-001 / SN:"
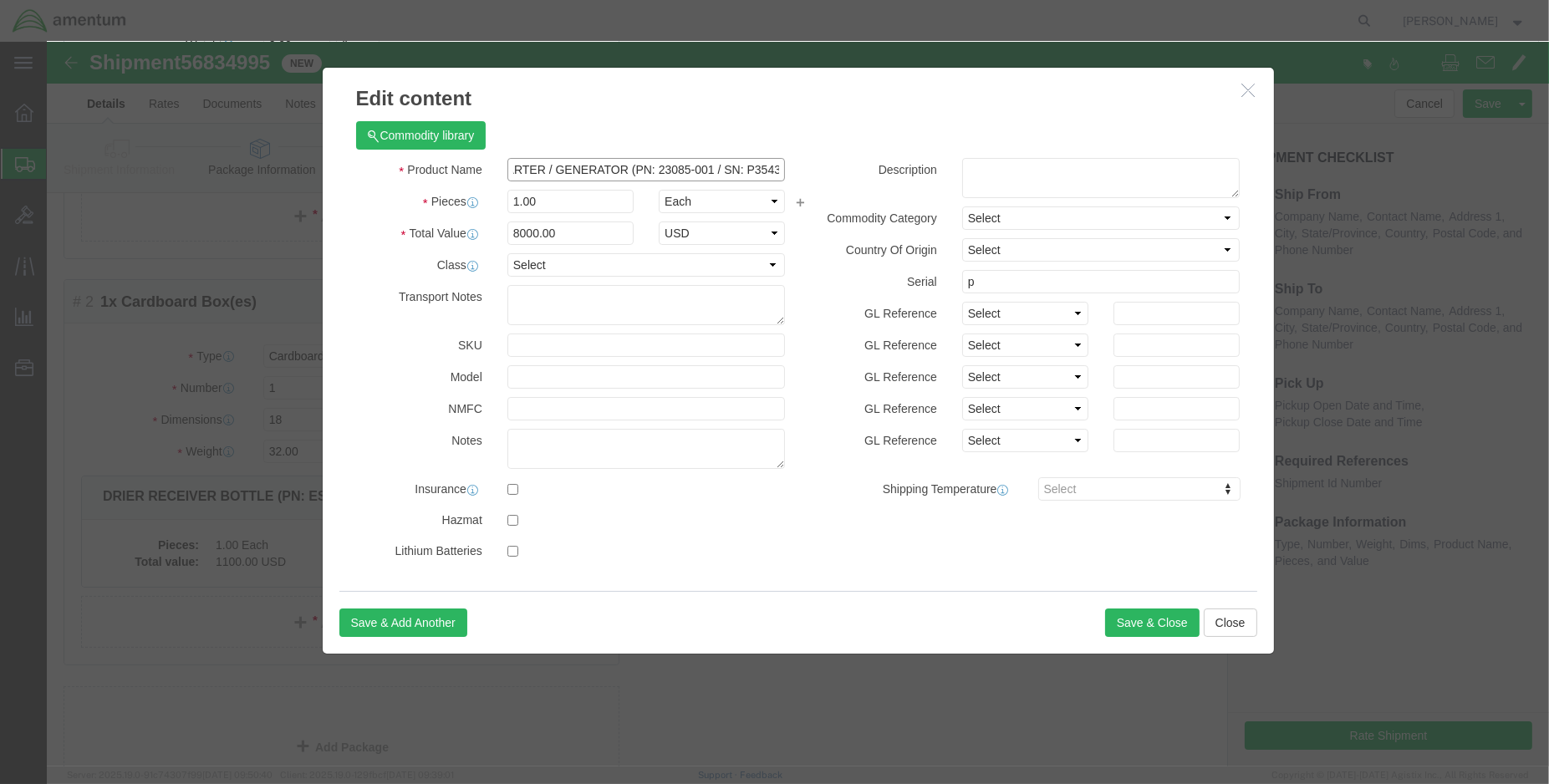
type input "STARTER / GENERATOR (PN: 23085-001 / SN: P3543"
click input "p"
type input "P3543"
click button "Save & Close"
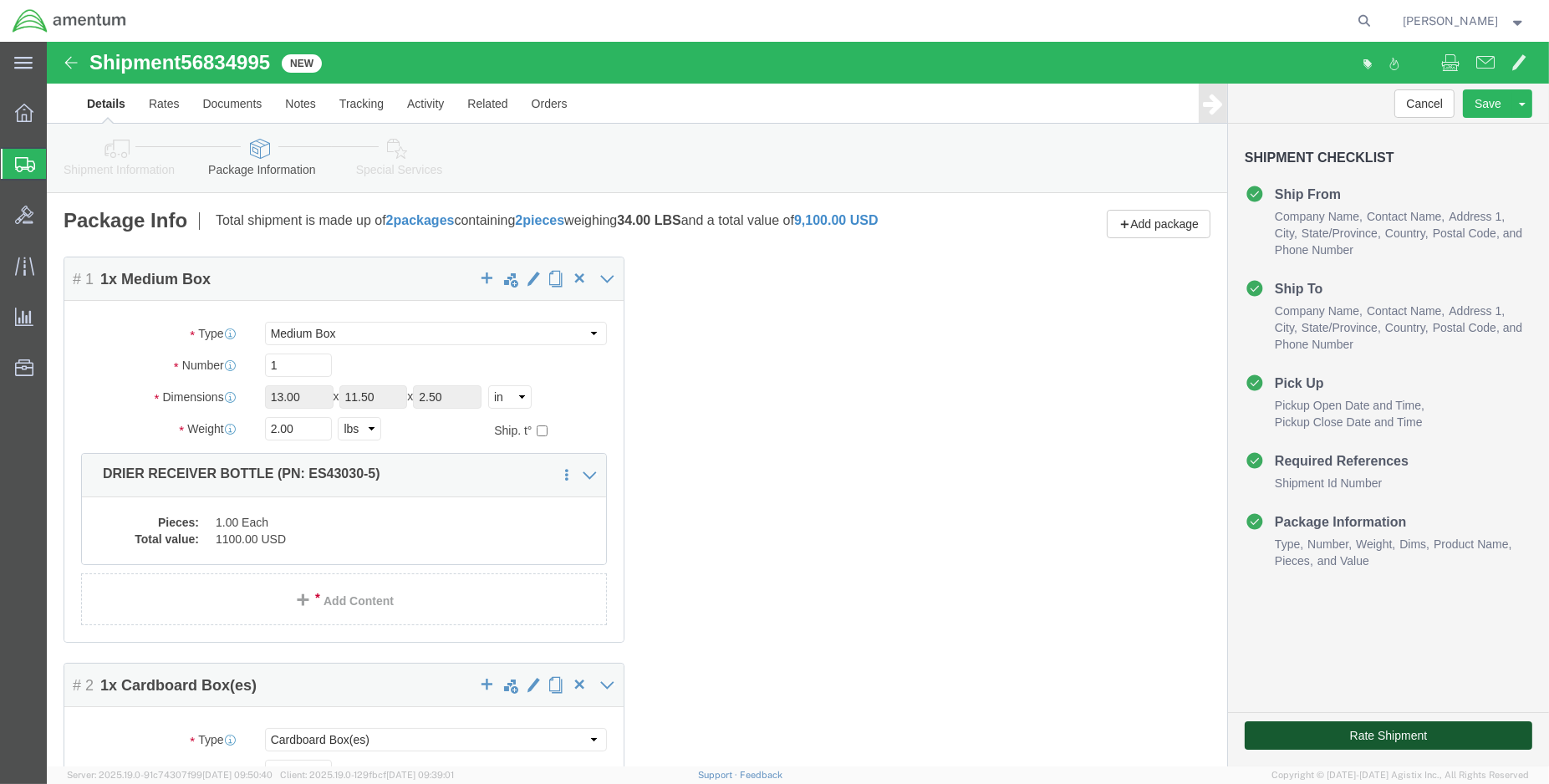
click button "Rate Shipment"
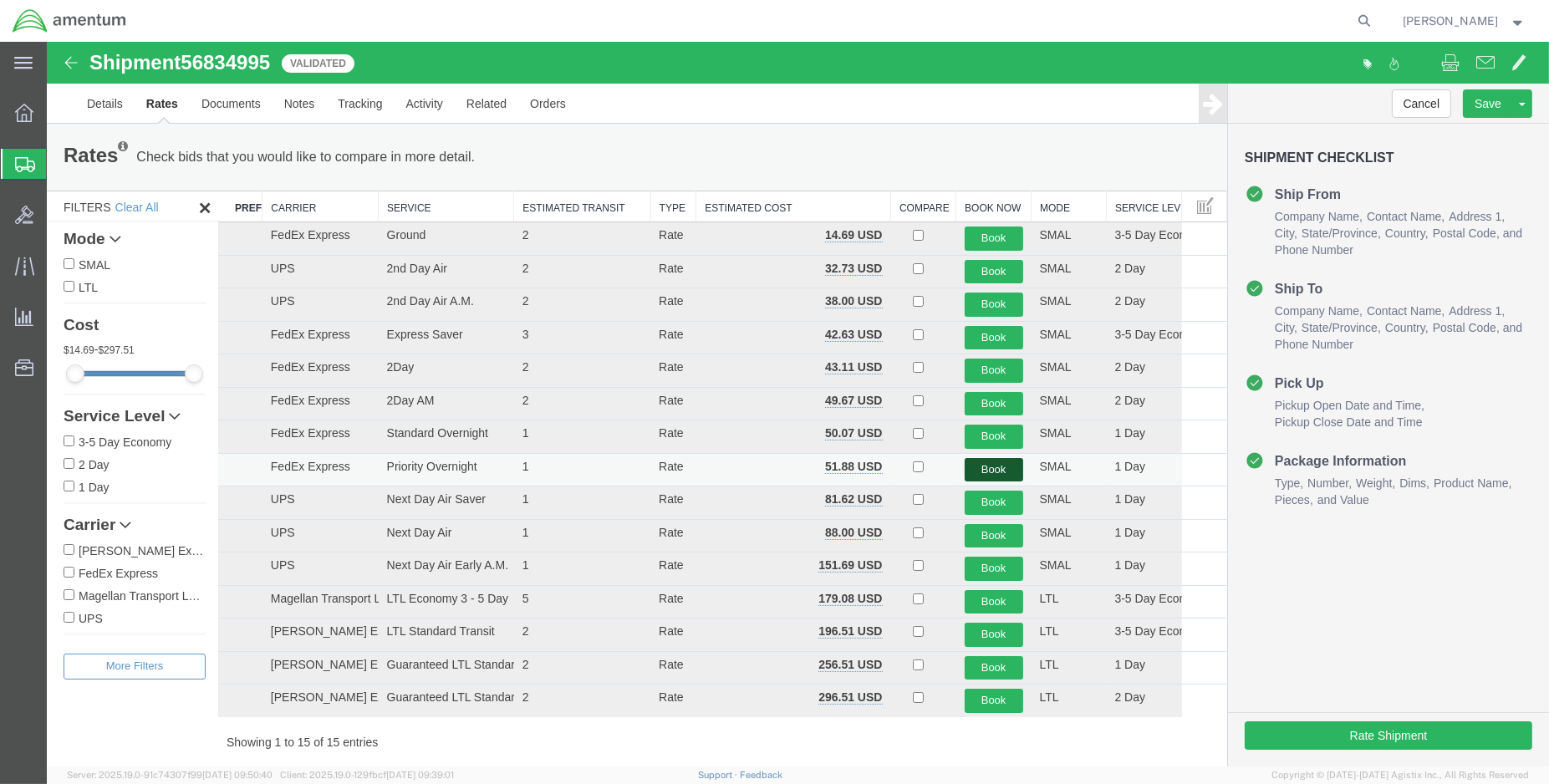
click at [985, 464] on button "Book" at bounding box center [994, 470] width 59 height 24
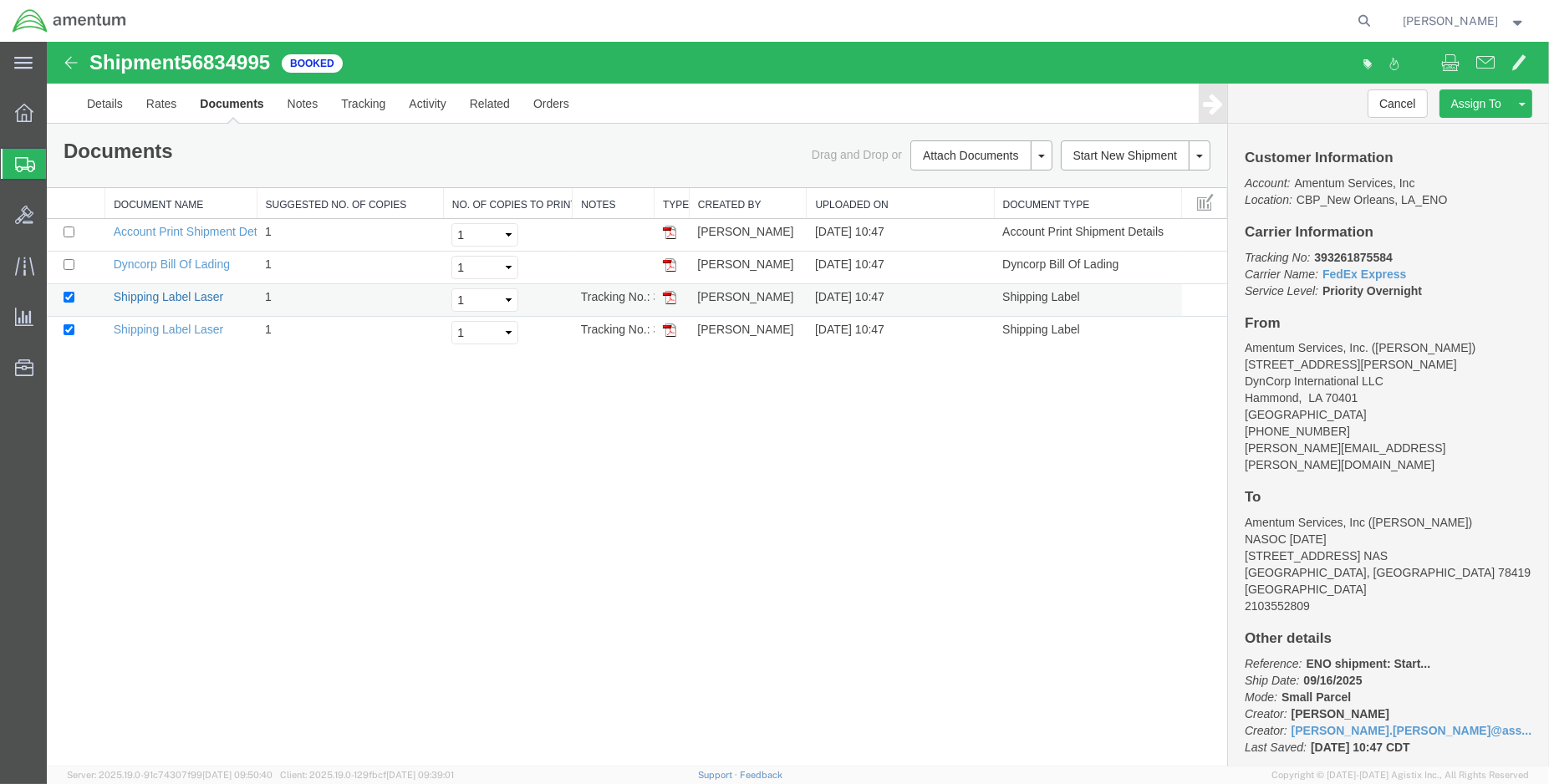
click at [184, 300] on link "Shipping Label Laser" at bounding box center [169, 297] width 110 height 14
click at [189, 328] on link "Shipping Label Laser" at bounding box center [169, 329] width 110 height 14
click at [108, 98] on link "Details" at bounding box center [105, 104] width 60 height 40
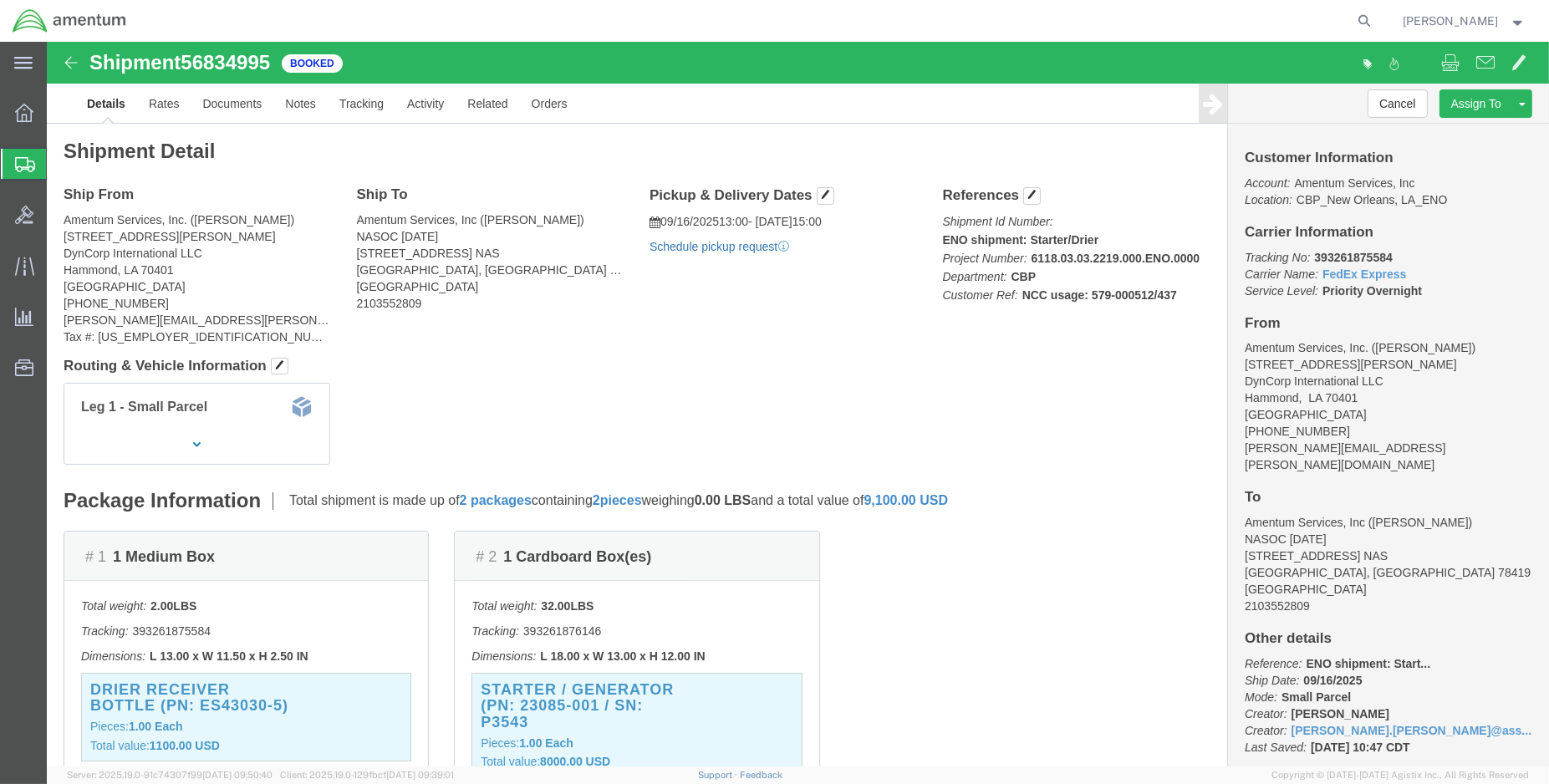
click link "Schedule pickup request"
click at [31, 25] on img at bounding box center [69, 20] width 115 height 25
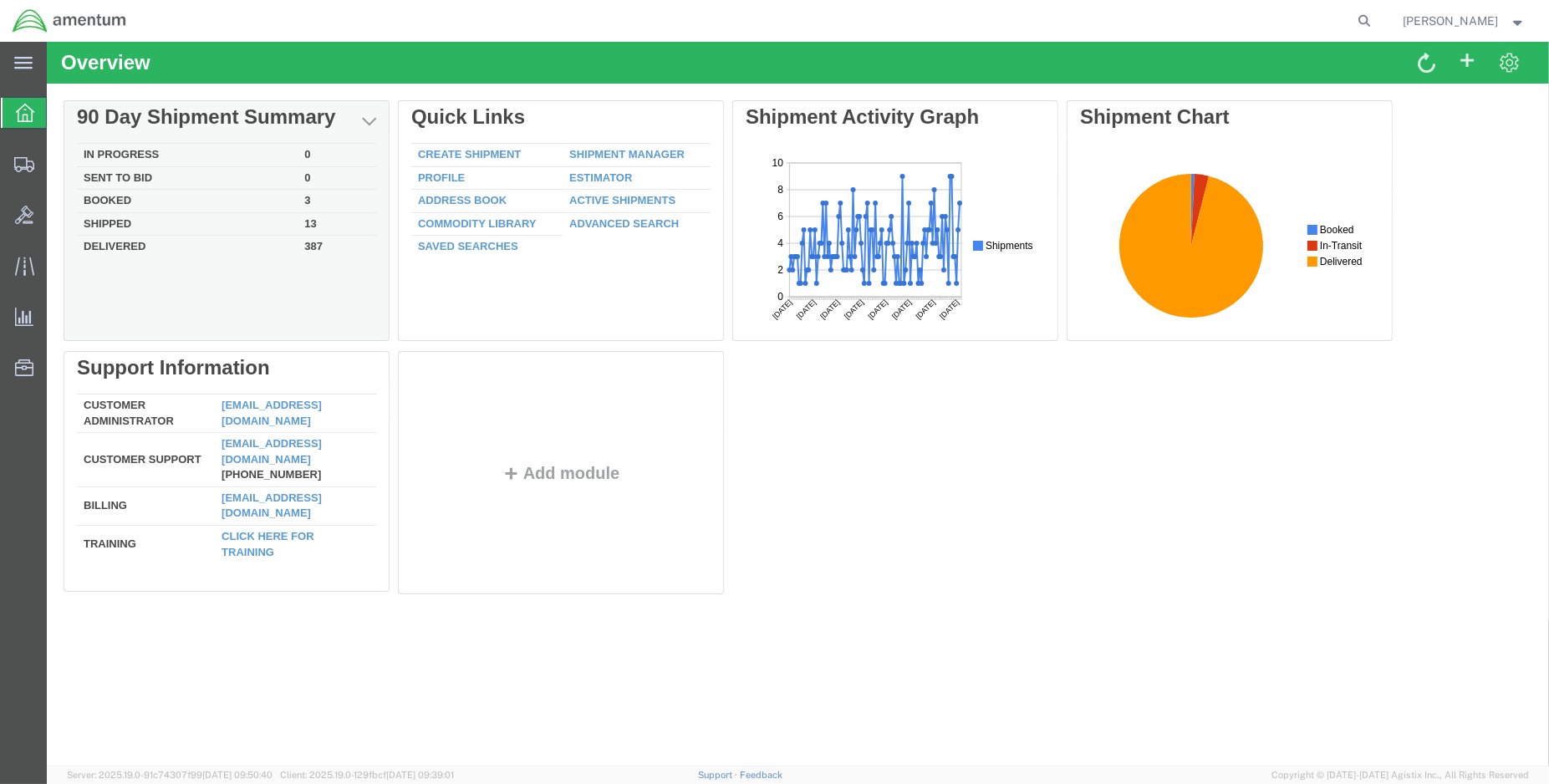
click at [115, 199] on td "Booked" at bounding box center [188, 200] width 221 height 23
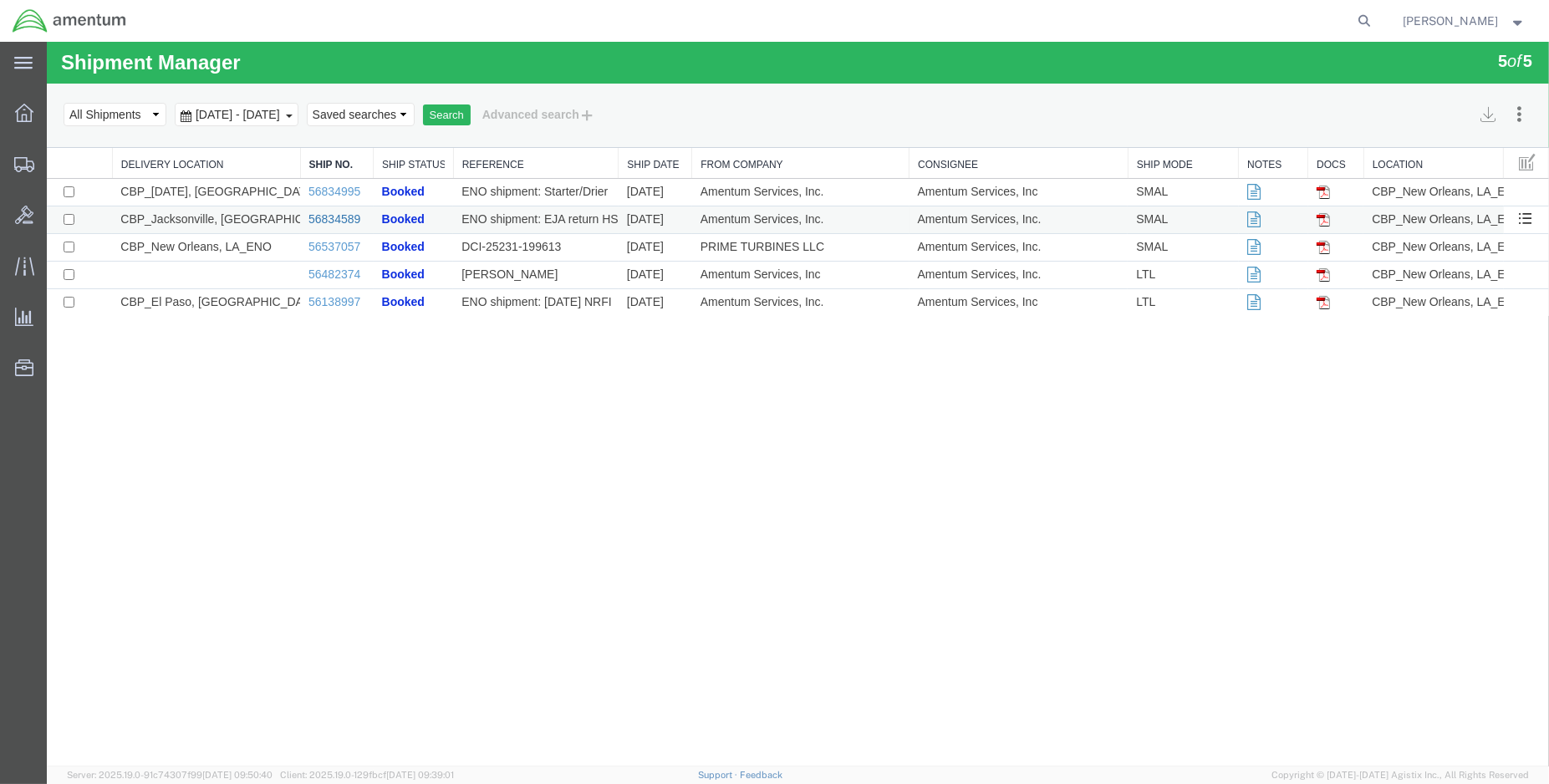
click at [346, 216] on link "56834589" at bounding box center [335, 219] width 51 height 14
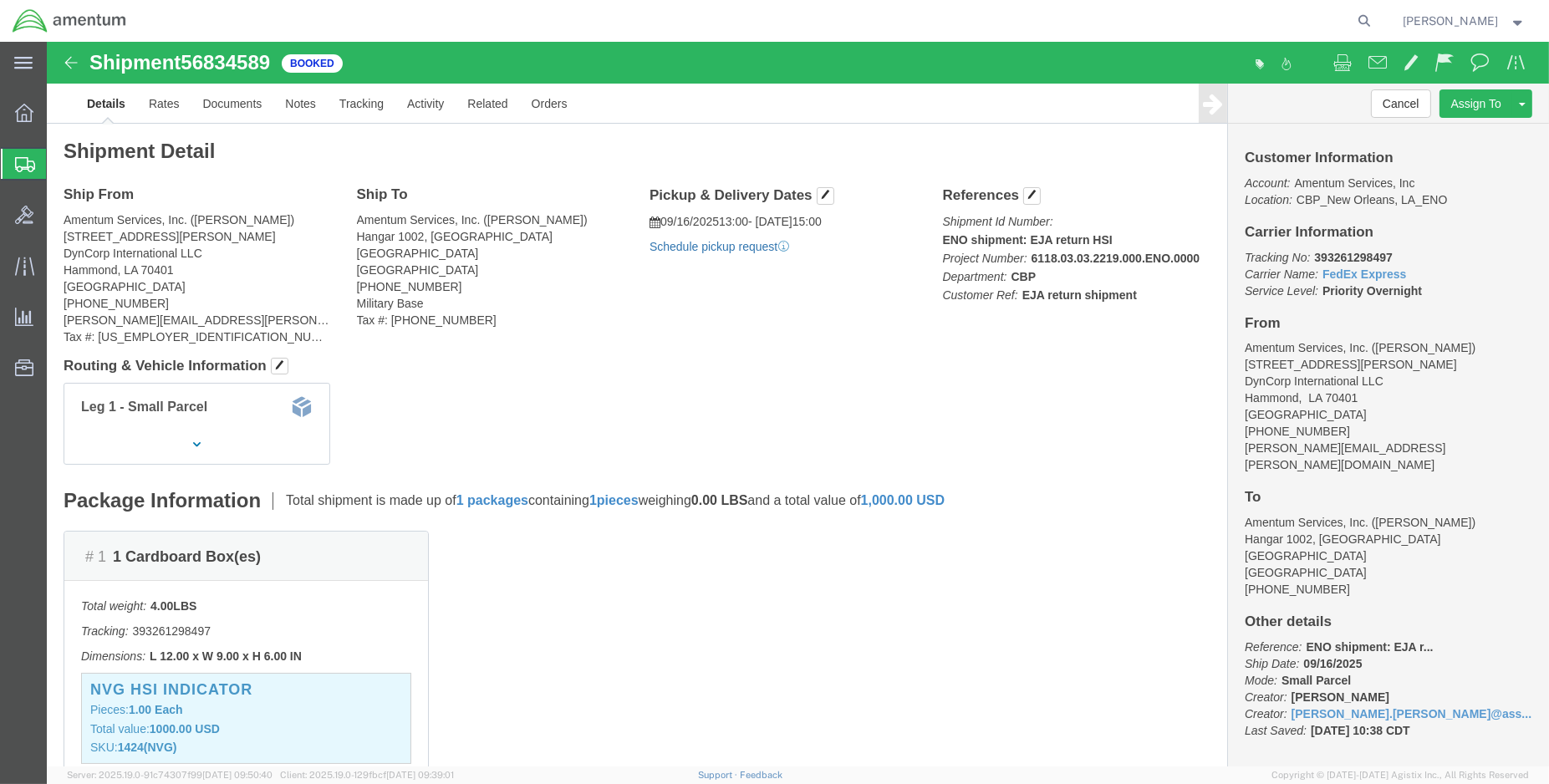
click link "Schedule pickup request"
click at [0, 0] on span "Create Shipment" at bounding box center [0, 0] width 0 height 0
